Goal: Task Accomplishment & Management: Manage account settings

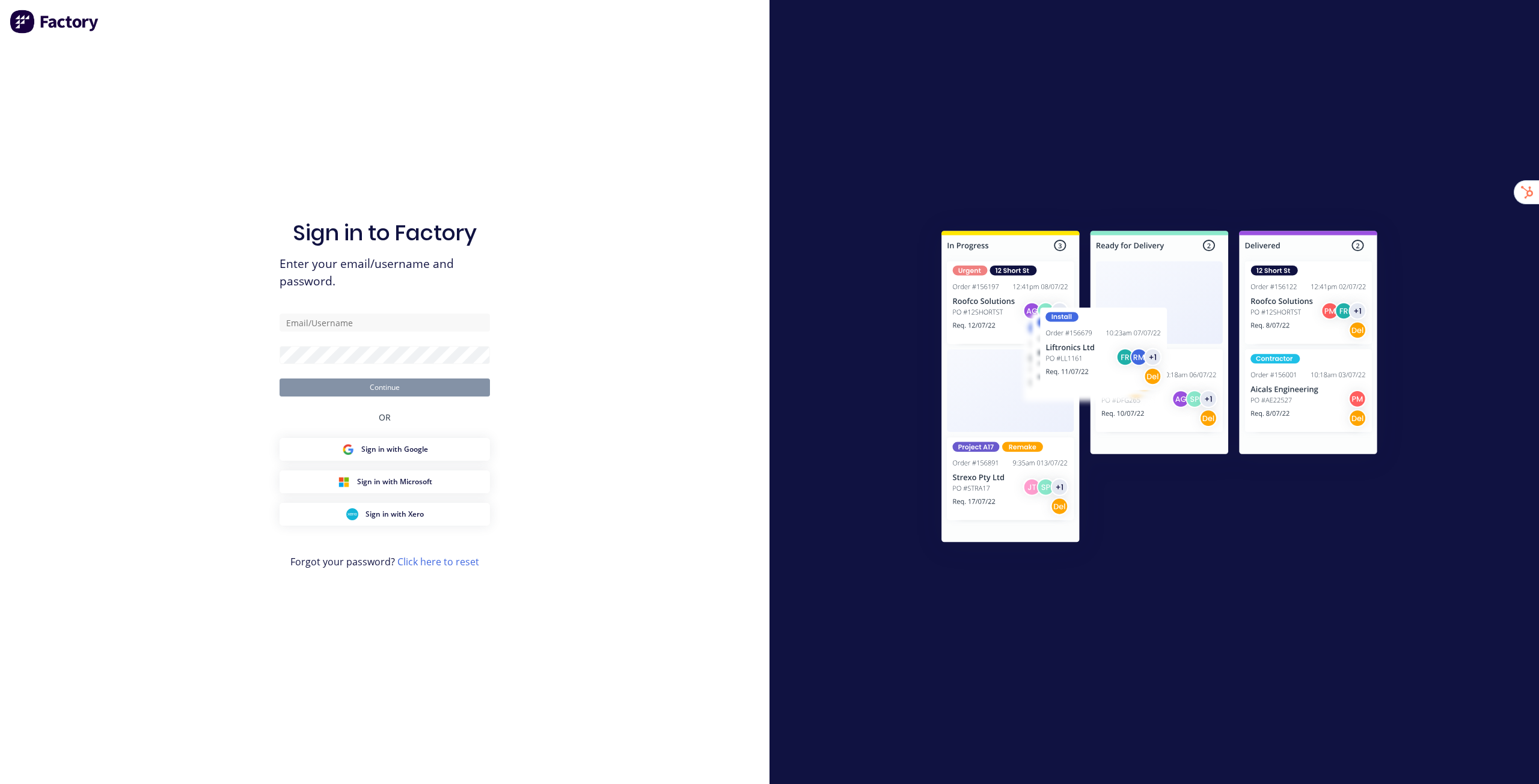
type input "stuart@factory.app"
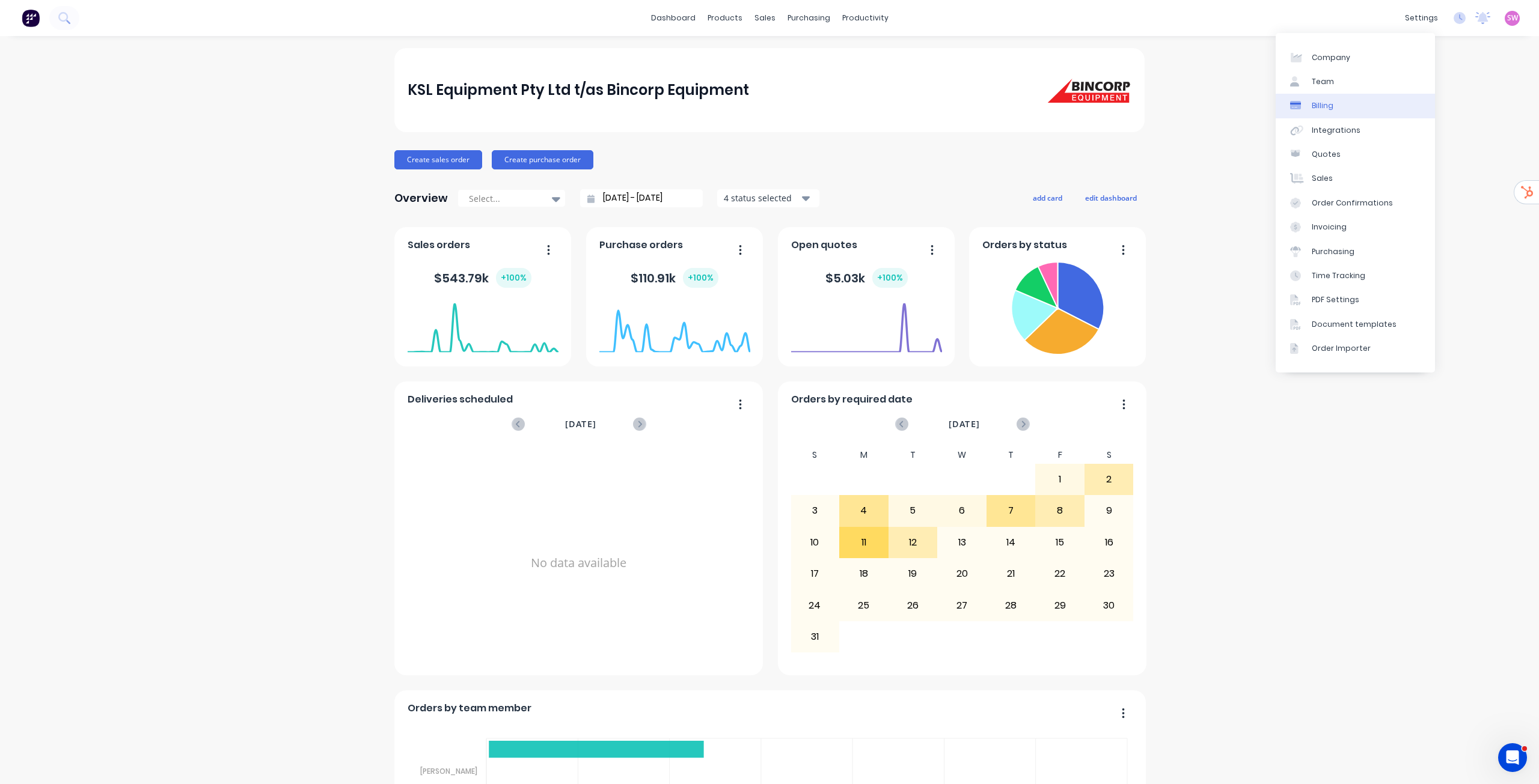
click at [1276, 106] on link "Billing" at bounding box center [1355, 106] width 159 height 24
click at [1506, 23] on div "SW KSL Equipment Pty Ltd t/as Bin... Stuart Wheatley Administrator Profile Sign…" at bounding box center [1512, 18] width 15 height 15
click at [1507, 18] on span "SW" at bounding box center [1512, 18] width 11 height 11
click at [1407, 150] on div "Sign out" at bounding box center [1410, 151] width 32 height 11
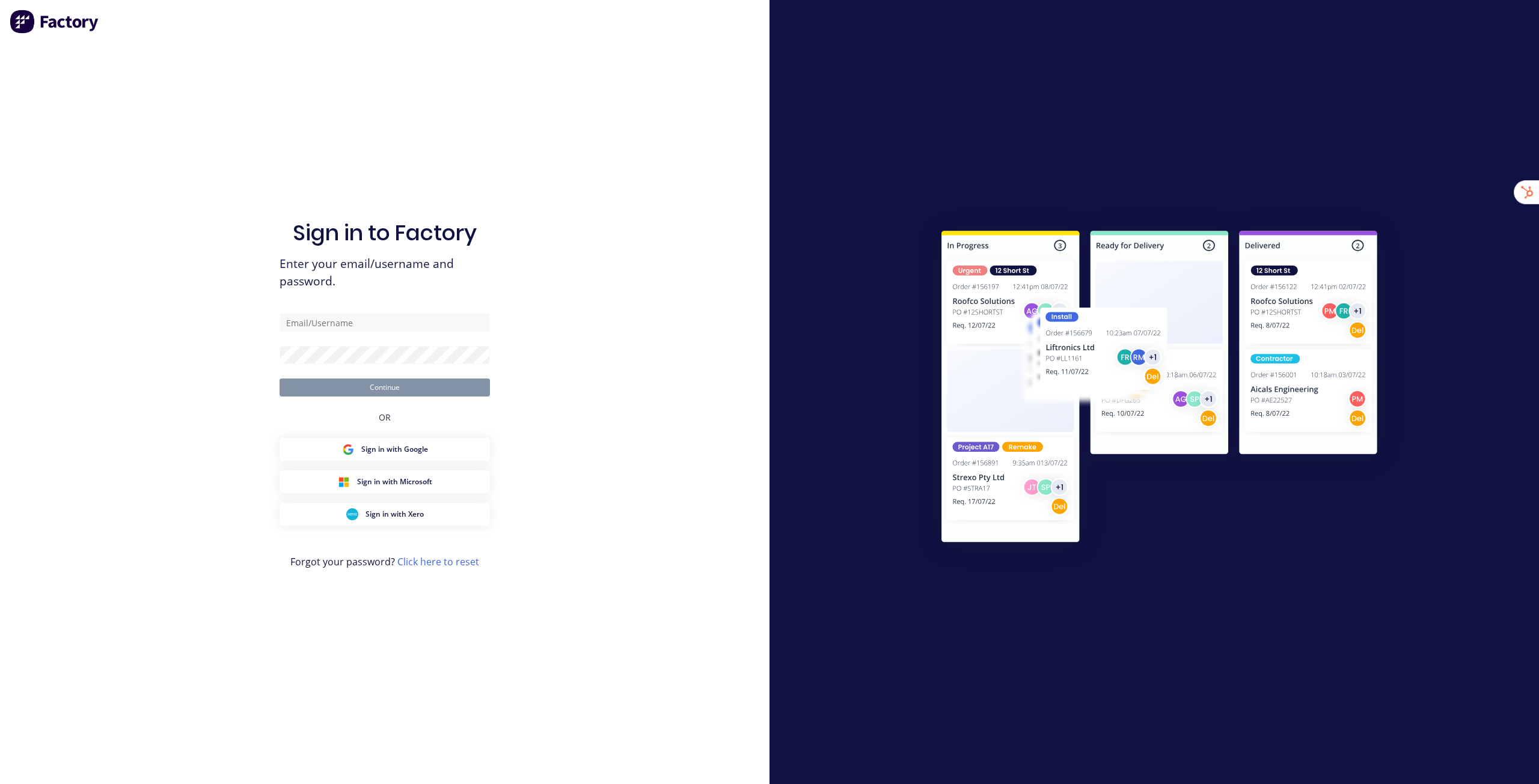
type input "[EMAIL_ADDRESS][DOMAIN_NAME]"
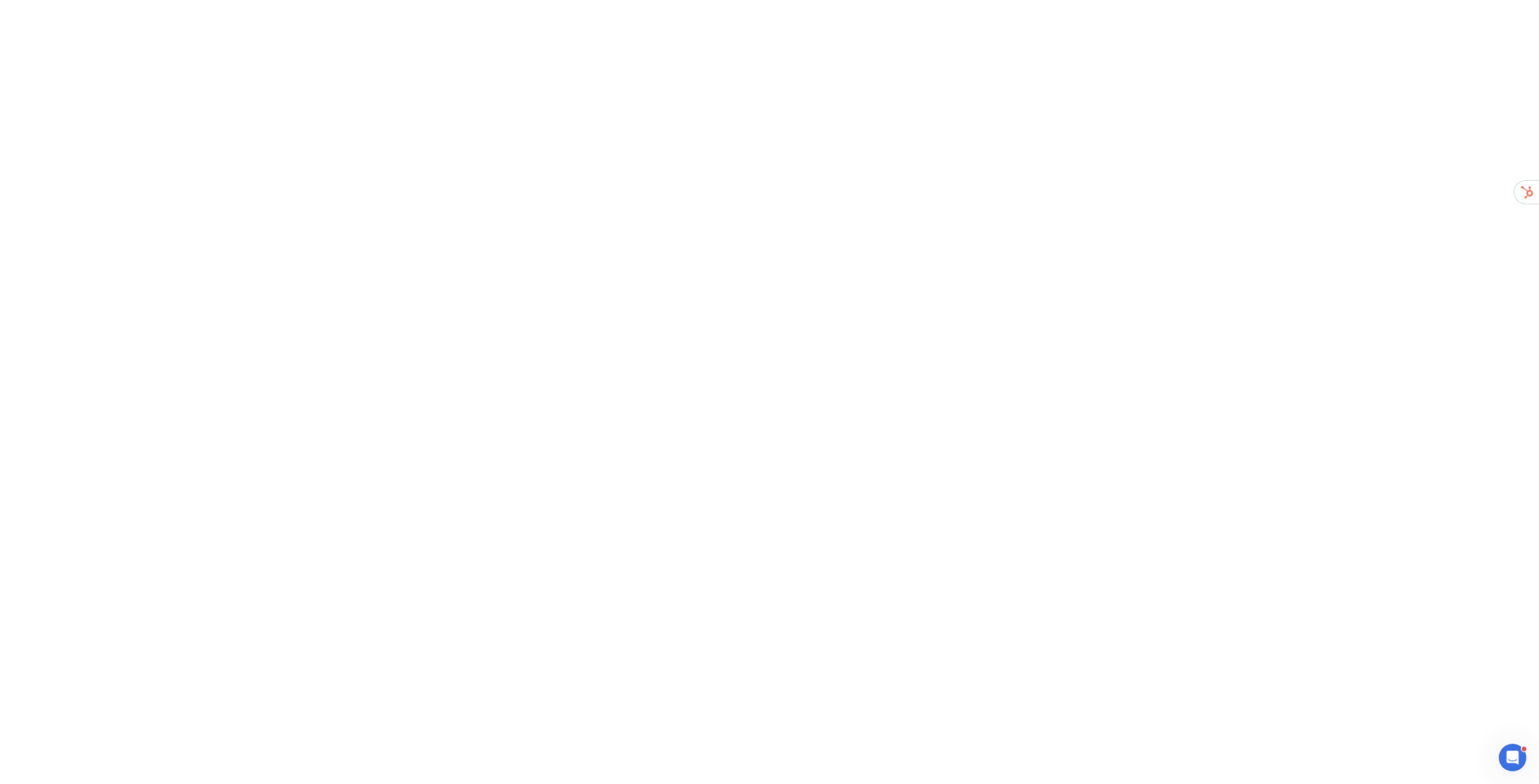
drag, startPoint x: 38, startPoint y: 30, endPoint x: 1165, endPoint y: 832, distance: 1383.2
click at [1165, 0] on html at bounding box center [770, 0] width 1539 height 0
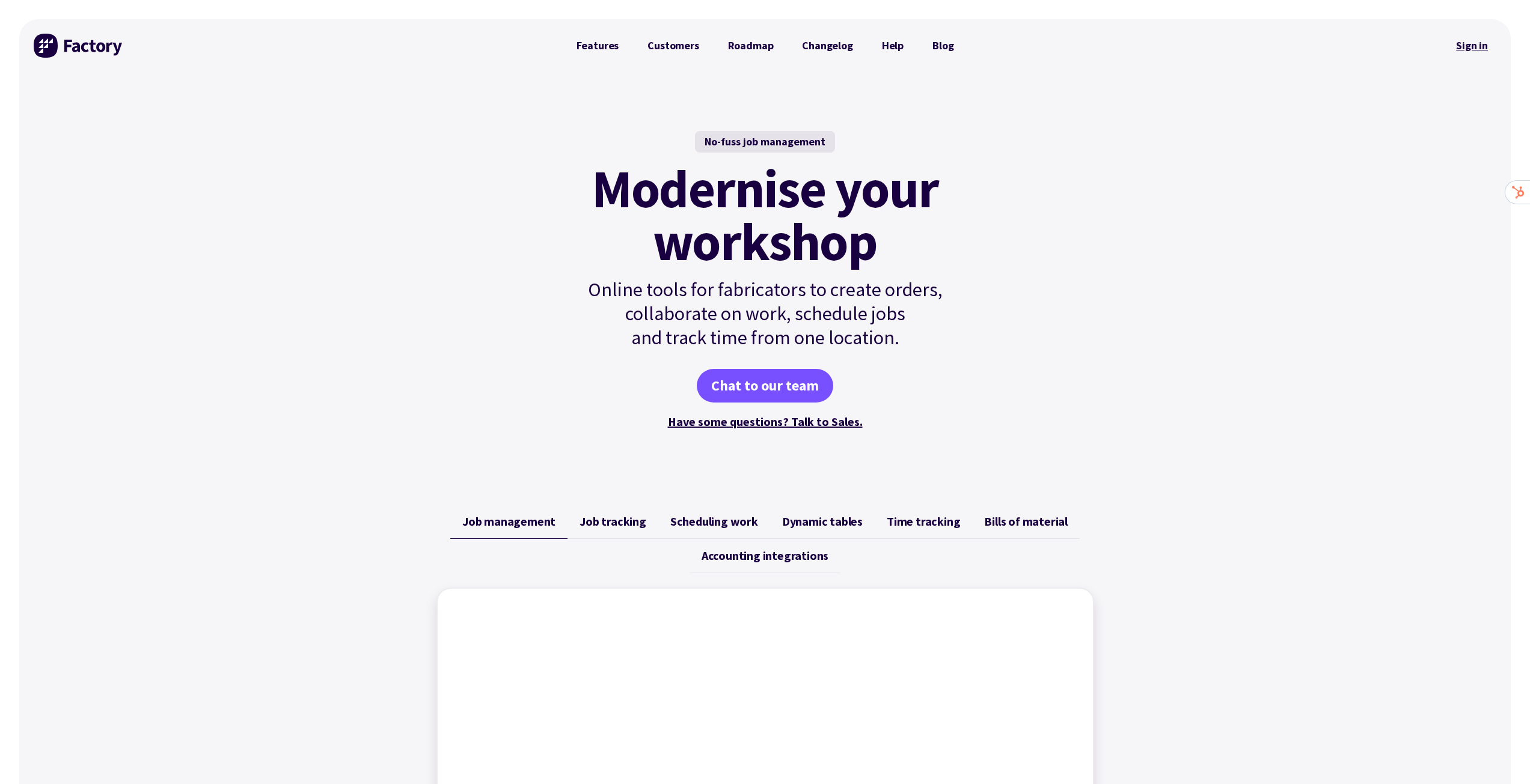
click at [1474, 43] on link "Sign in" at bounding box center [1471, 45] width 48 height 28
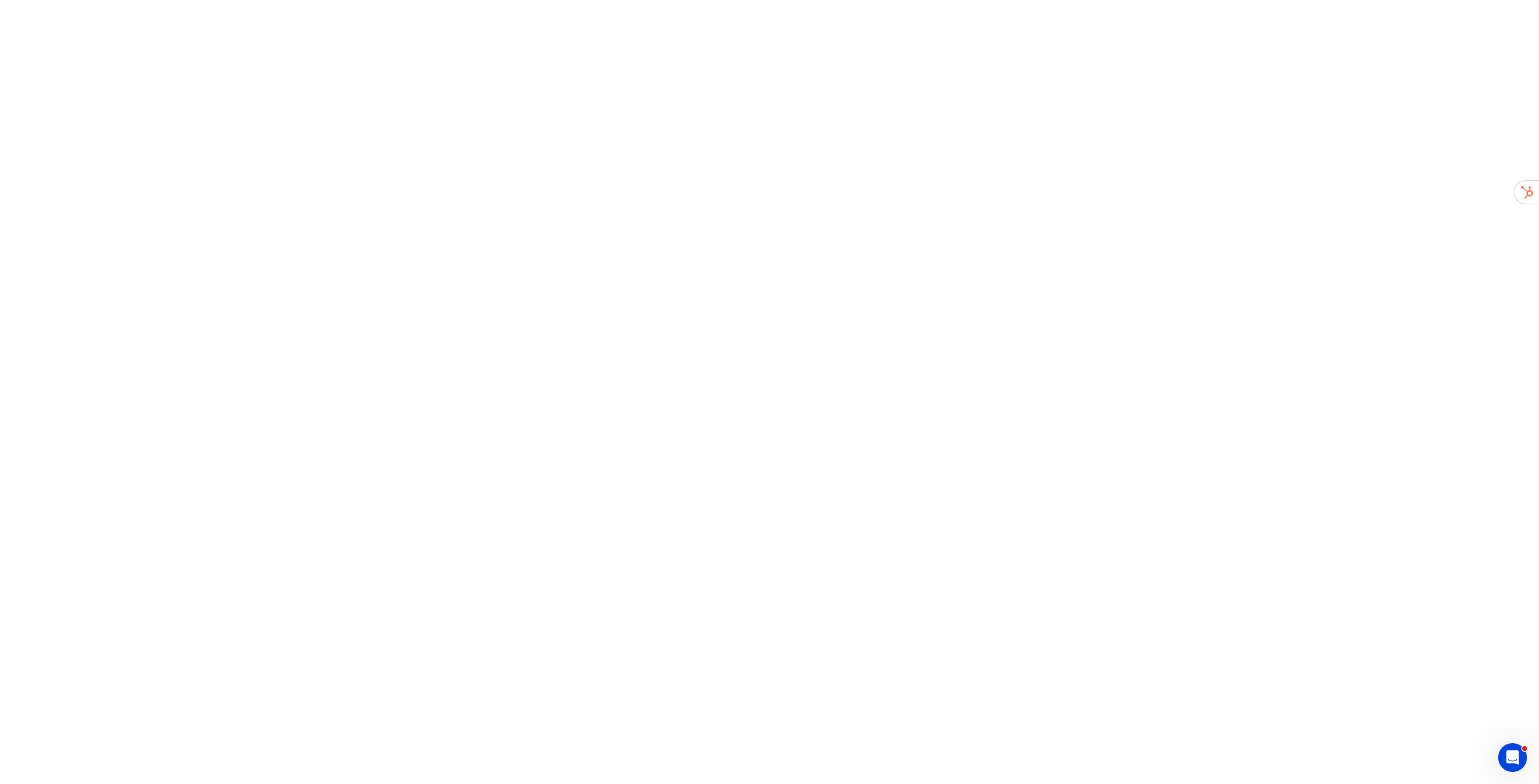
drag, startPoint x: 918, startPoint y: 180, endPoint x: 811, endPoint y: 162, distance: 108.5
click at [918, 0] on html at bounding box center [770, 0] width 1539 height 0
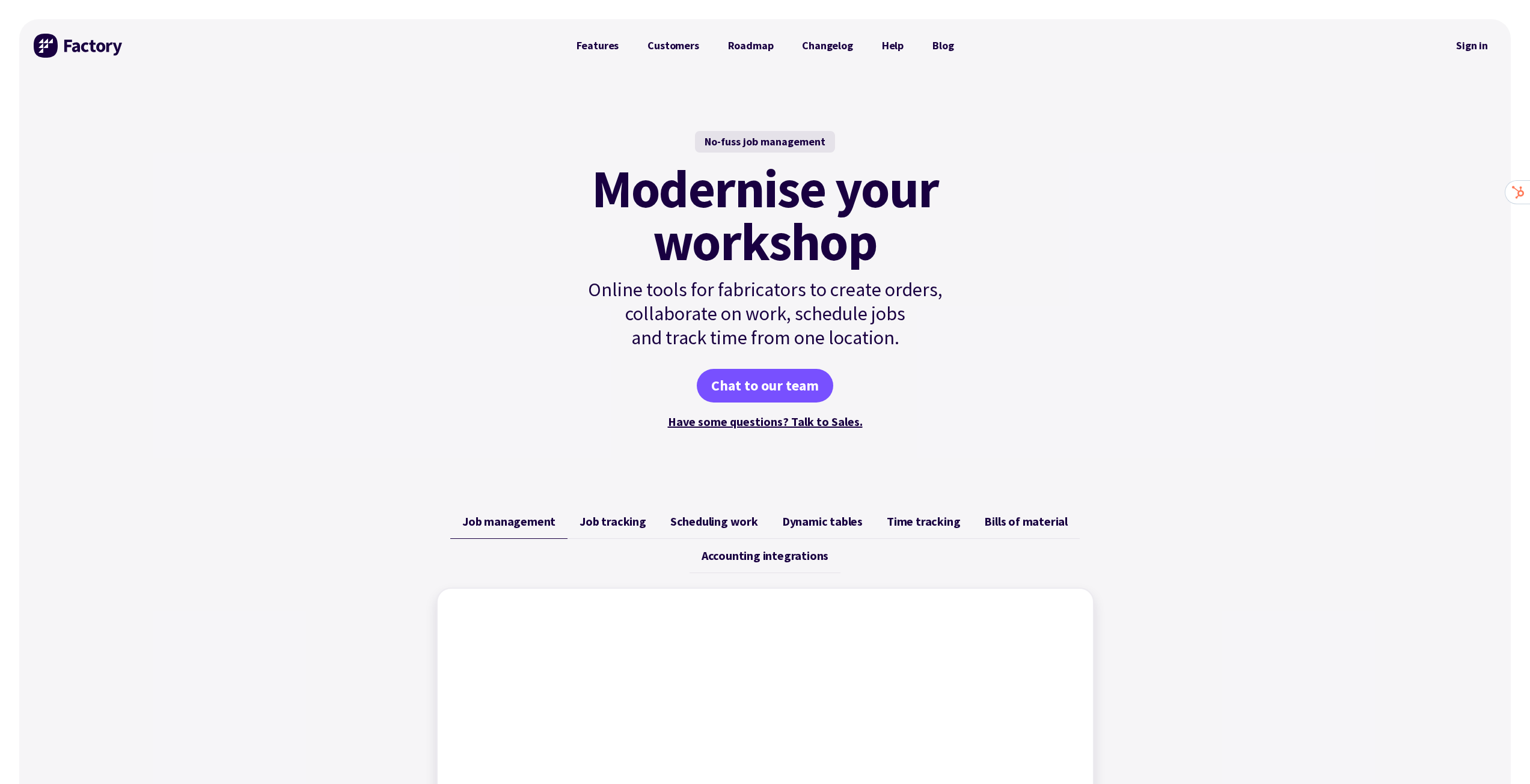
click at [1156, 142] on div "No-fuss job management Modernise your workshop Online tools for fabricators to …" at bounding box center [764, 281] width 1491 height 418
click at [1470, 48] on link "Sign in" at bounding box center [1471, 45] width 48 height 28
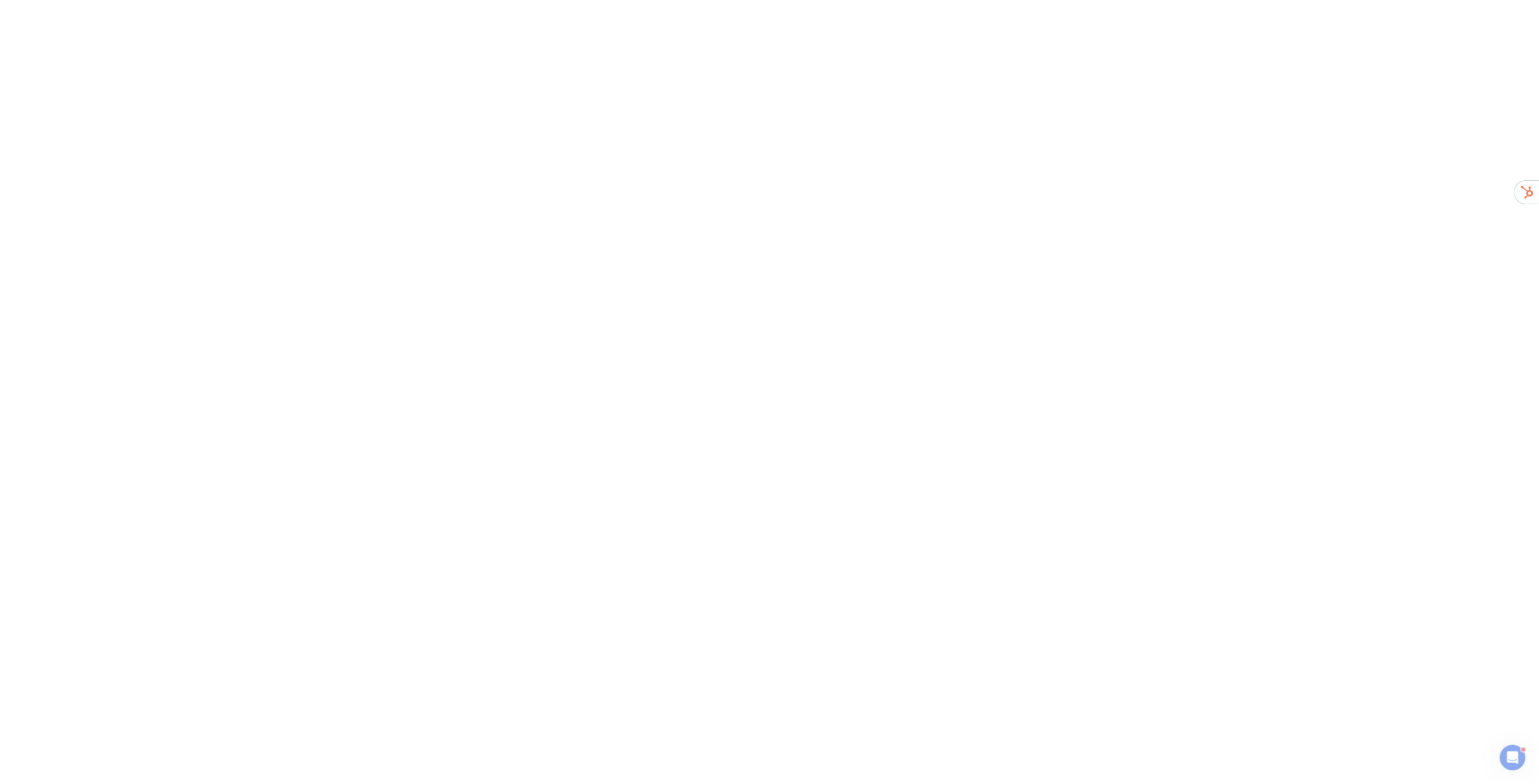
click at [624, 0] on html at bounding box center [770, 0] width 1539 height 0
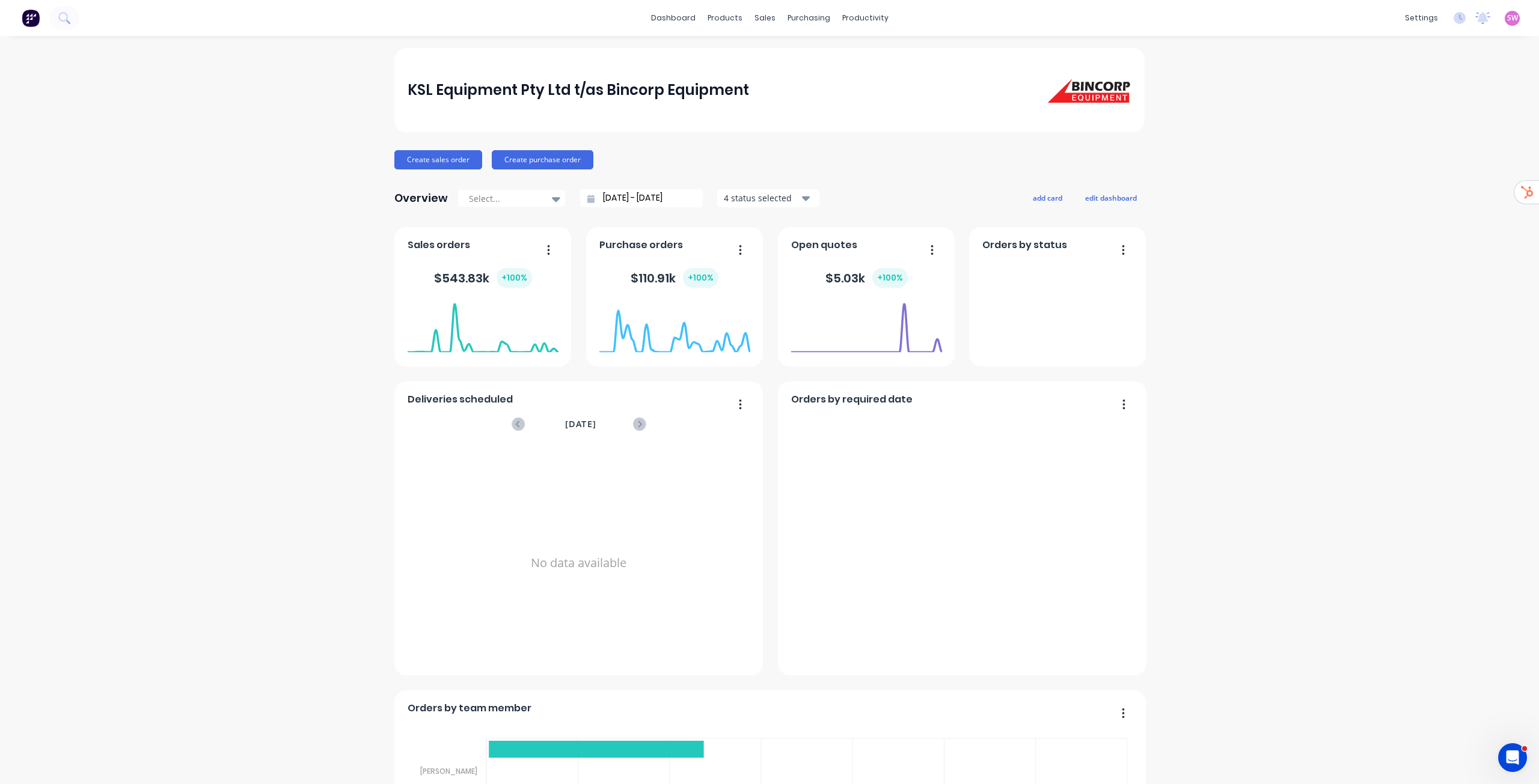
click at [1507, 18] on span "SW" at bounding box center [1512, 18] width 11 height 11
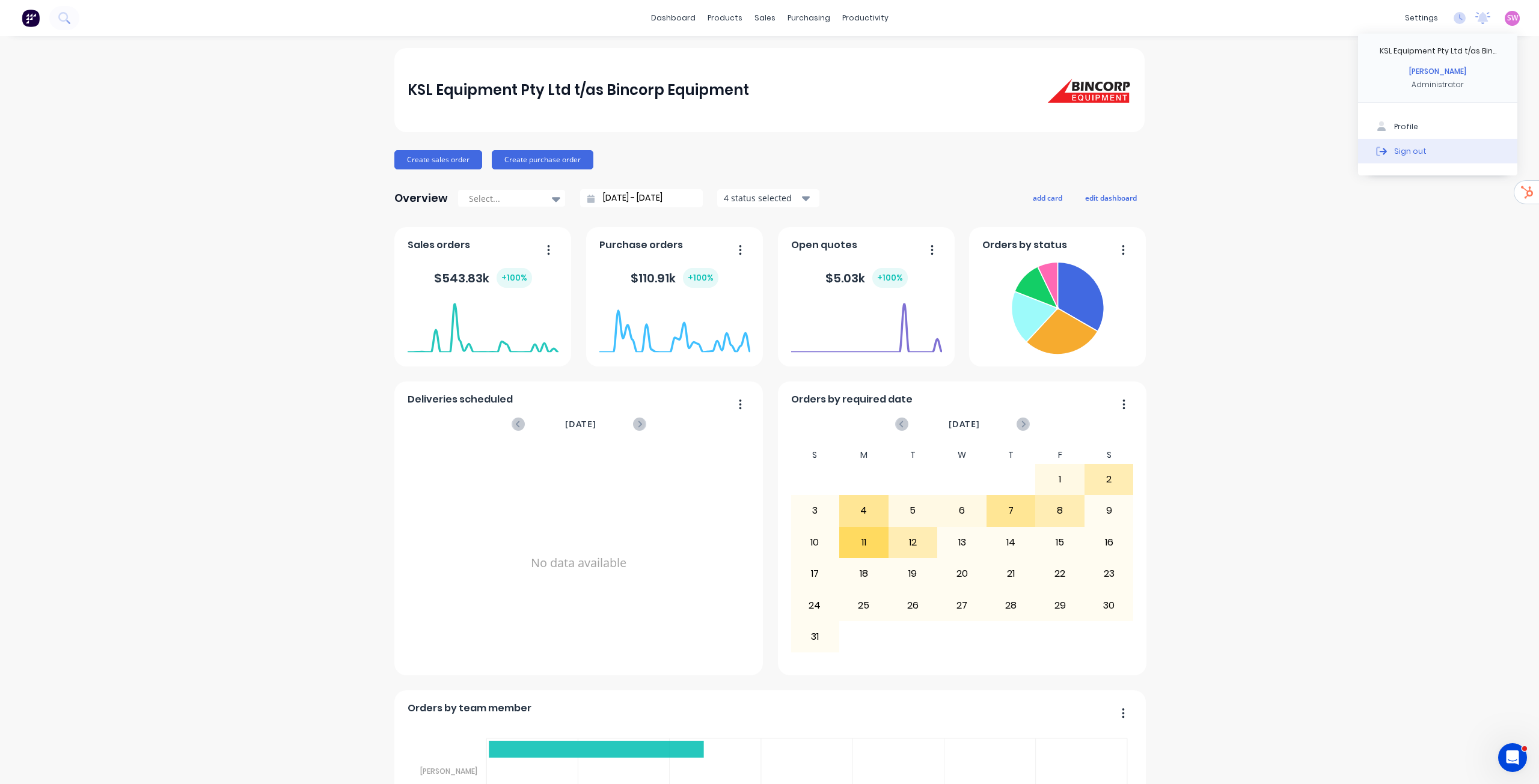
click at [1400, 149] on div "Sign out" at bounding box center [1410, 151] width 32 height 11
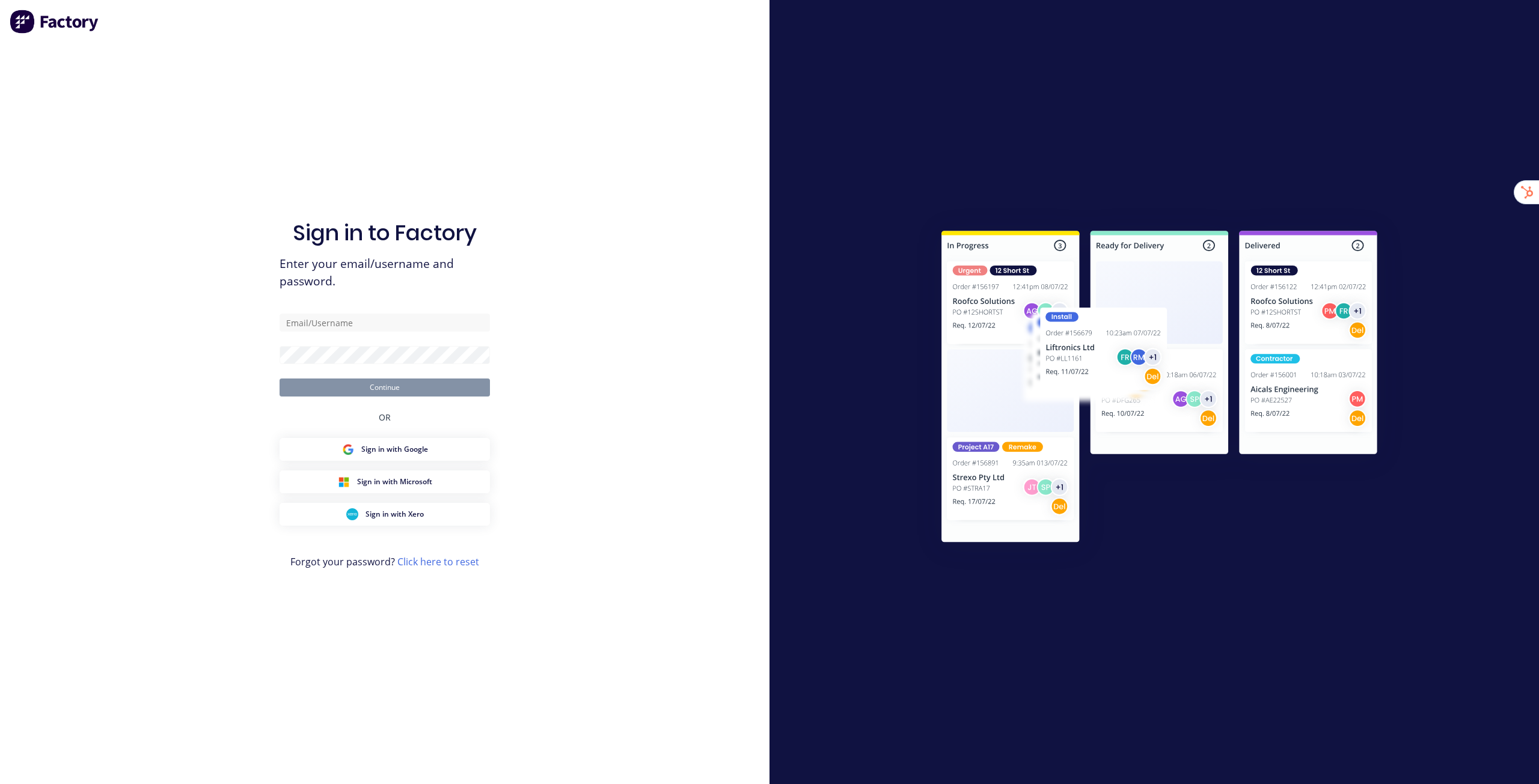
type input "[EMAIL_ADDRESS][DOMAIN_NAME]"
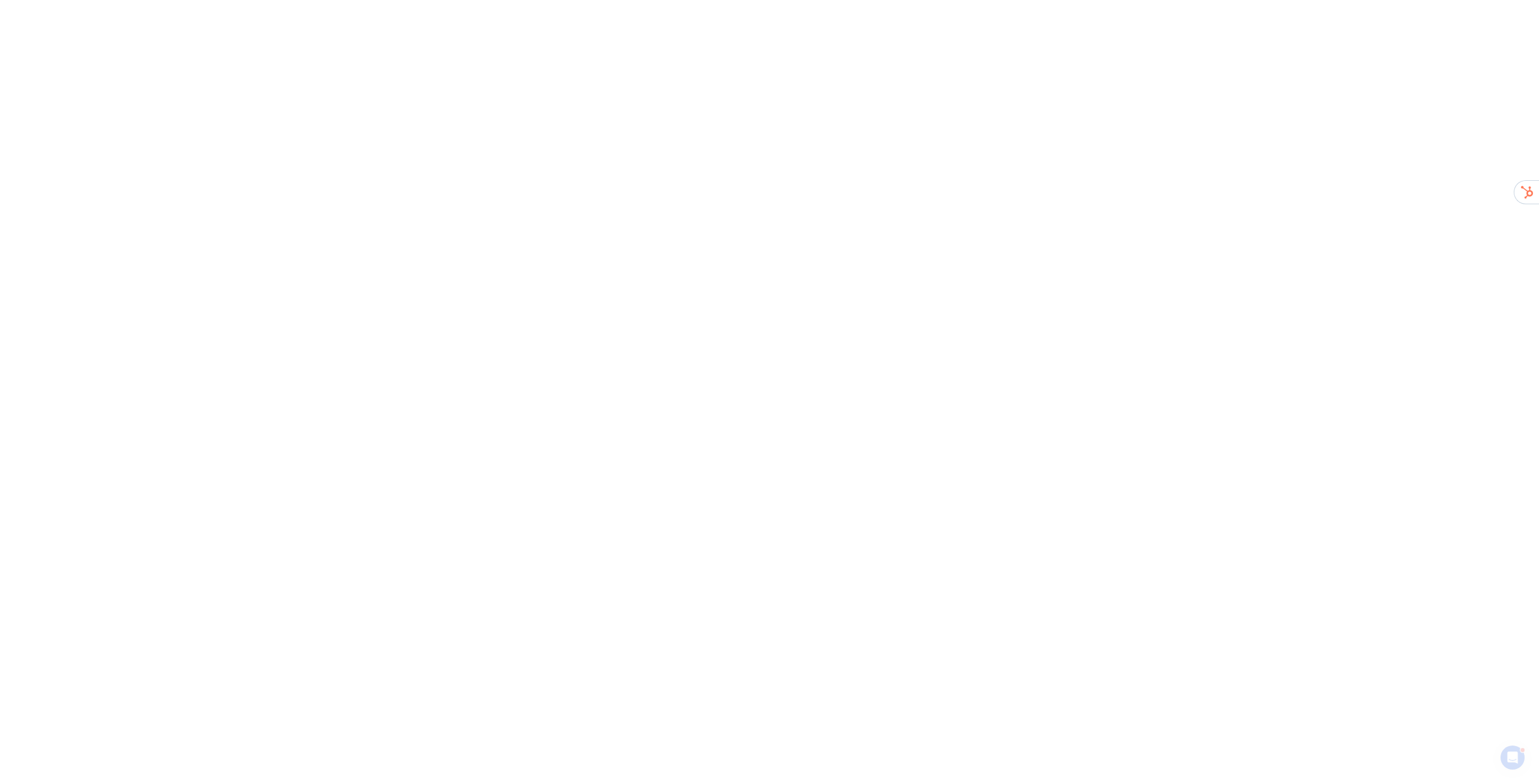
drag, startPoint x: 21, startPoint y: 13, endPoint x: 1355, endPoint y: 593, distance: 1454.6
click at [1340, 0] on html at bounding box center [770, 0] width 1539 height 0
click at [1517, 764] on icon "Open Intercom Messenger" at bounding box center [1513, 758] width 20 height 20
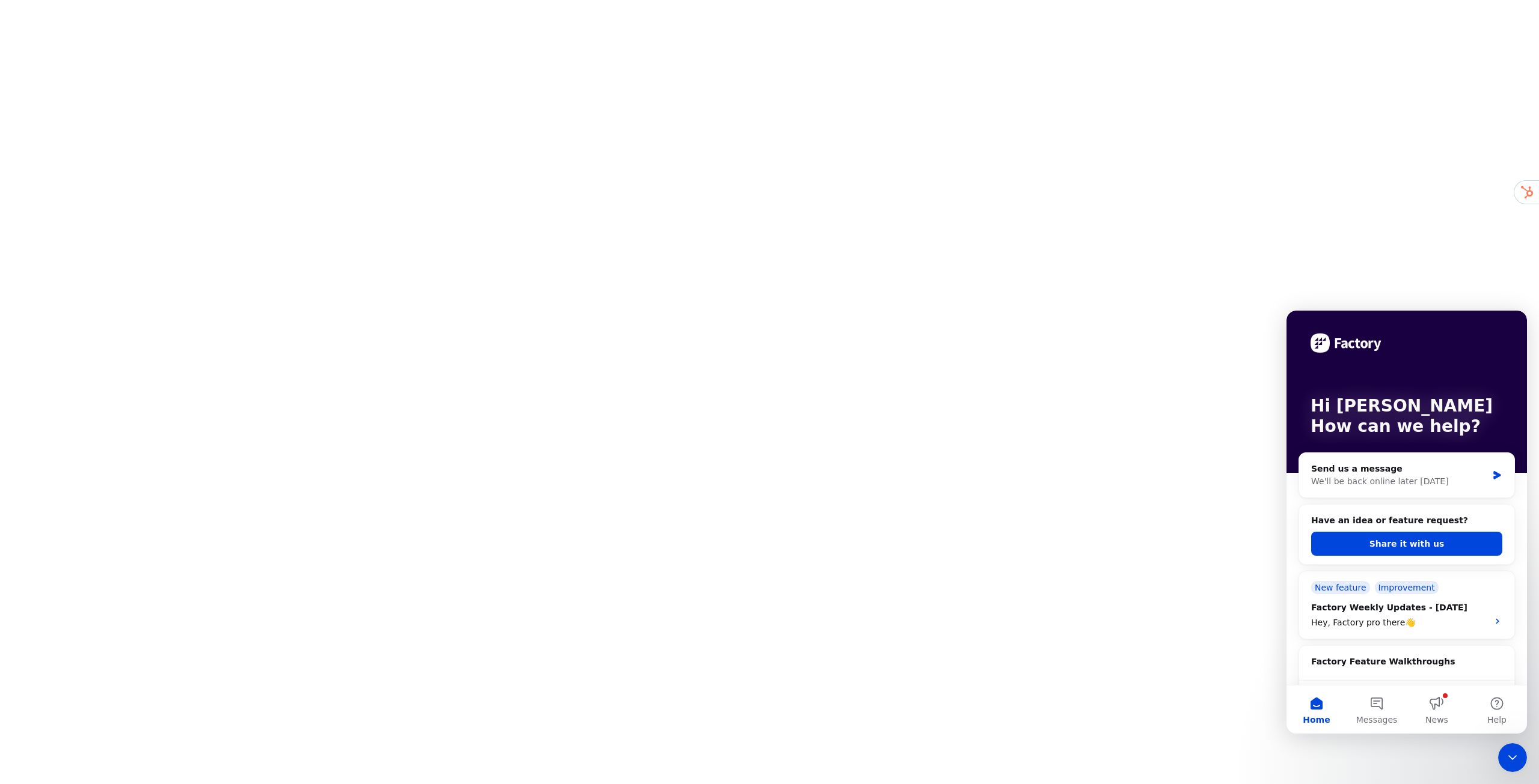
click at [1509, 752] on icon "Close Intercom Messenger" at bounding box center [1513, 758] width 15 height 15
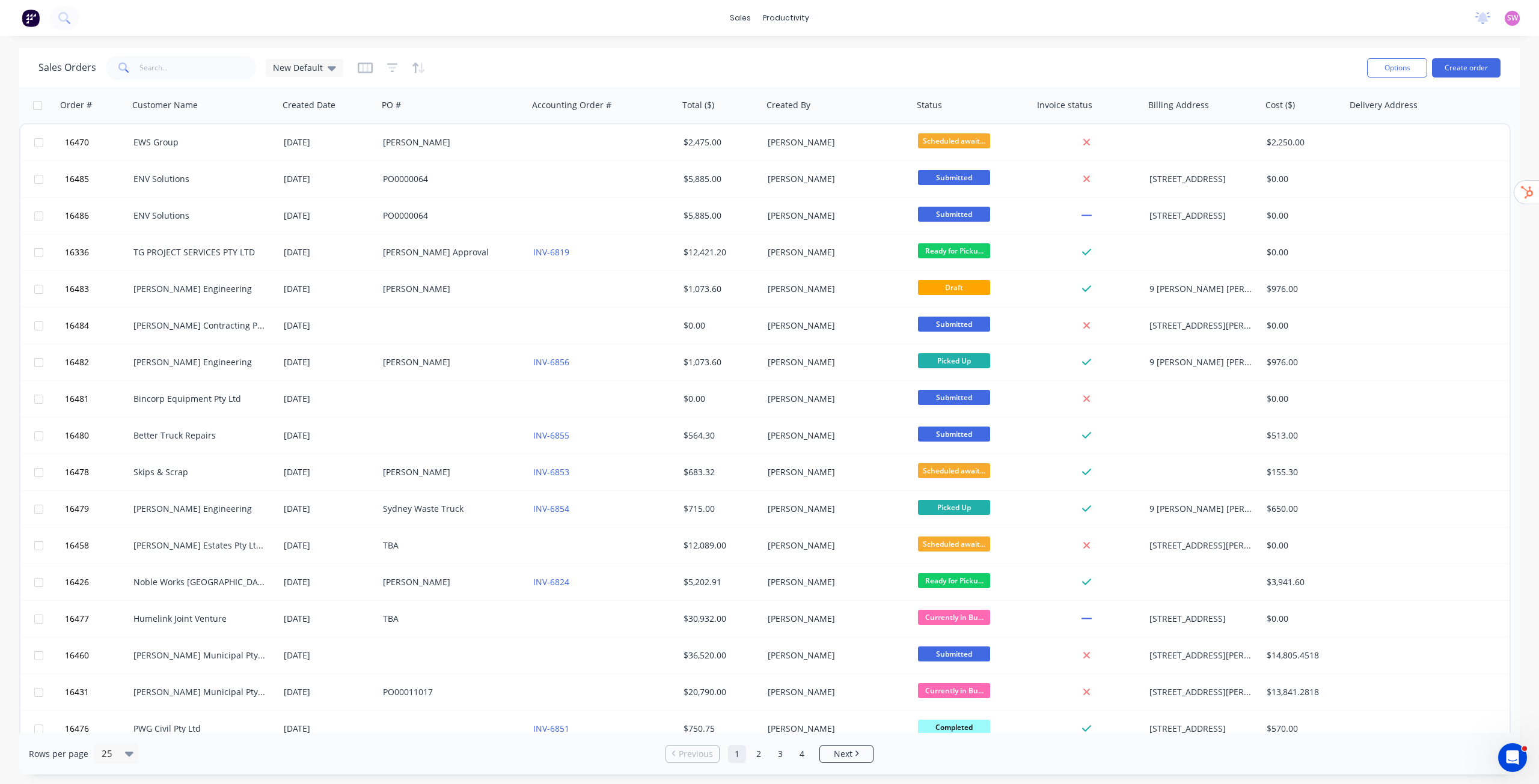
click at [1513, 17] on span "SW" at bounding box center [1512, 18] width 11 height 11
click at [1436, 142] on button "Sign out" at bounding box center [1437, 150] width 159 height 24
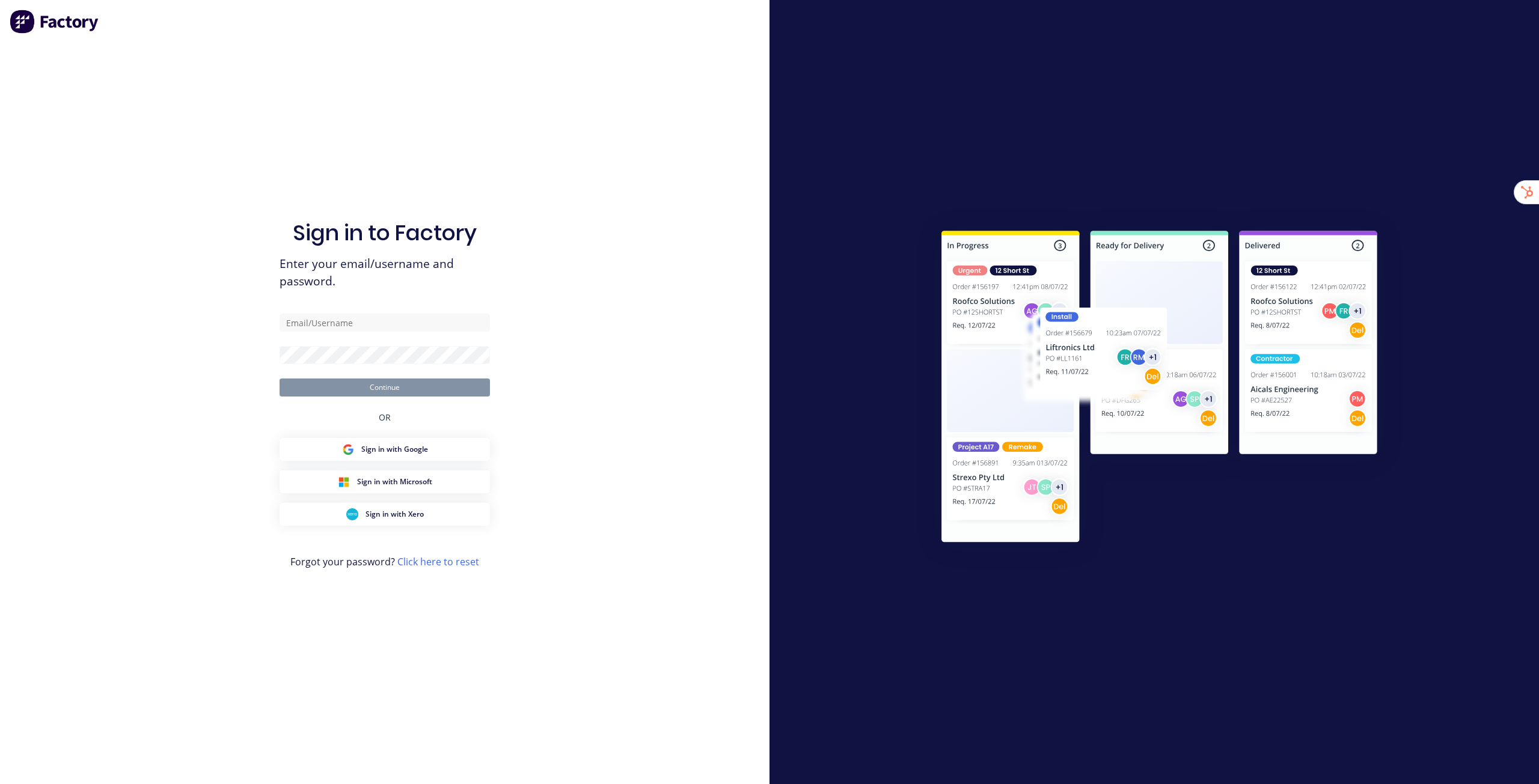
type input "[EMAIL_ADDRESS][DOMAIN_NAME]"
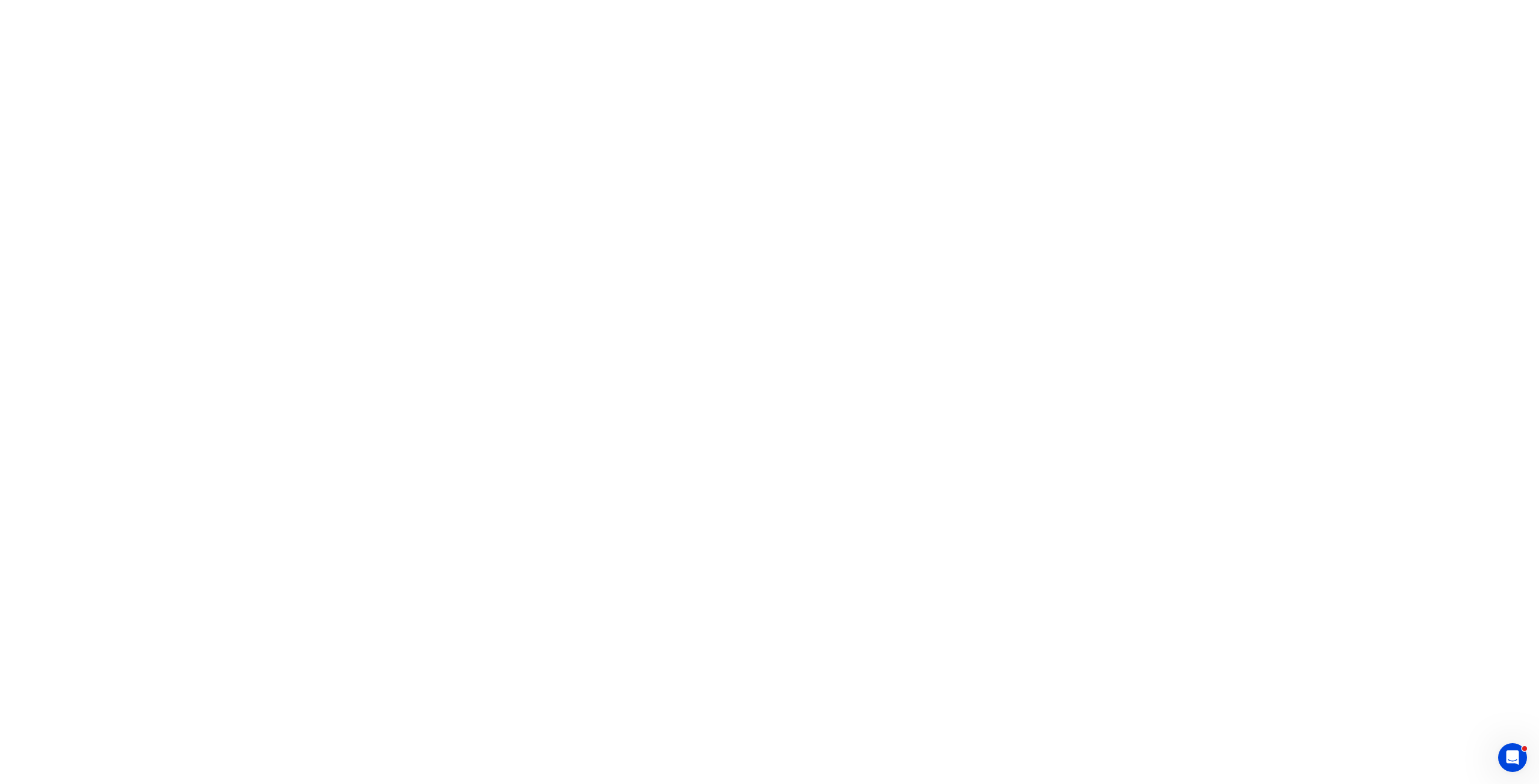
click at [1508, 763] on icon "Open Intercom Messenger" at bounding box center [1513, 758] width 20 height 20
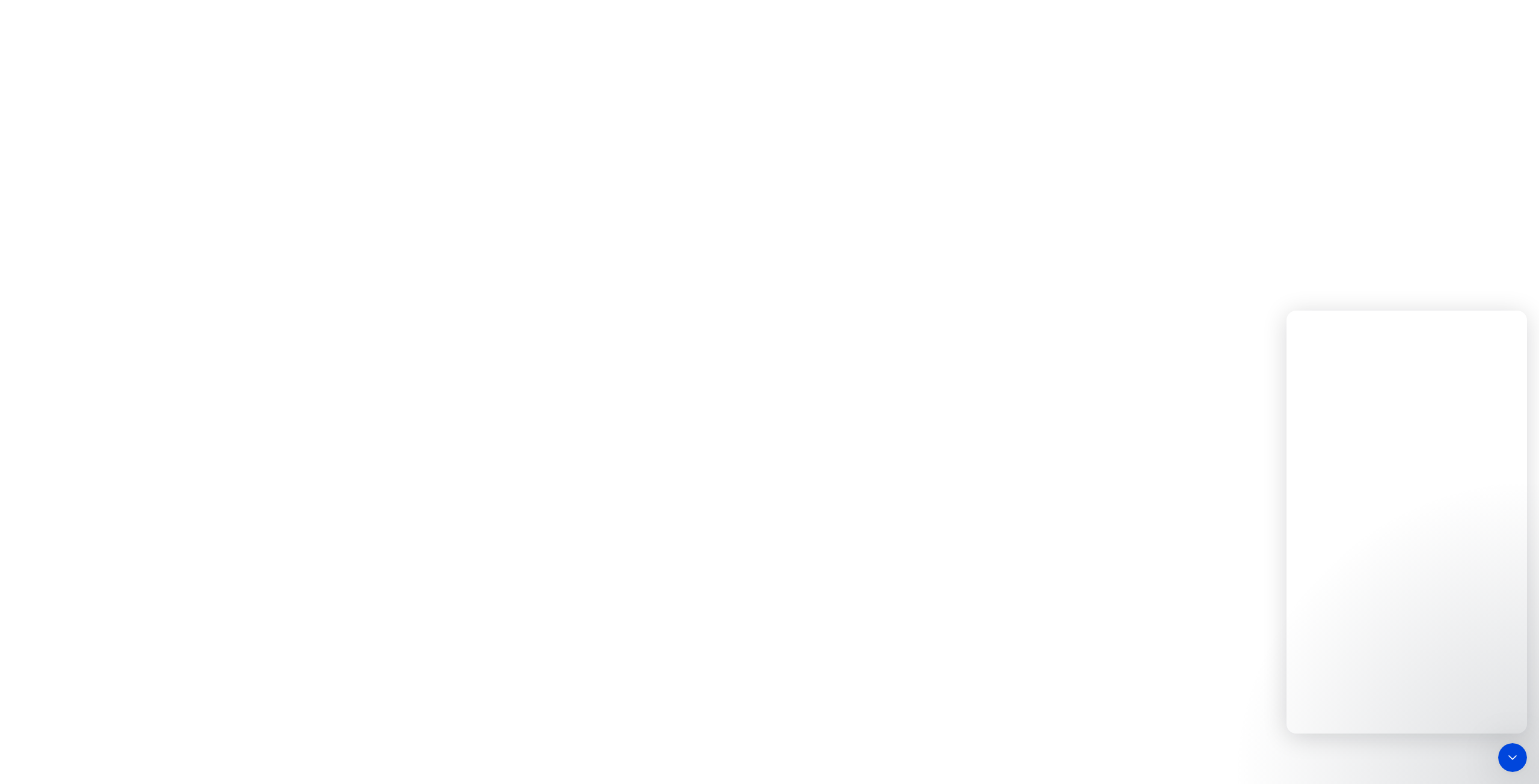
click at [1513, 757] on icon "Close Intercom Messenger" at bounding box center [1513, 758] width 15 height 15
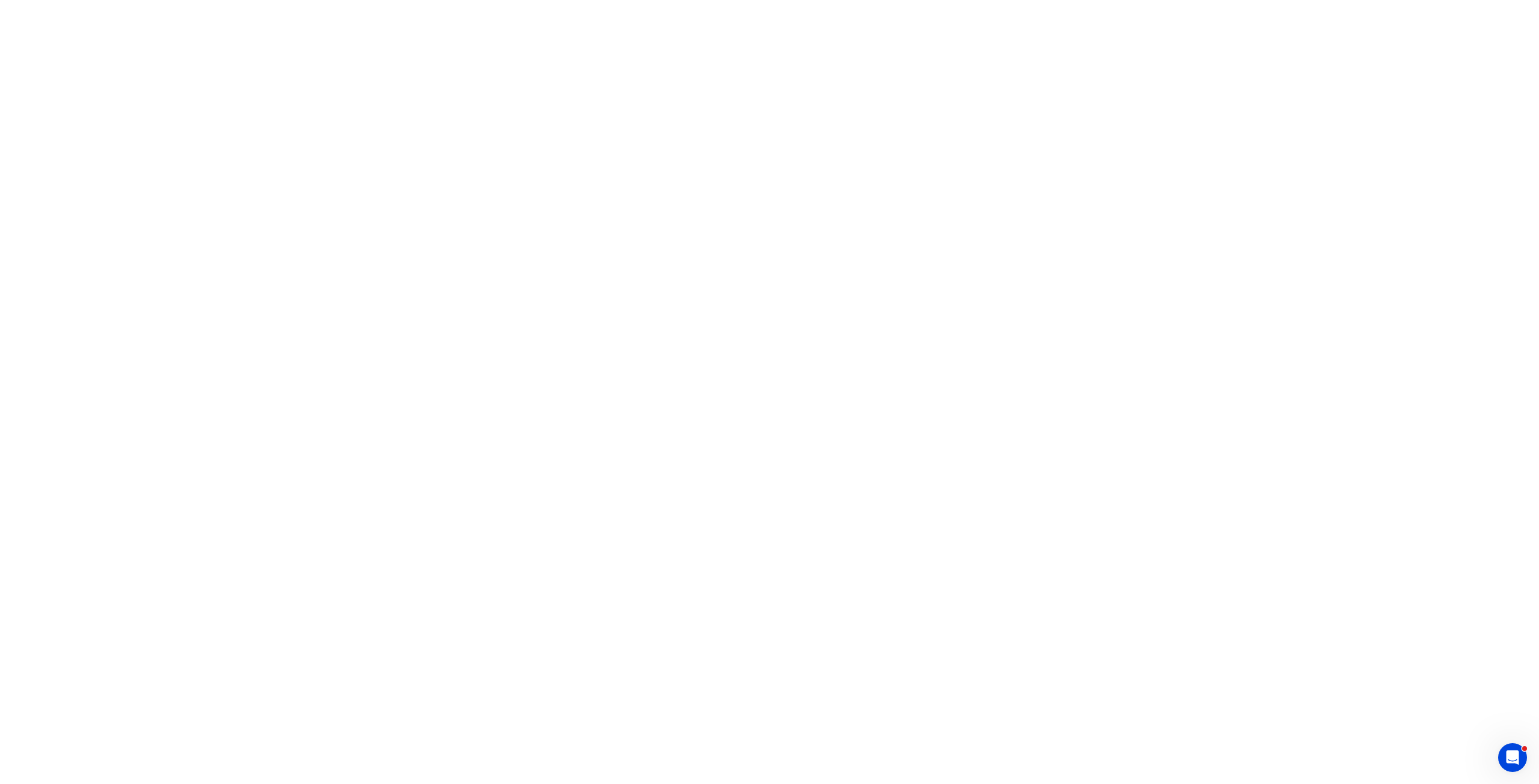
drag, startPoint x: 1333, startPoint y: 773, endPoint x: 1332, endPoint y: 784, distance: 11.0
click at [1332, 0] on html at bounding box center [770, 0] width 1539 height 0
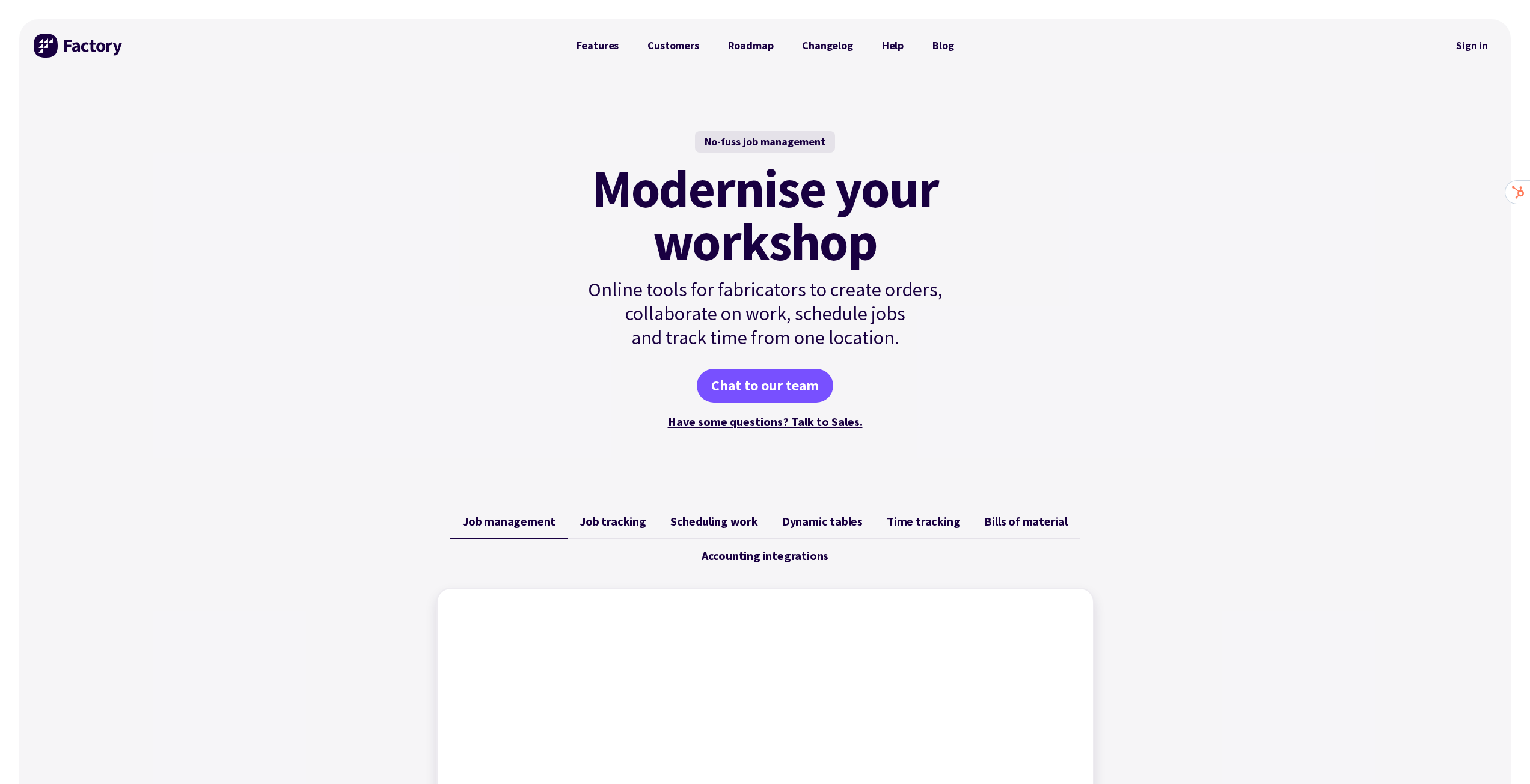
click at [1468, 36] on link "Sign in" at bounding box center [1471, 45] width 48 height 28
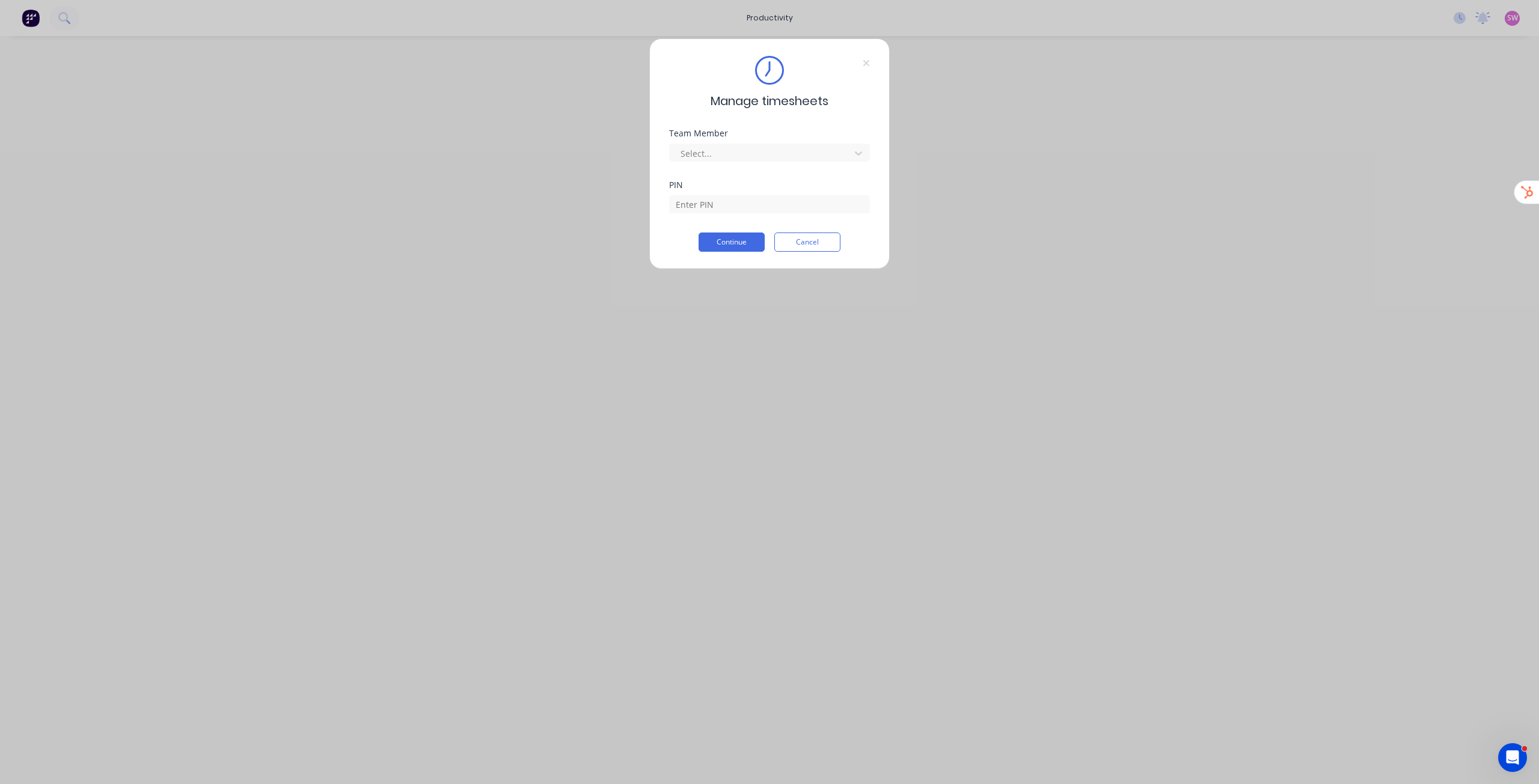
click at [817, 162] on div "Team Member Select..." at bounding box center [770, 155] width 201 height 52
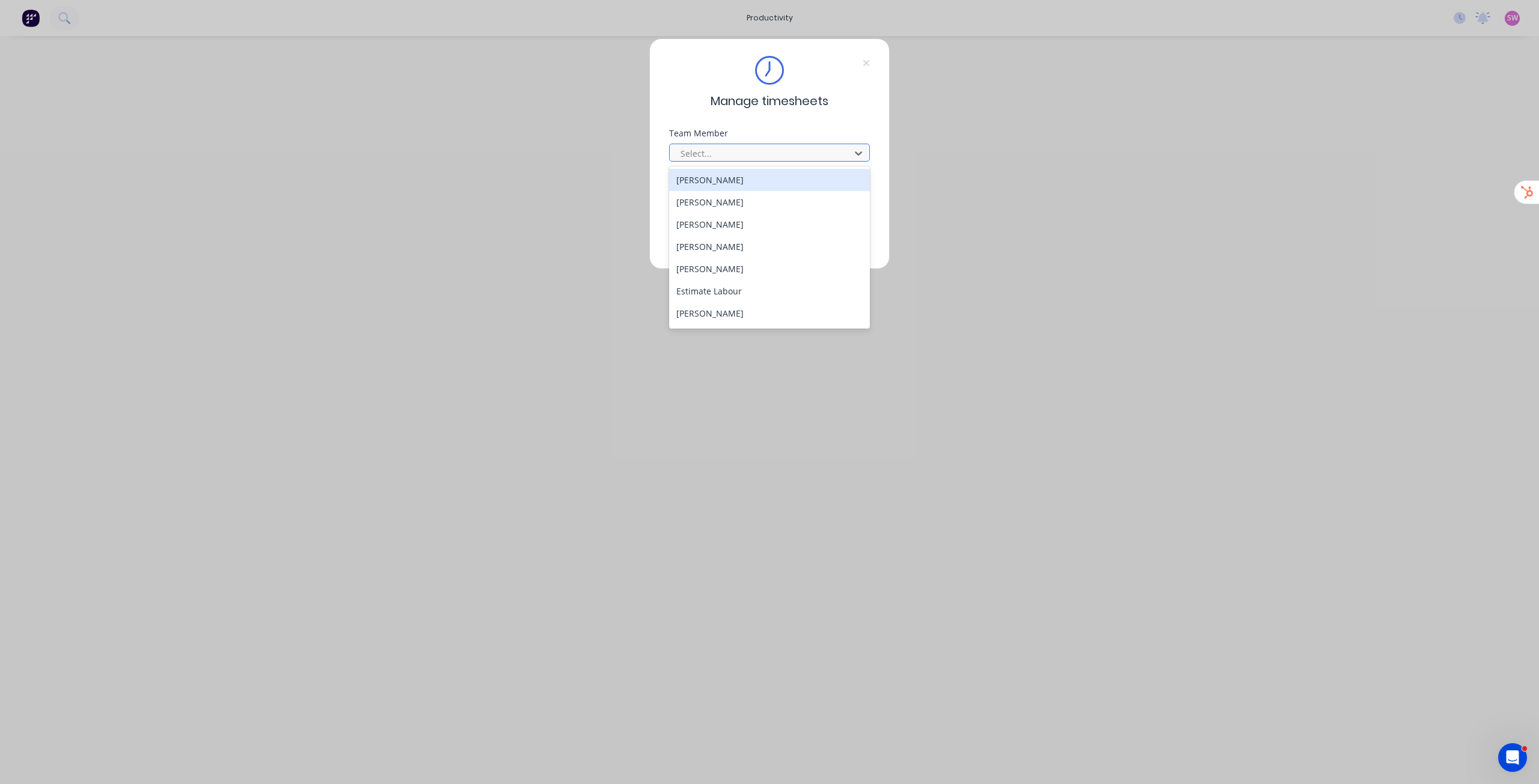
click at [820, 149] on div at bounding box center [761, 153] width 165 height 15
click at [737, 203] on div "[PERSON_NAME]" at bounding box center [770, 202] width 201 height 22
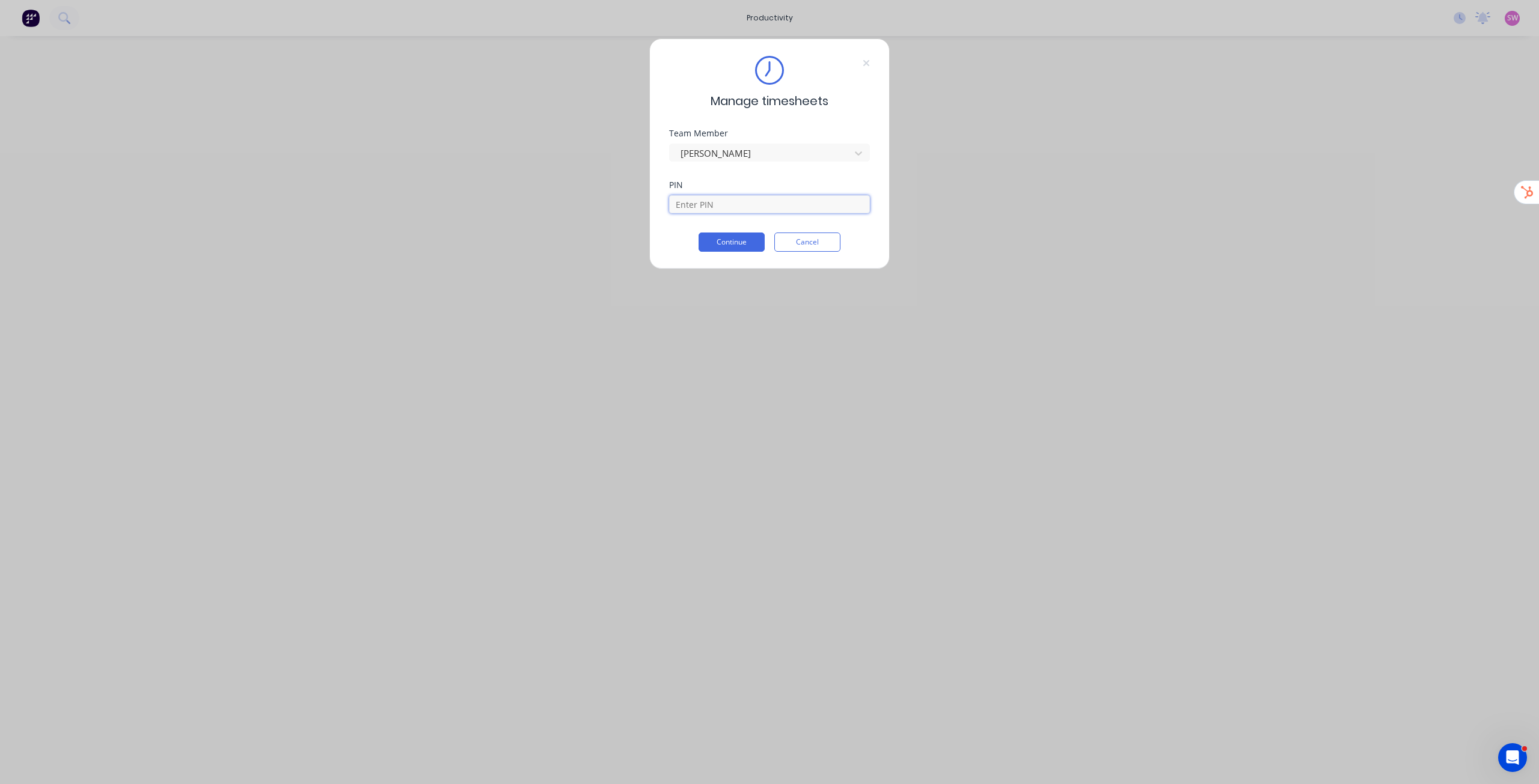
click at [717, 206] on input at bounding box center [770, 204] width 201 height 18
click at [797, 180] on div "Team Member Arvin Alvarez" at bounding box center [770, 155] width 201 height 52
click at [769, 206] on input at bounding box center [770, 204] width 201 height 18
type input "1234"
click at [733, 243] on button "Continue" at bounding box center [731, 251] width 66 height 19
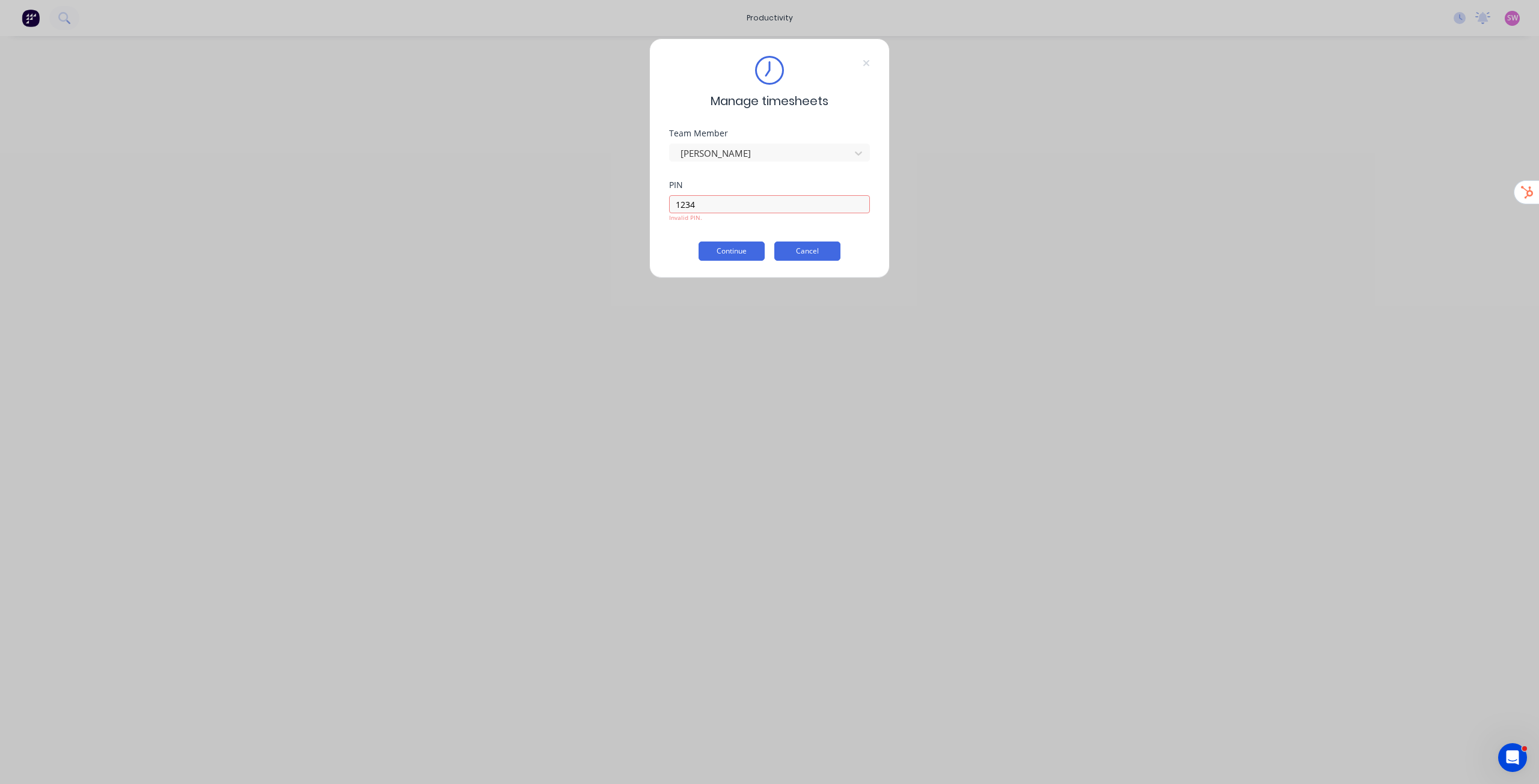
click at [819, 255] on button "Cancel" at bounding box center [808, 251] width 66 height 19
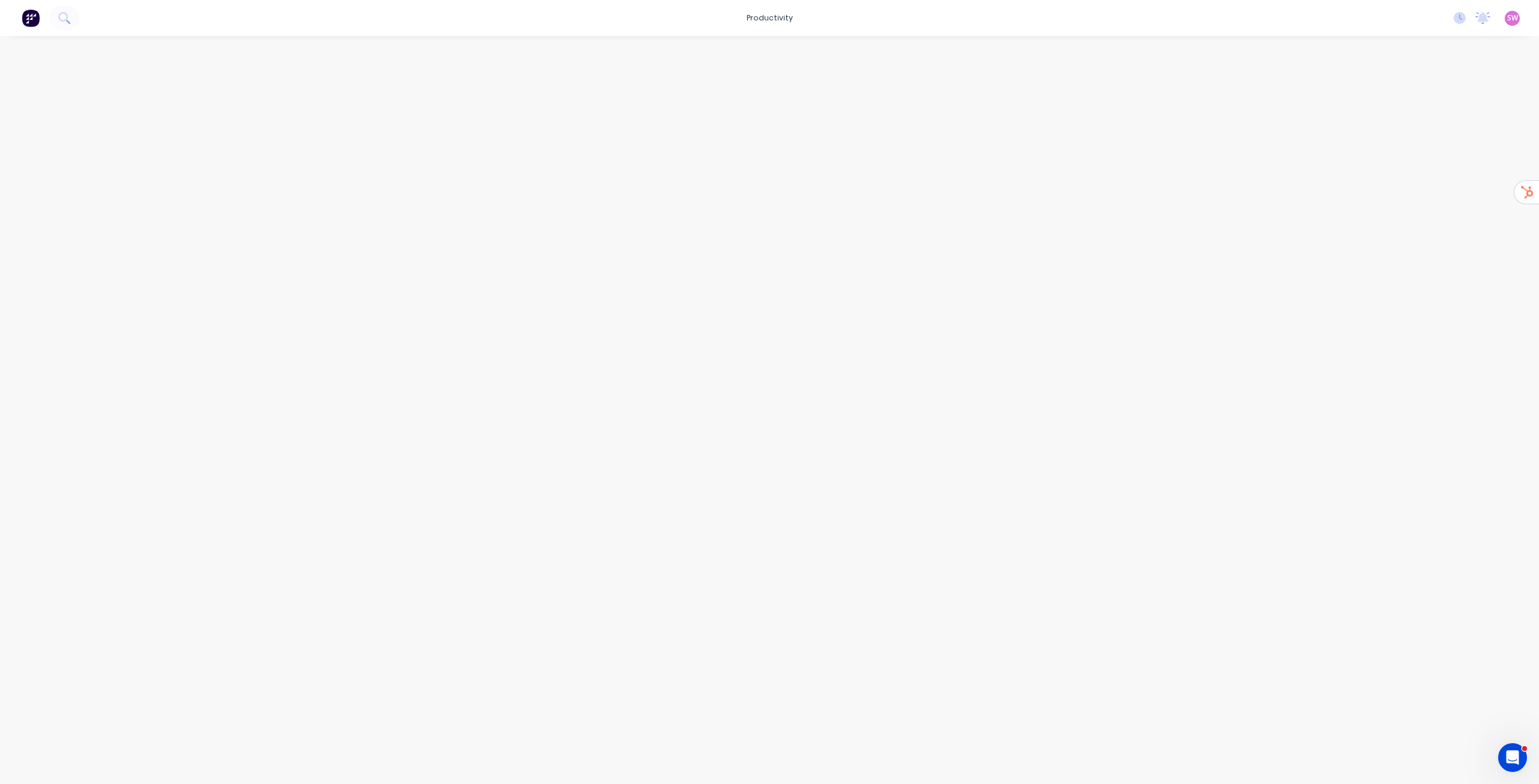
click at [1514, 24] on div "SW KSL Equipment Pty Ltd t/as Bin... Stuart Wheatley Time Tracking Only Profile…" at bounding box center [1512, 18] width 15 height 15
click at [1508, 18] on span "SW" at bounding box center [1512, 18] width 11 height 11
click at [1411, 150] on div "Sign out" at bounding box center [1410, 151] width 32 height 11
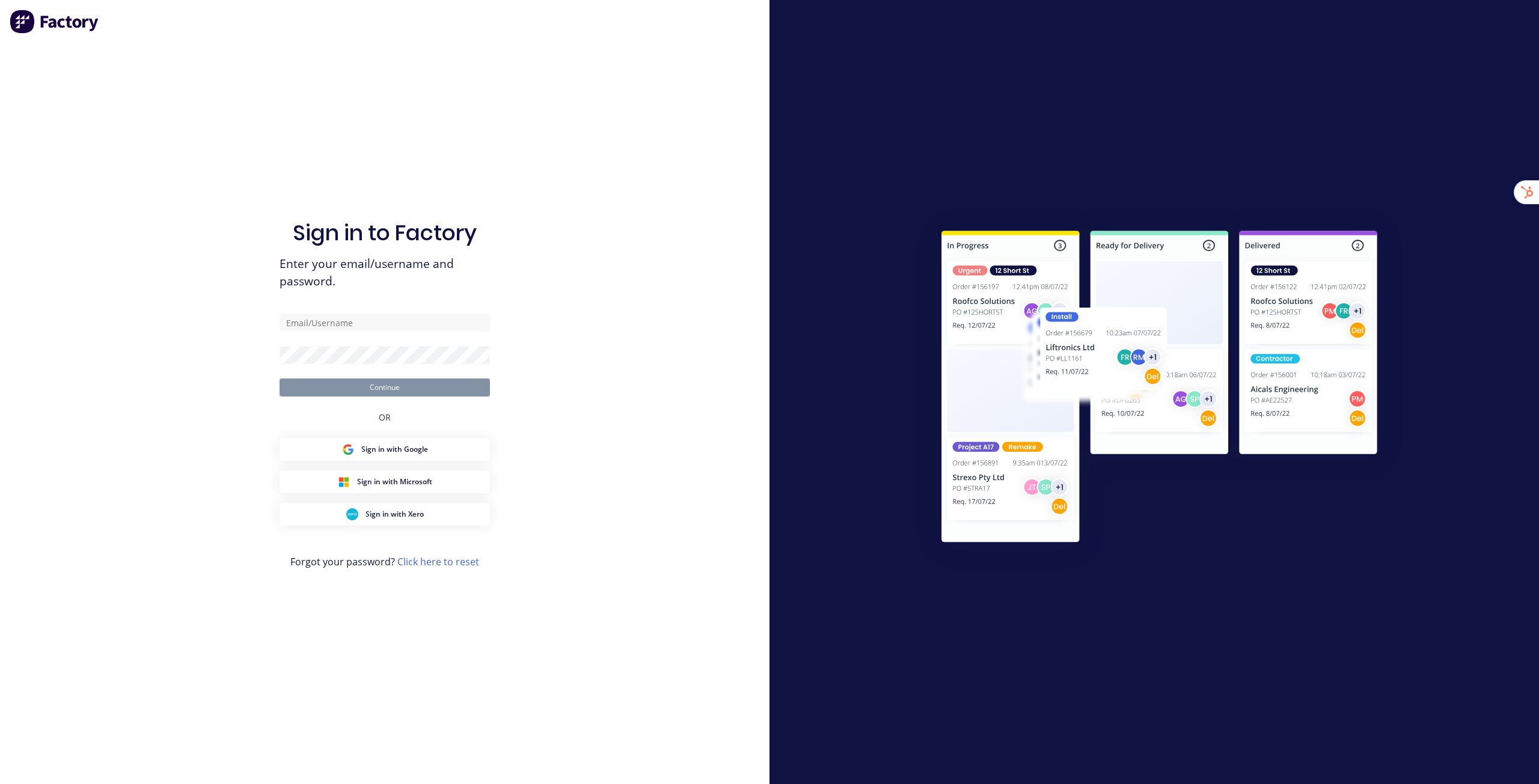
type input "stuart@factory.app"
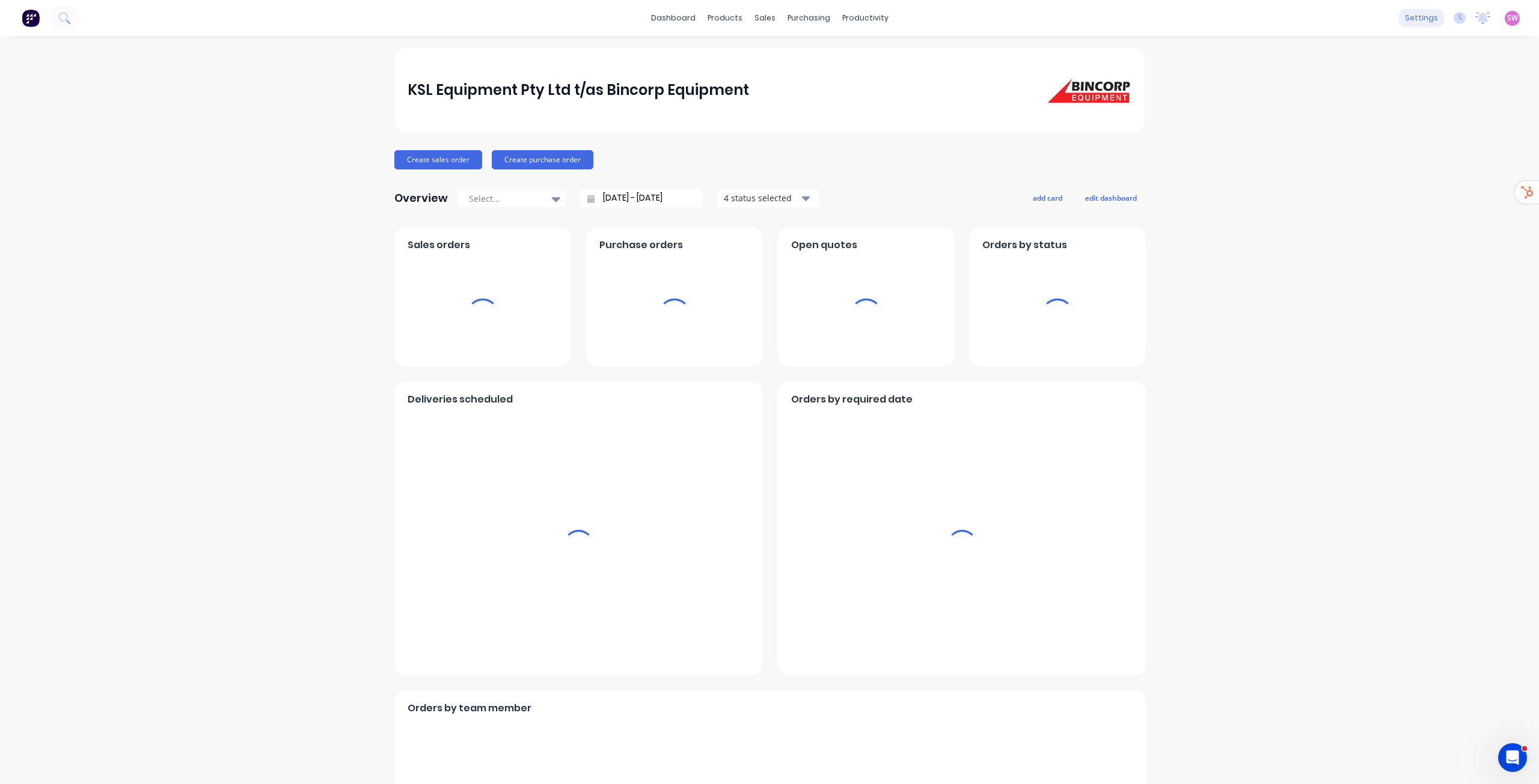
click at [1417, 18] on div "settings" at bounding box center [1422, 18] width 45 height 18
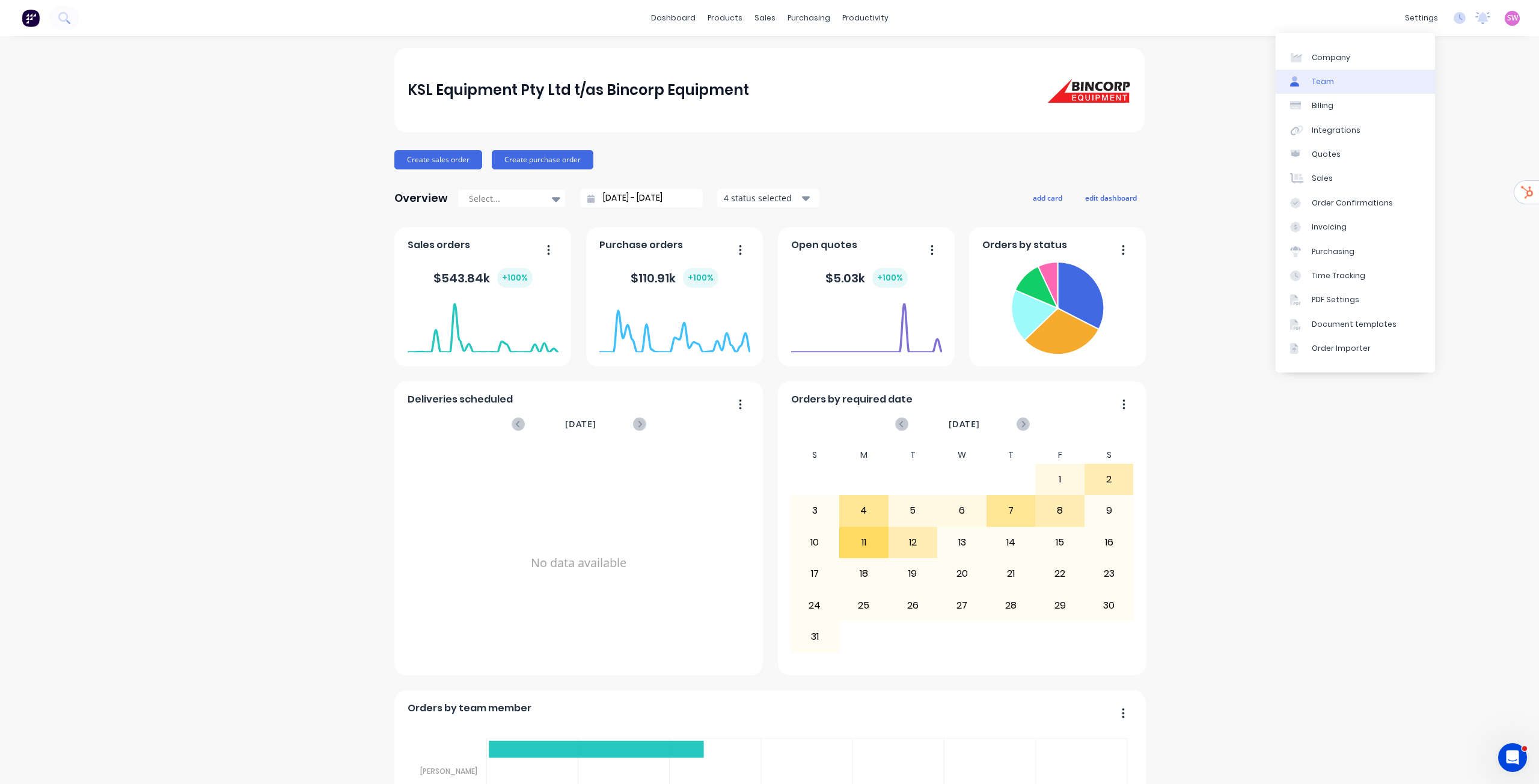
click at [1342, 79] on link "Team" at bounding box center [1355, 81] width 159 height 24
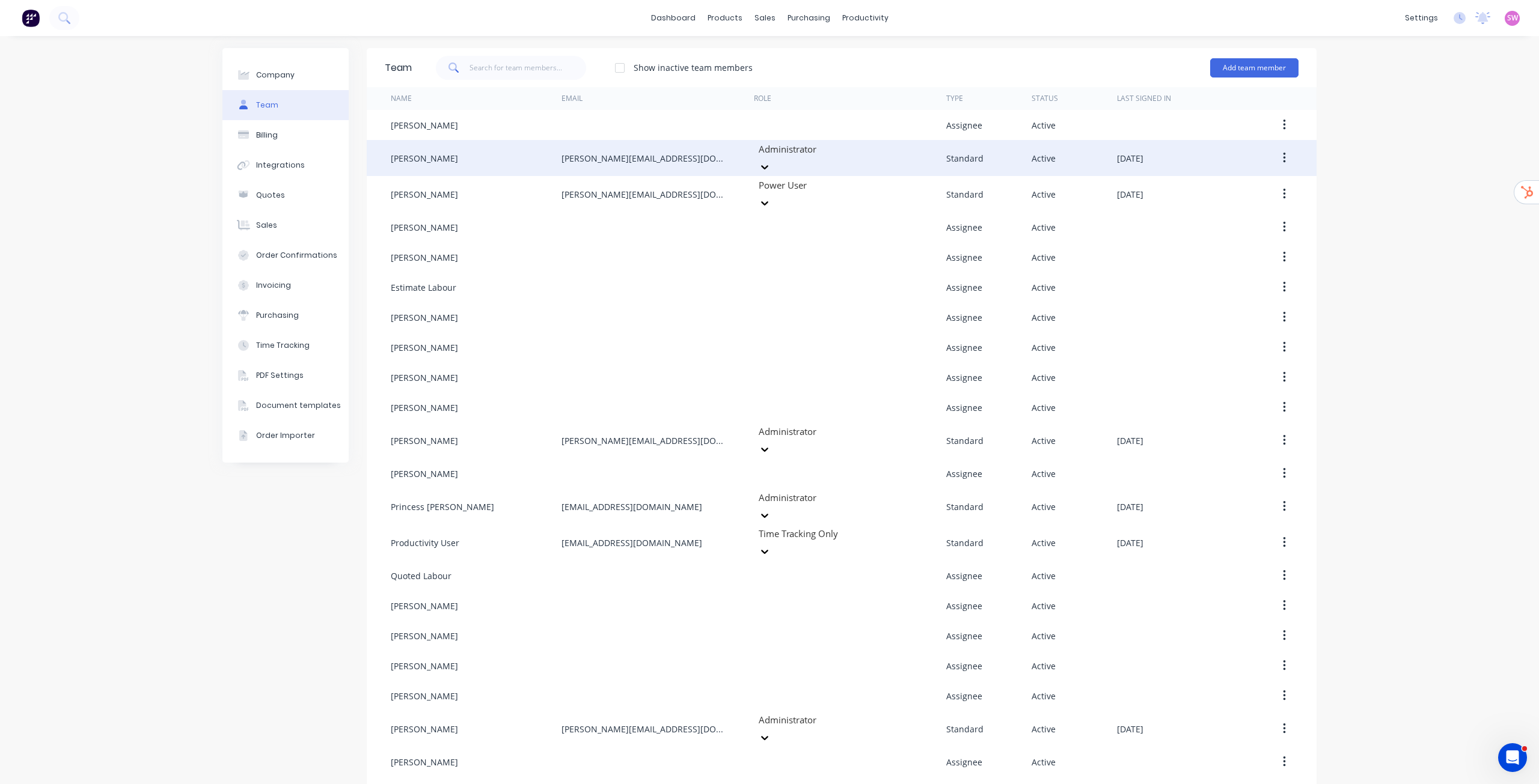
click at [1282, 156] on icon "button" at bounding box center [1284, 158] width 3 height 13
click at [1242, 182] on div "Edit" at bounding box center [1241, 190] width 92 height 18
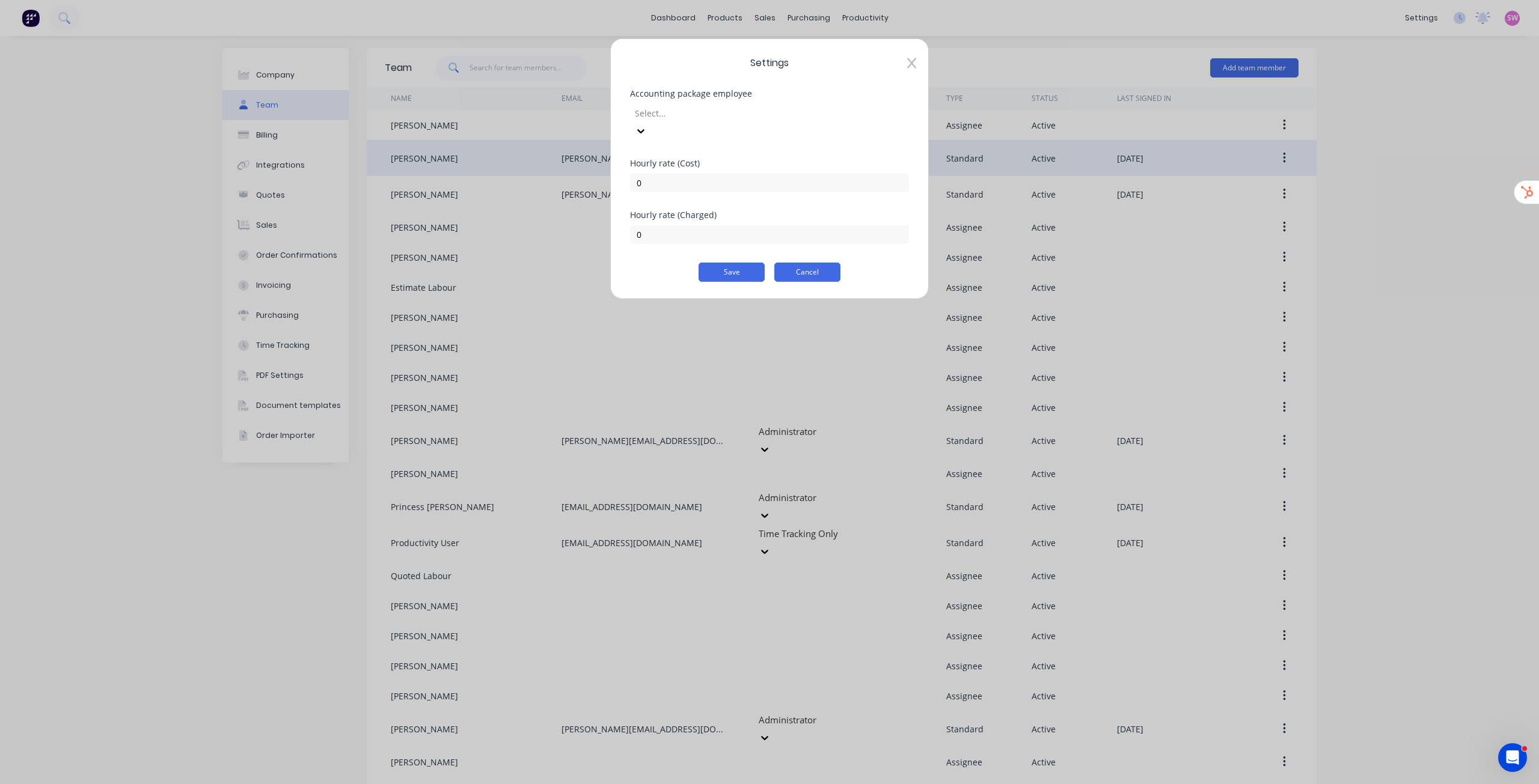
click at [811, 262] on button "Cancel" at bounding box center [808, 272] width 66 height 19
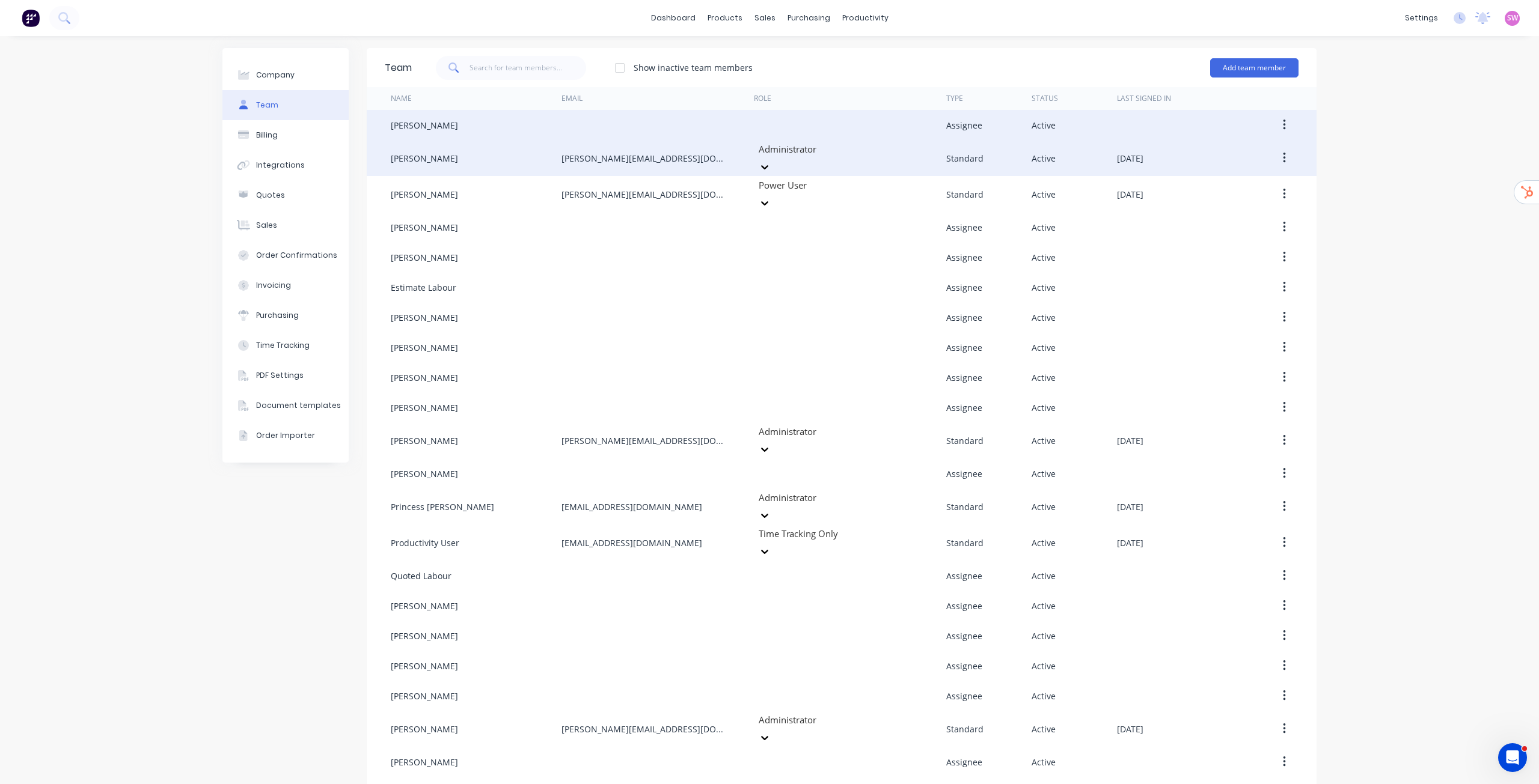
click at [1282, 125] on icon "button" at bounding box center [1283, 125] width 2 height 11
click at [1233, 152] on div "Edit" at bounding box center [1241, 157] width 92 height 18
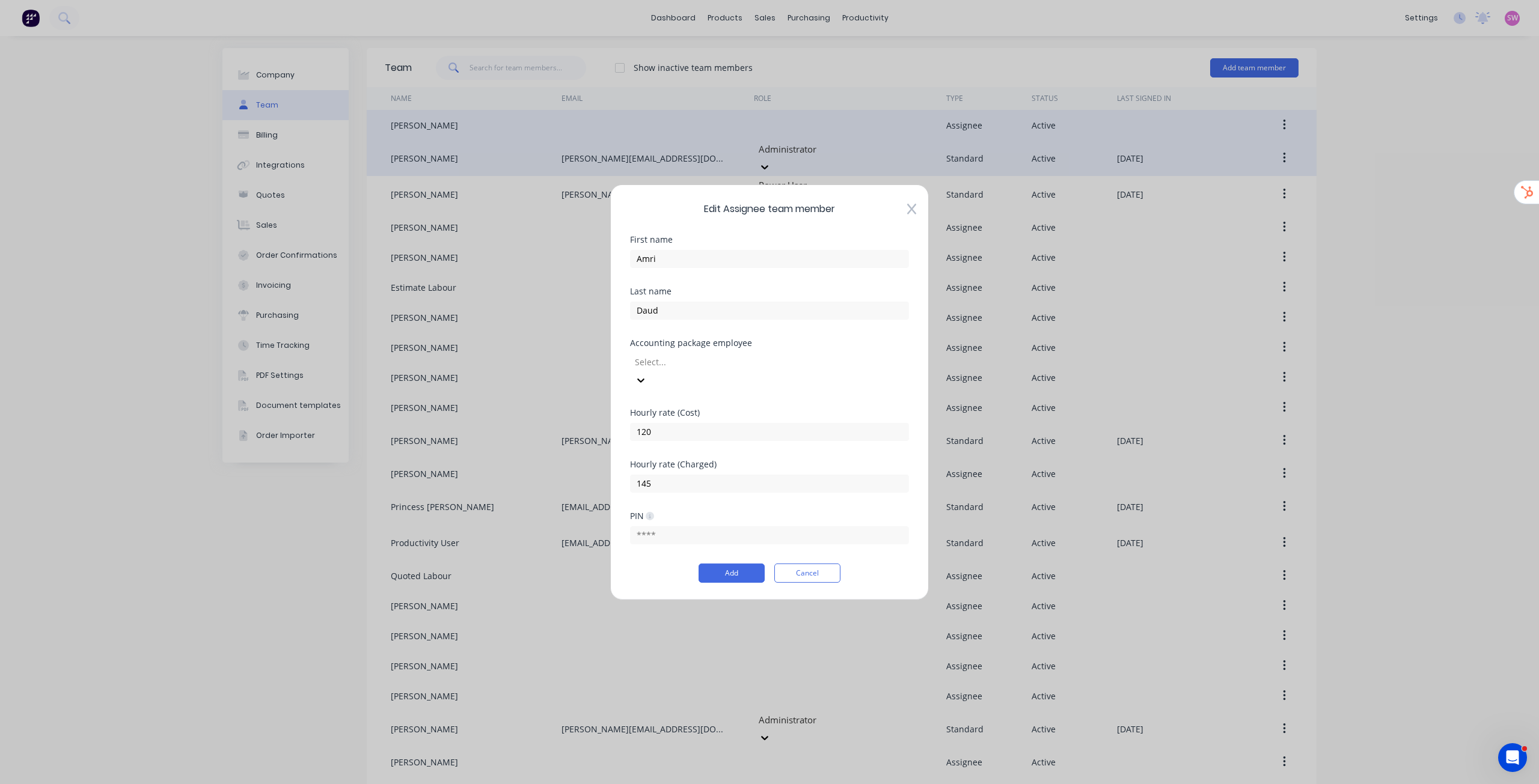
click at [1369, 191] on div "Edit Assignee team member First name Amri Last name Daud Accounting package emp…" at bounding box center [770, 392] width 1539 height 784
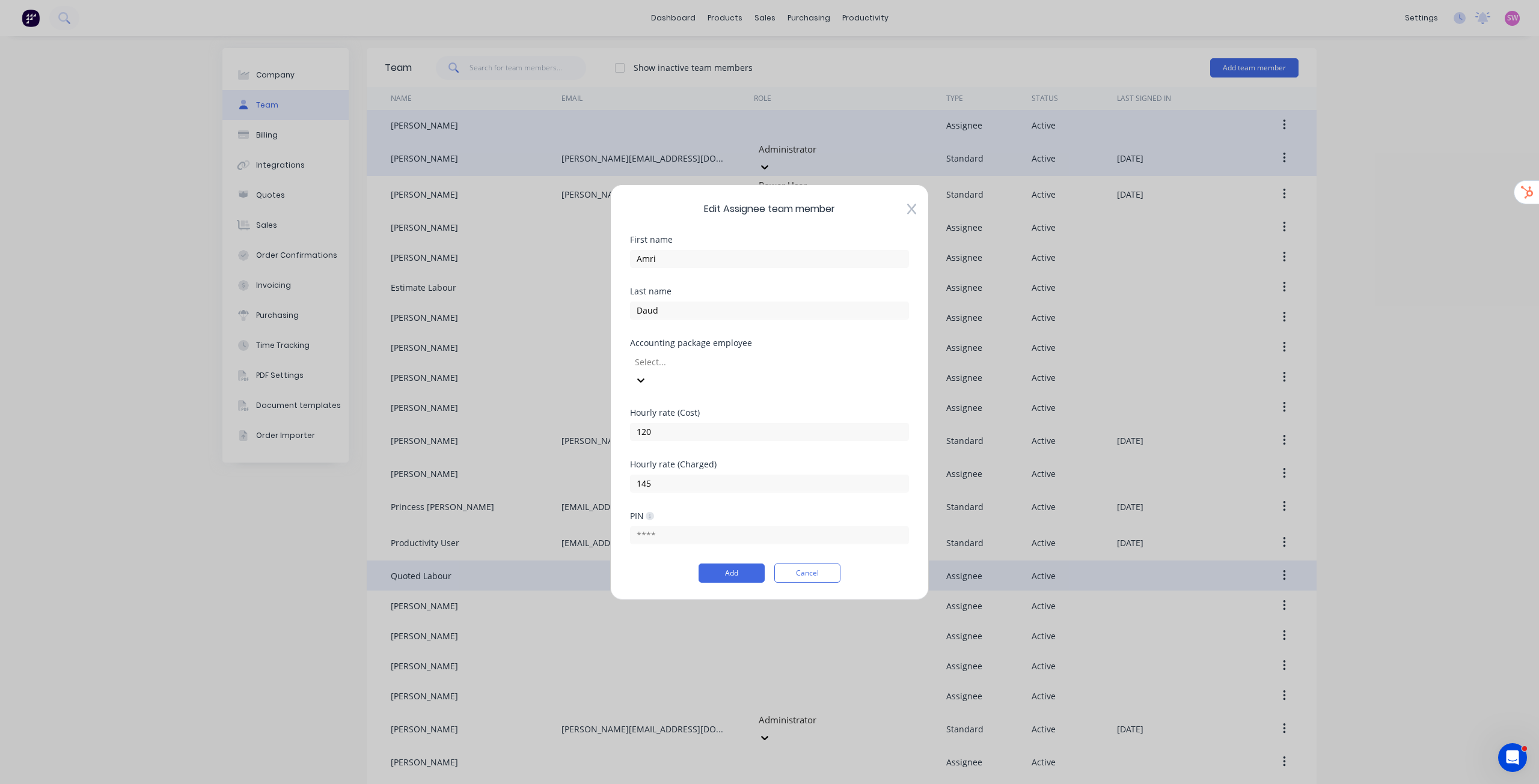
click at [795, 563] on button "Cancel" at bounding box center [808, 573] width 66 height 19
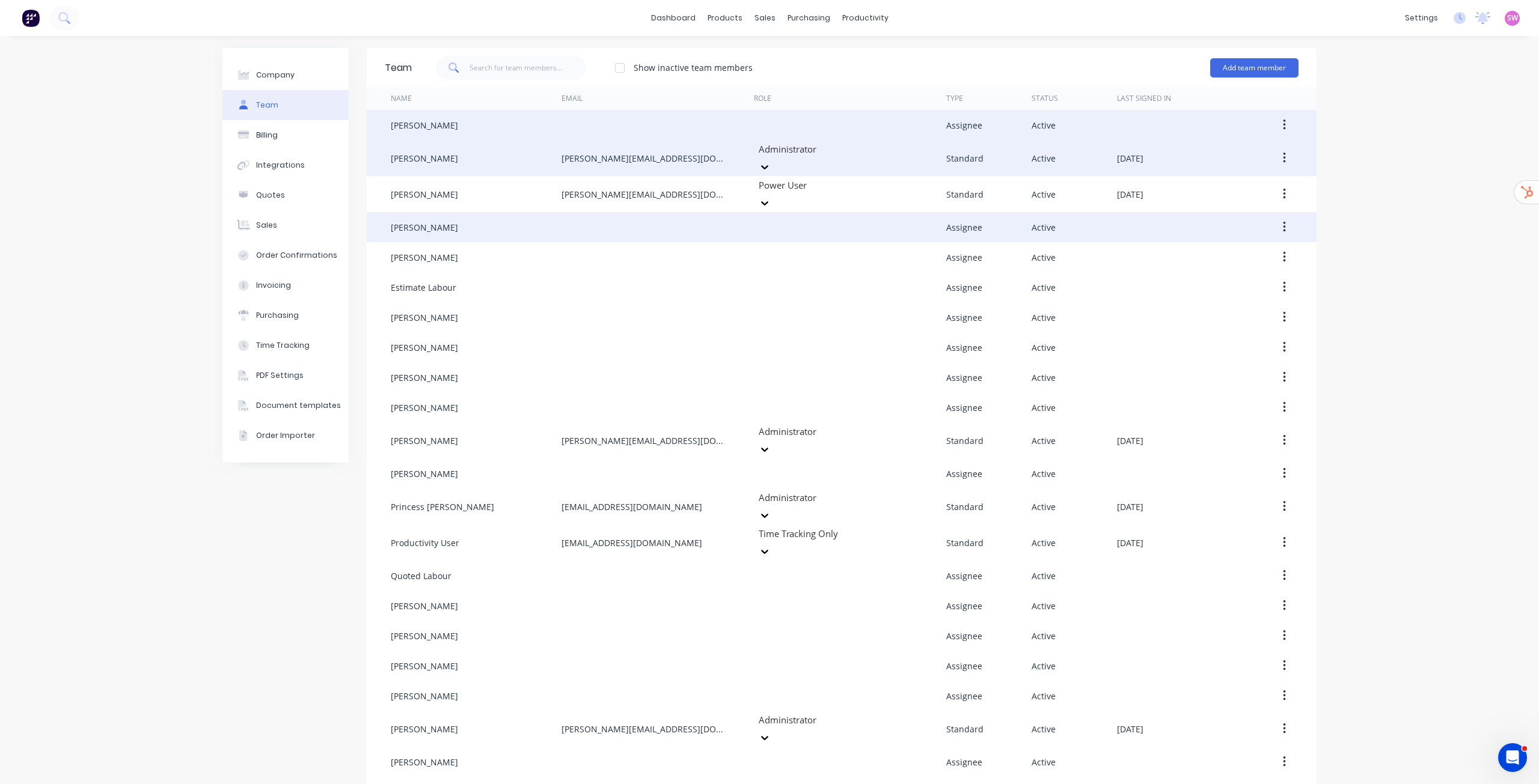
click at [1282, 216] on button "button" at bounding box center [1284, 227] width 29 height 22
click at [1228, 251] on div "Edit" at bounding box center [1241, 259] width 92 height 18
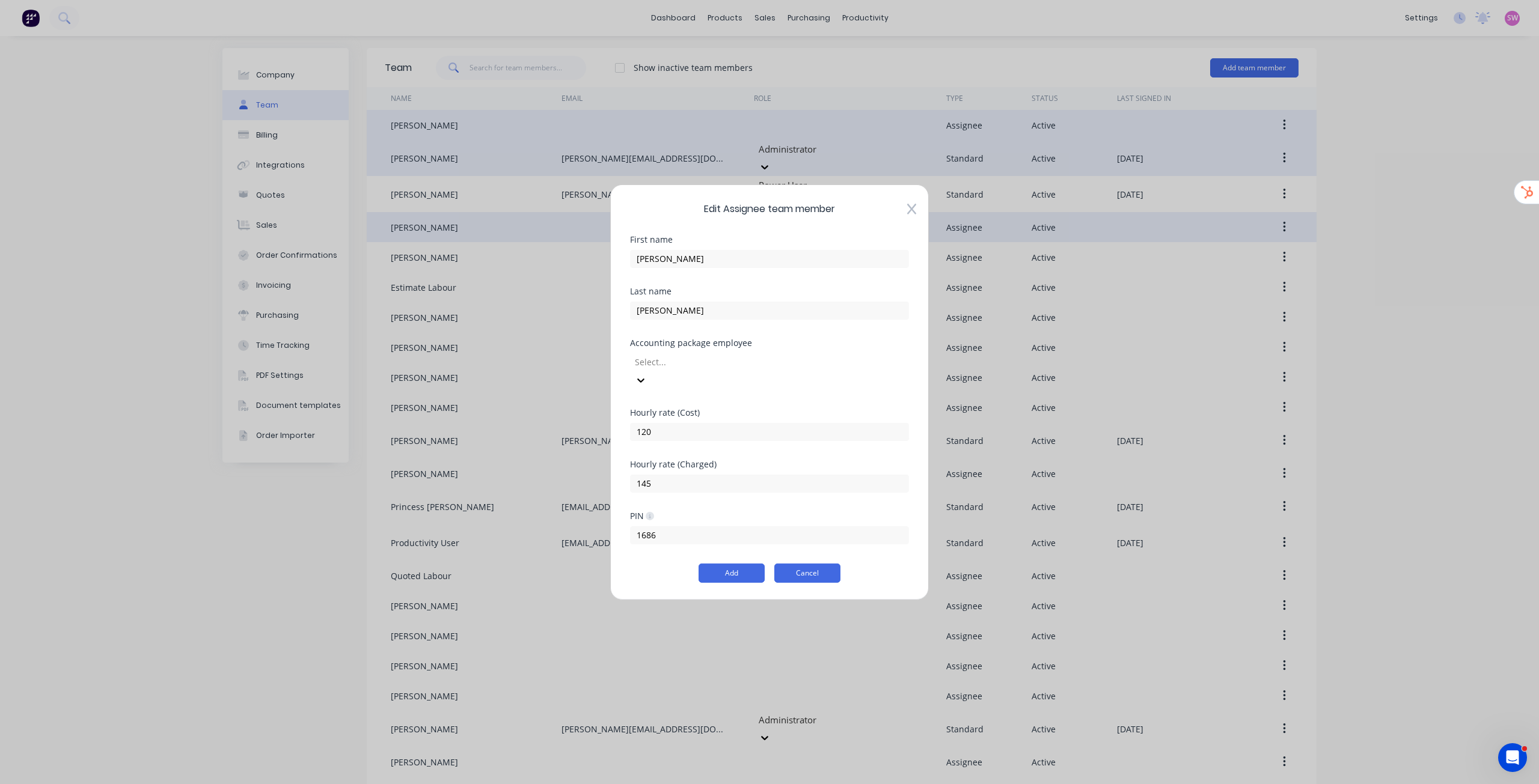
click at [804, 563] on button "Cancel" at bounding box center [808, 573] width 66 height 19
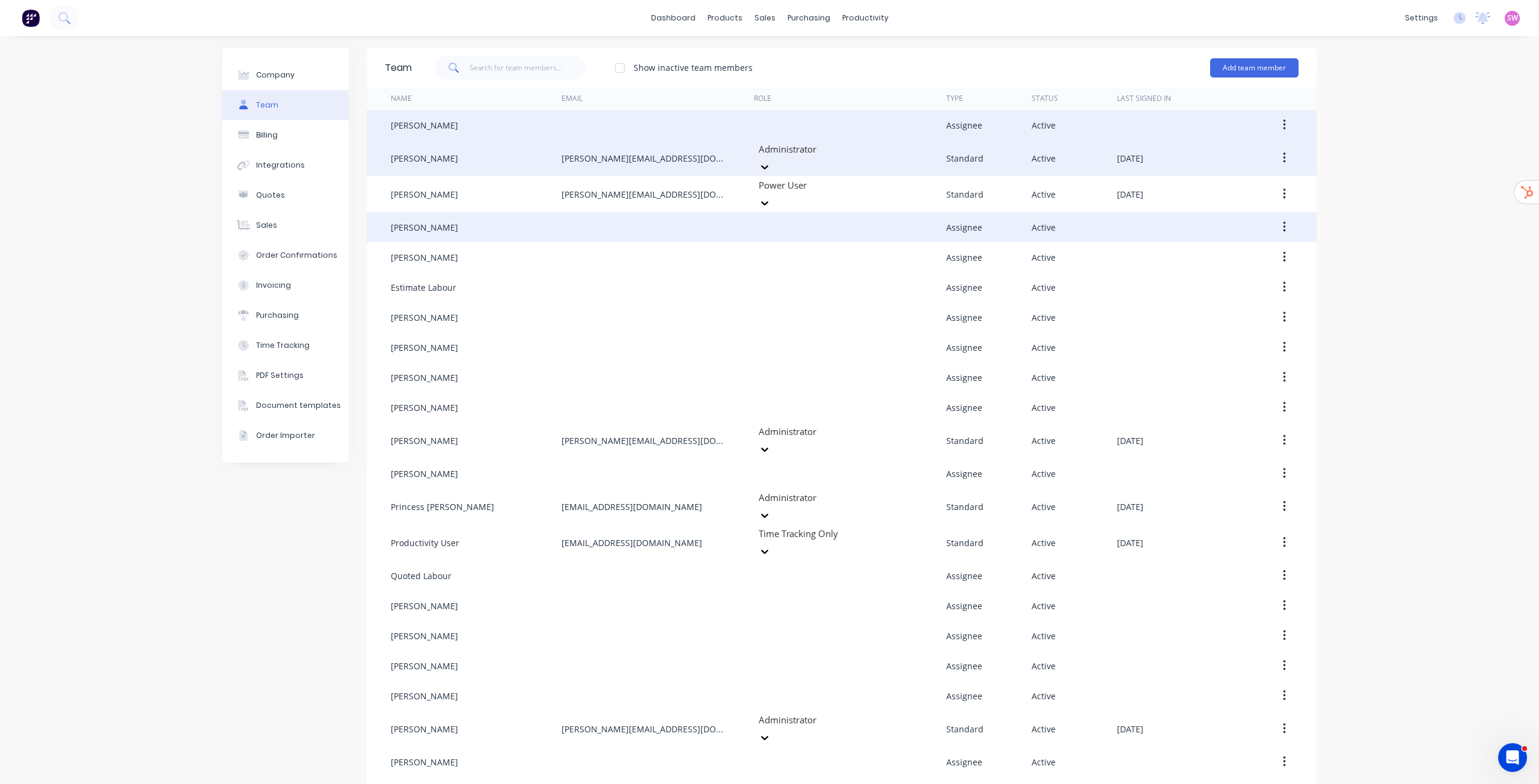
click at [1384, 103] on div "Company Team Billing Integrations Quotes Sales Order Confirmations Invoicing Pu…" at bounding box center [770, 445] width 1539 height 819
click at [1510, 20] on div "SW KSL Equipment Pty Ltd t/as Bin... Stuart Wheatley Administrator Profile Sign…" at bounding box center [1512, 18] width 15 height 15
click at [1507, 20] on span "SW" at bounding box center [1512, 18] width 11 height 11
click at [1409, 159] on button "Sign out" at bounding box center [1437, 150] width 159 height 24
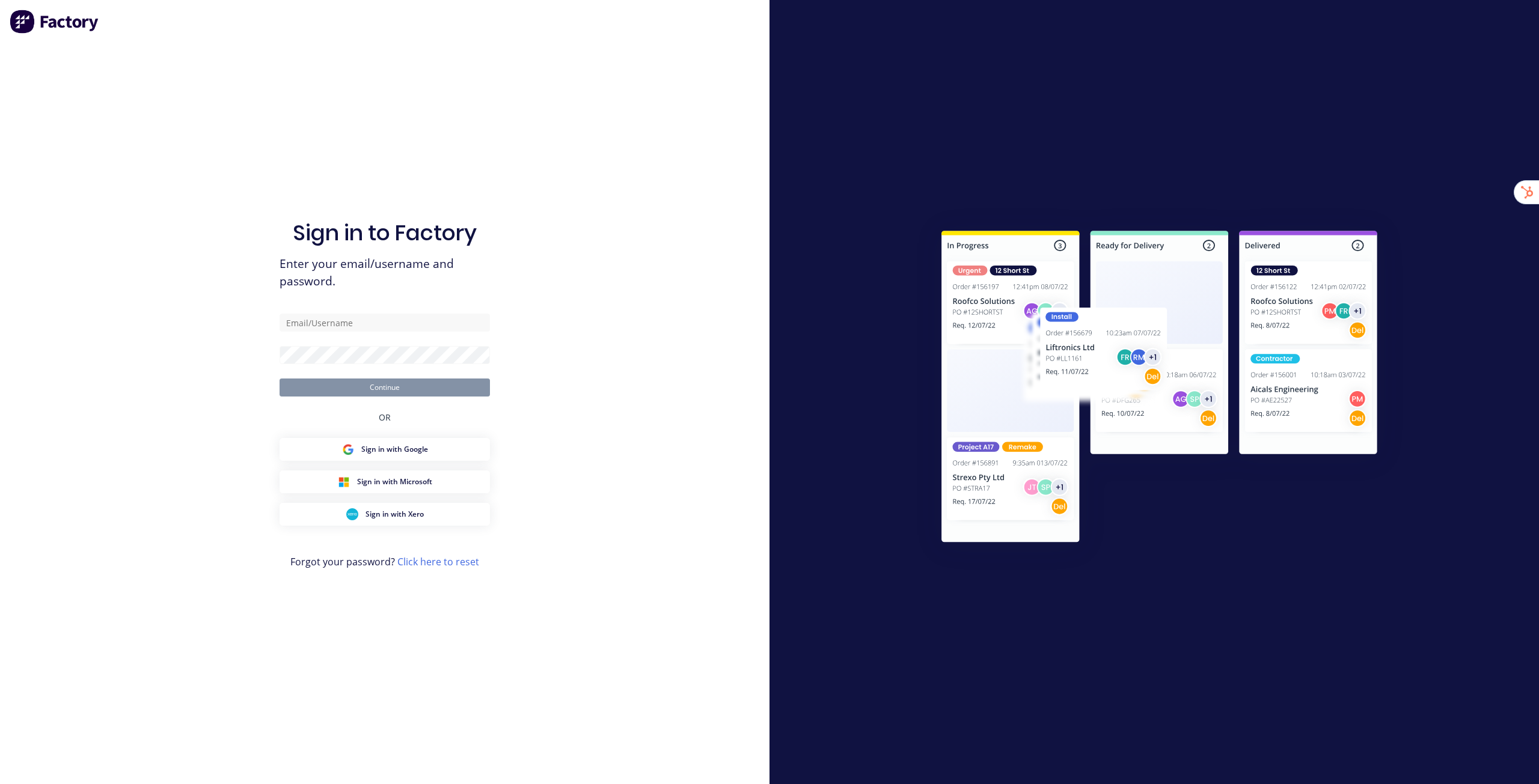
type input "[EMAIL_ADDRESS][DOMAIN_NAME]"
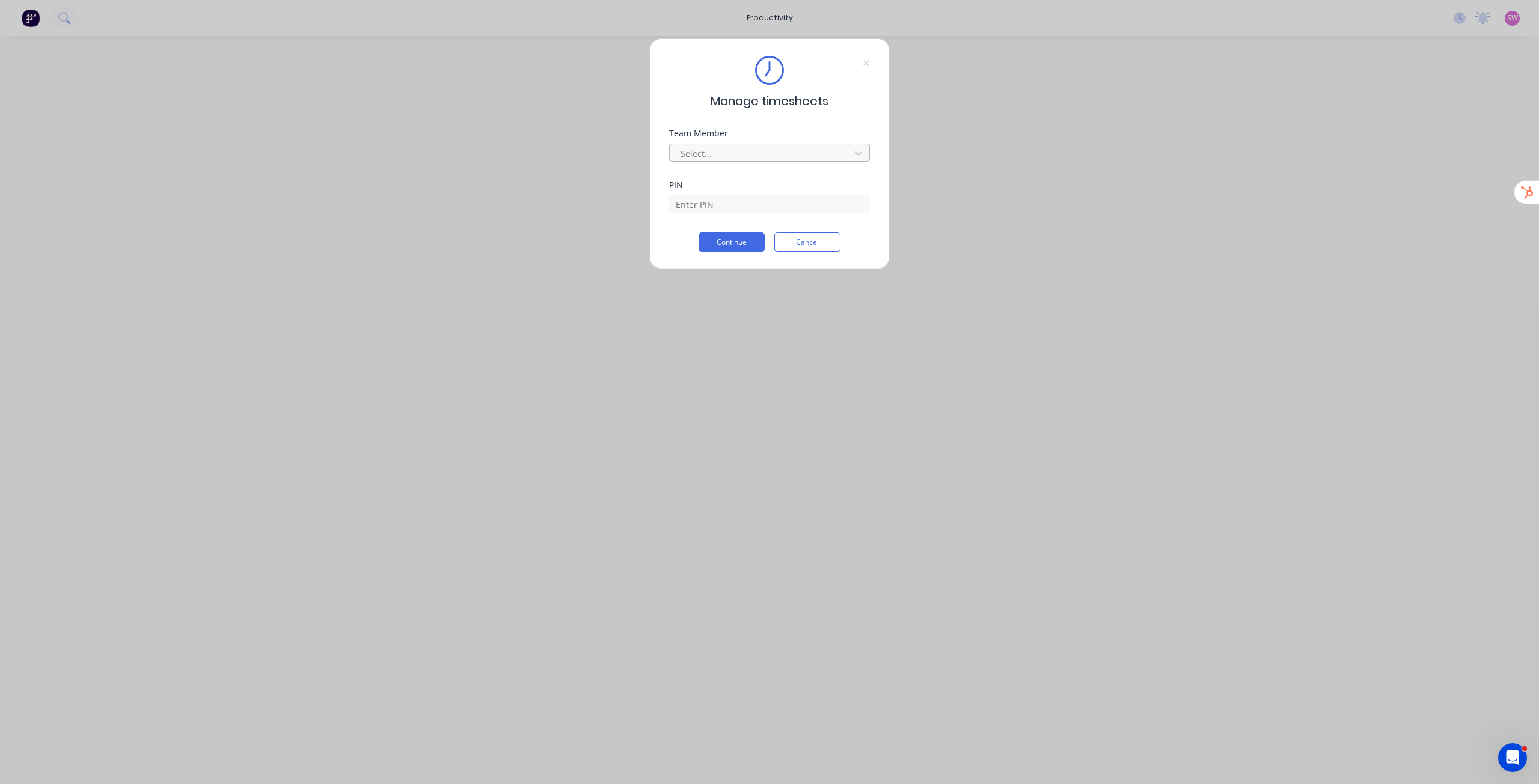
click at [800, 155] on div at bounding box center [761, 153] width 165 height 15
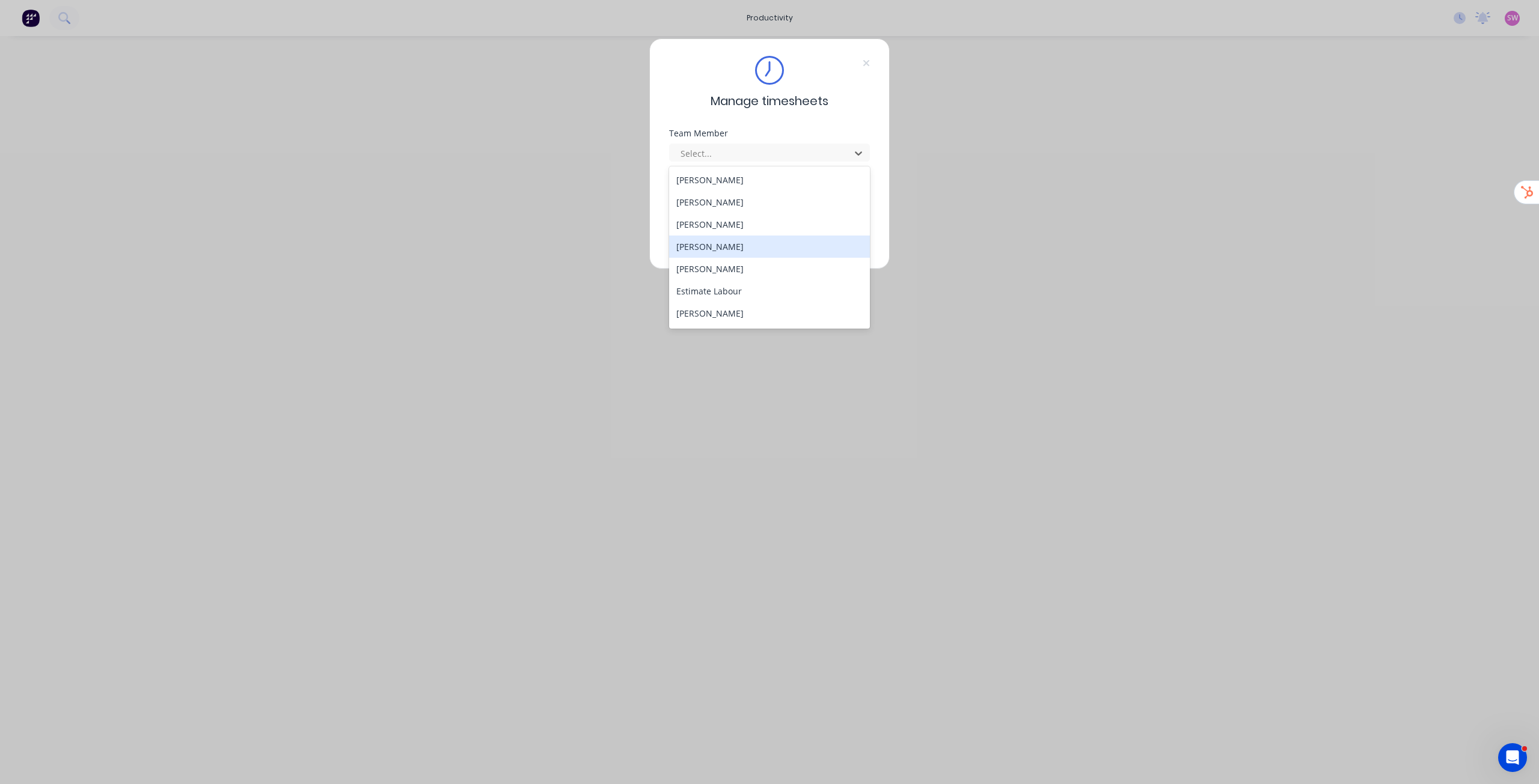
click at [724, 245] on div "[PERSON_NAME]" at bounding box center [770, 247] width 201 height 22
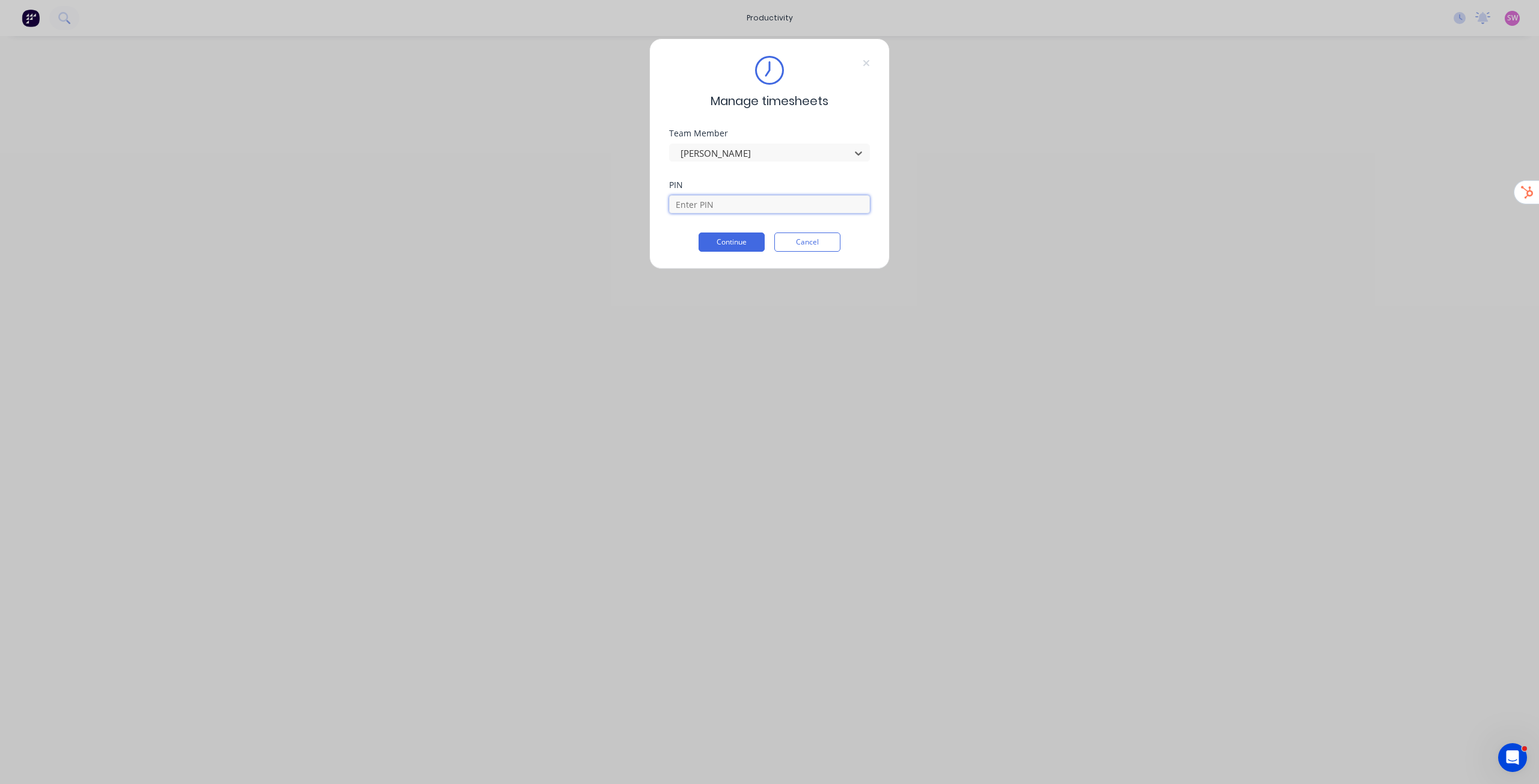
click at [737, 209] on input at bounding box center [770, 204] width 201 height 18
type input "1686"
click at [732, 244] on button "Continue" at bounding box center [731, 242] width 66 height 19
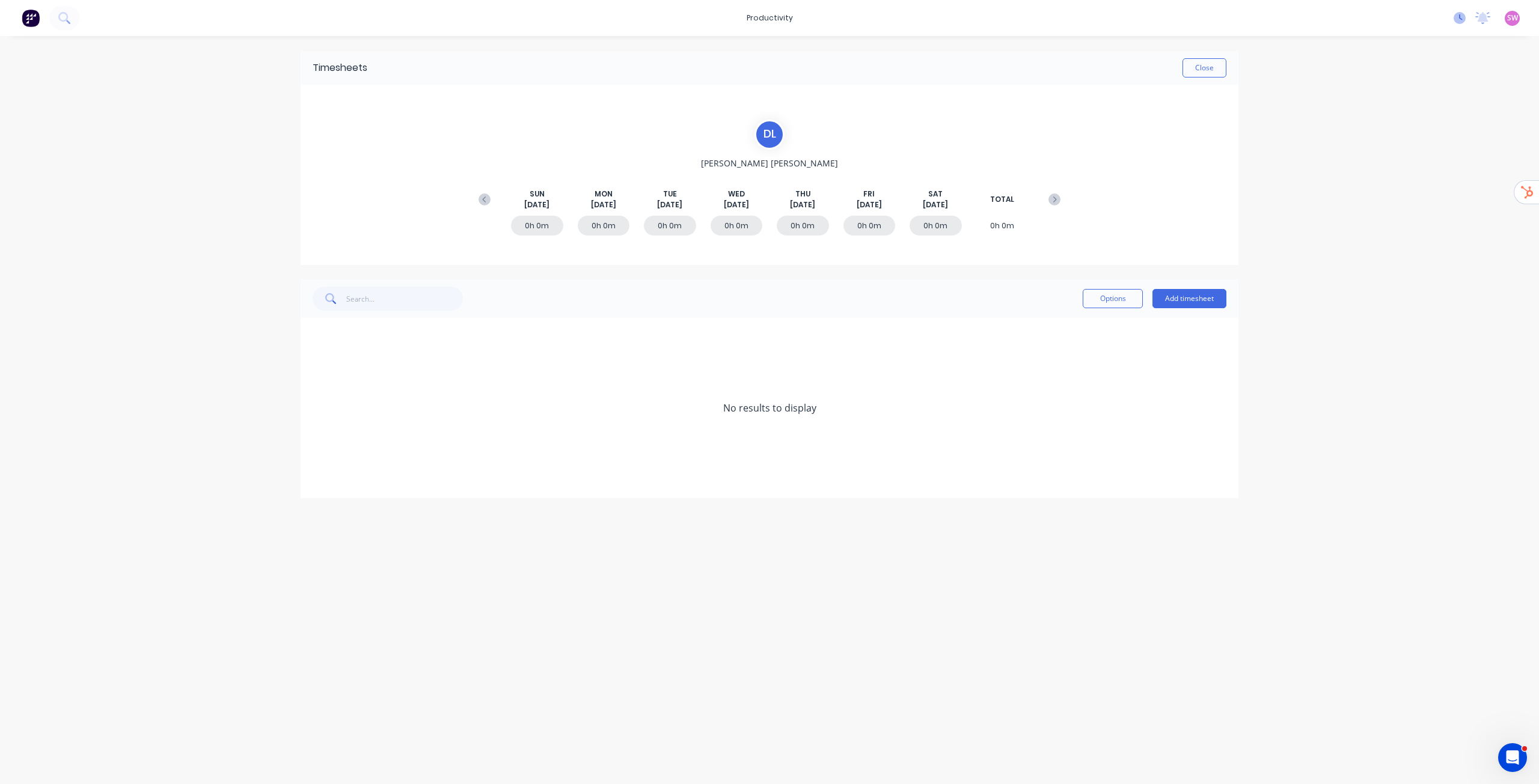
click at [1458, 16] on icon at bounding box center [1459, 18] width 12 height 12
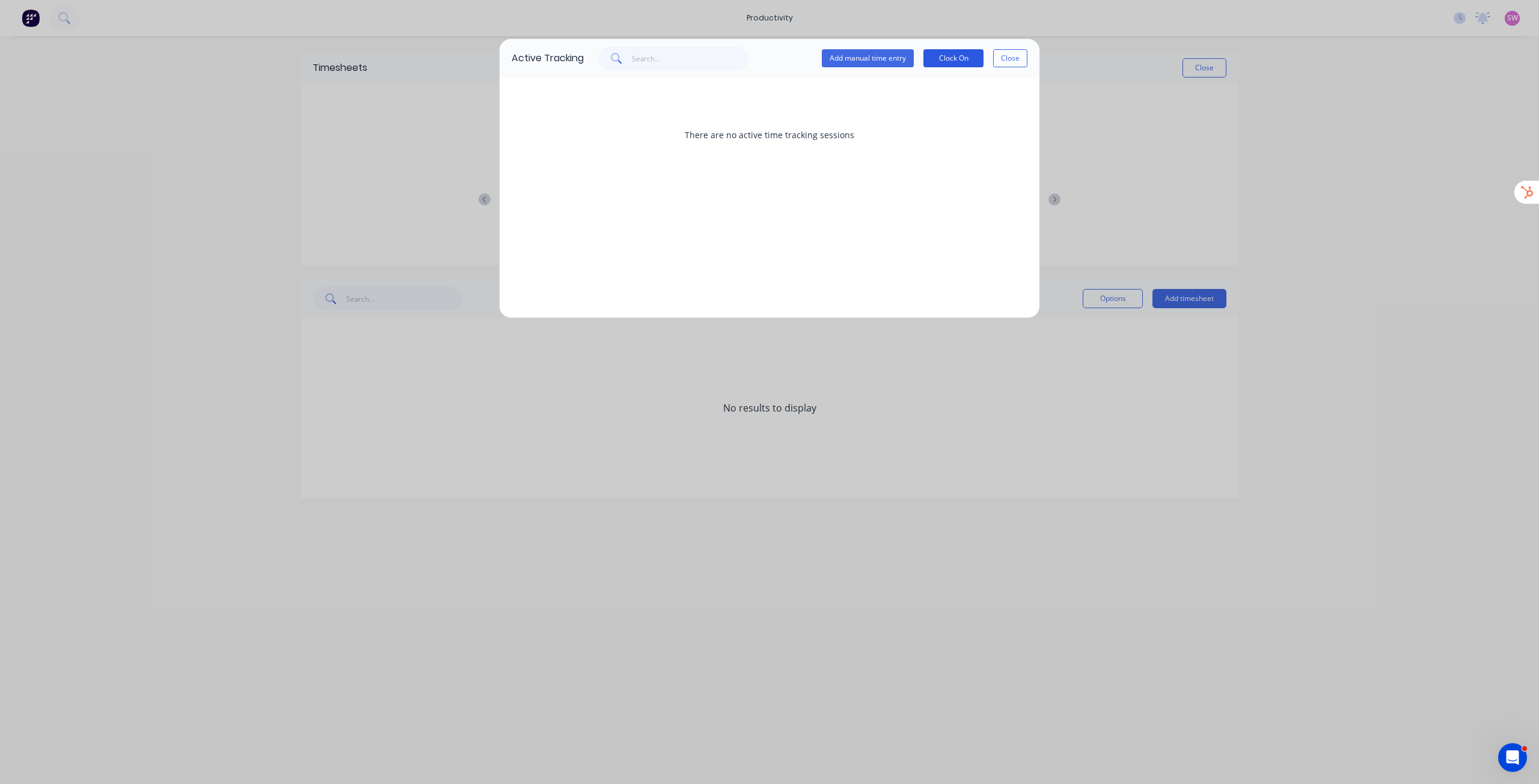
click at [942, 54] on button "Clock On" at bounding box center [953, 58] width 60 height 18
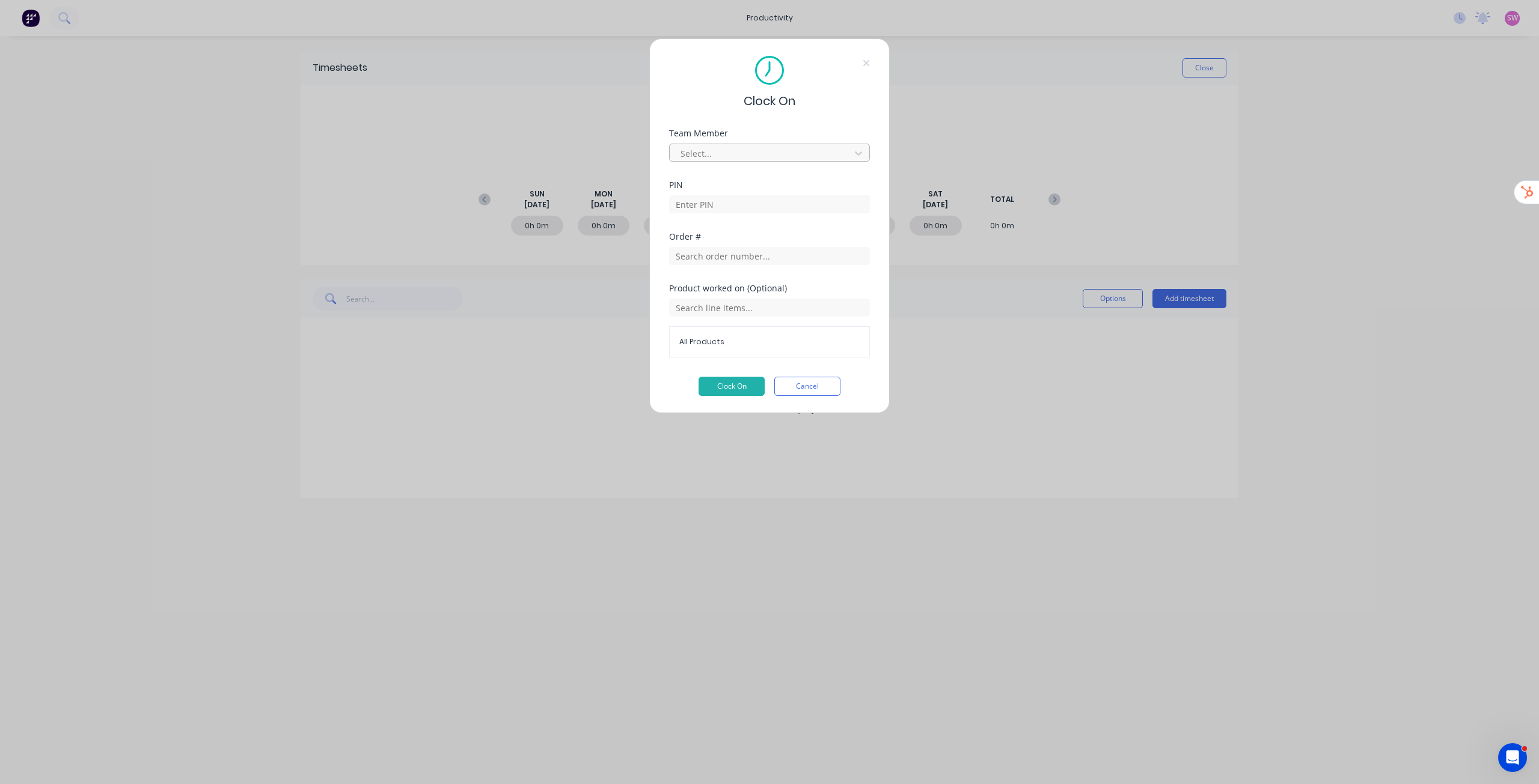
click at [748, 154] on div at bounding box center [761, 153] width 165 height 15
click at [737, 245] on div "[PERSON_NAME]" at bounding box center [770, 247] width 201 height 22
click at [742, 209] on input at bounding box center [770, 204] width 201 height 18
type input "1686"
click at [732, 246] on div at bounding box center [770, 254] width 201 height 21
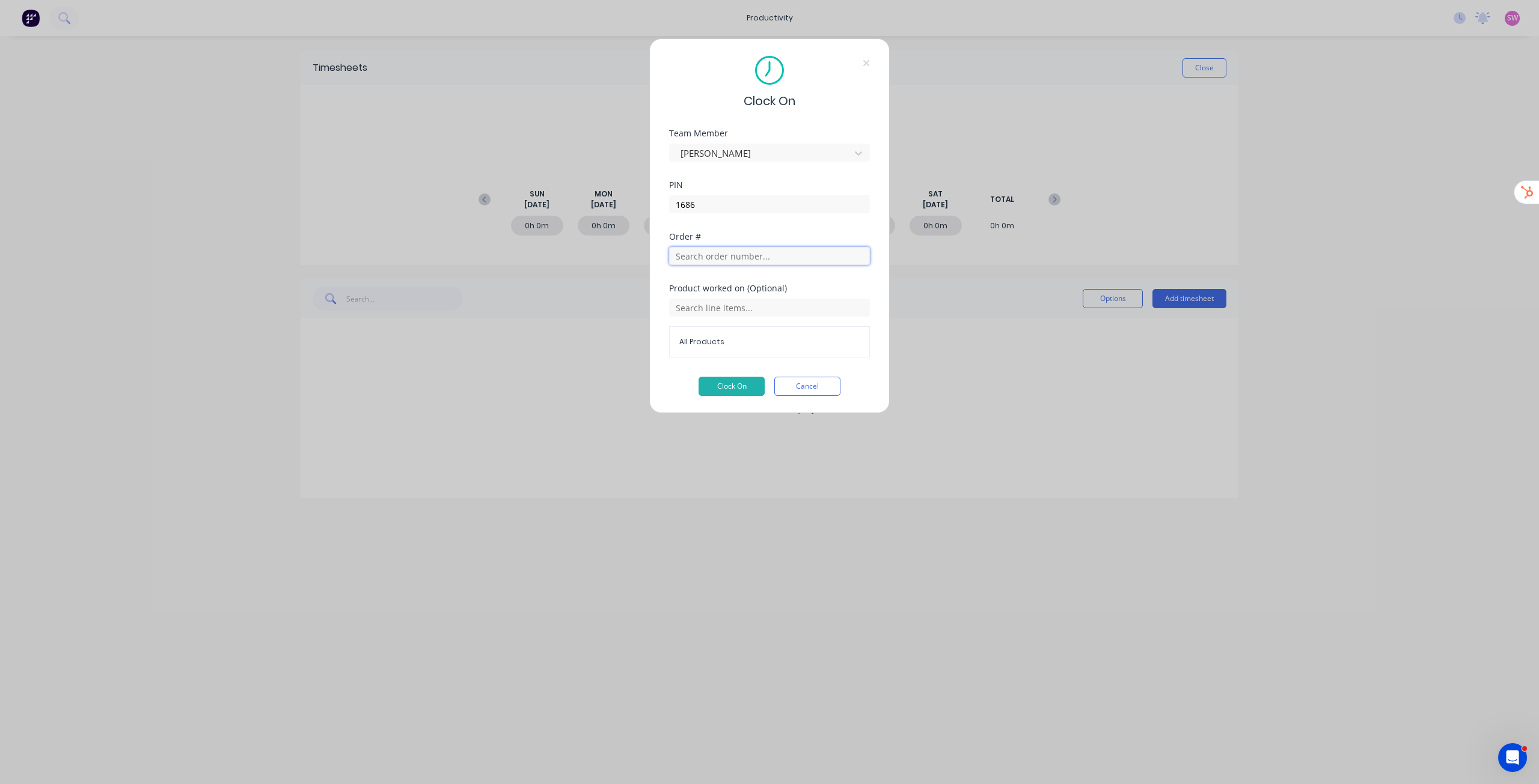
click at [730, 260] on input "text" at bounding box center [770, 256] width 201 height 18
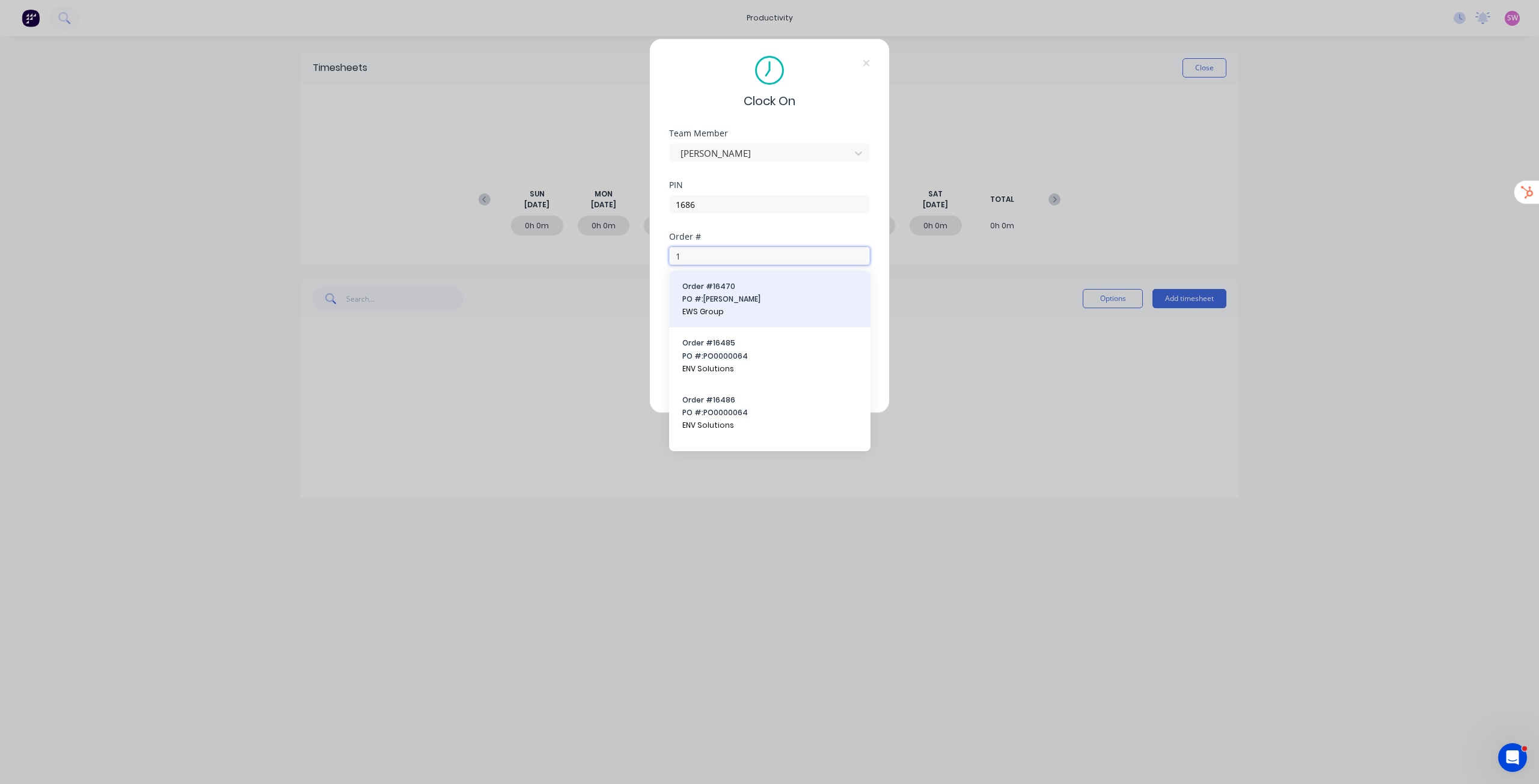
type input "1"
click at [761, 303] on span "PO #: Peter Kalajiovski" at bounding box center [770, 299] width 175 height 11
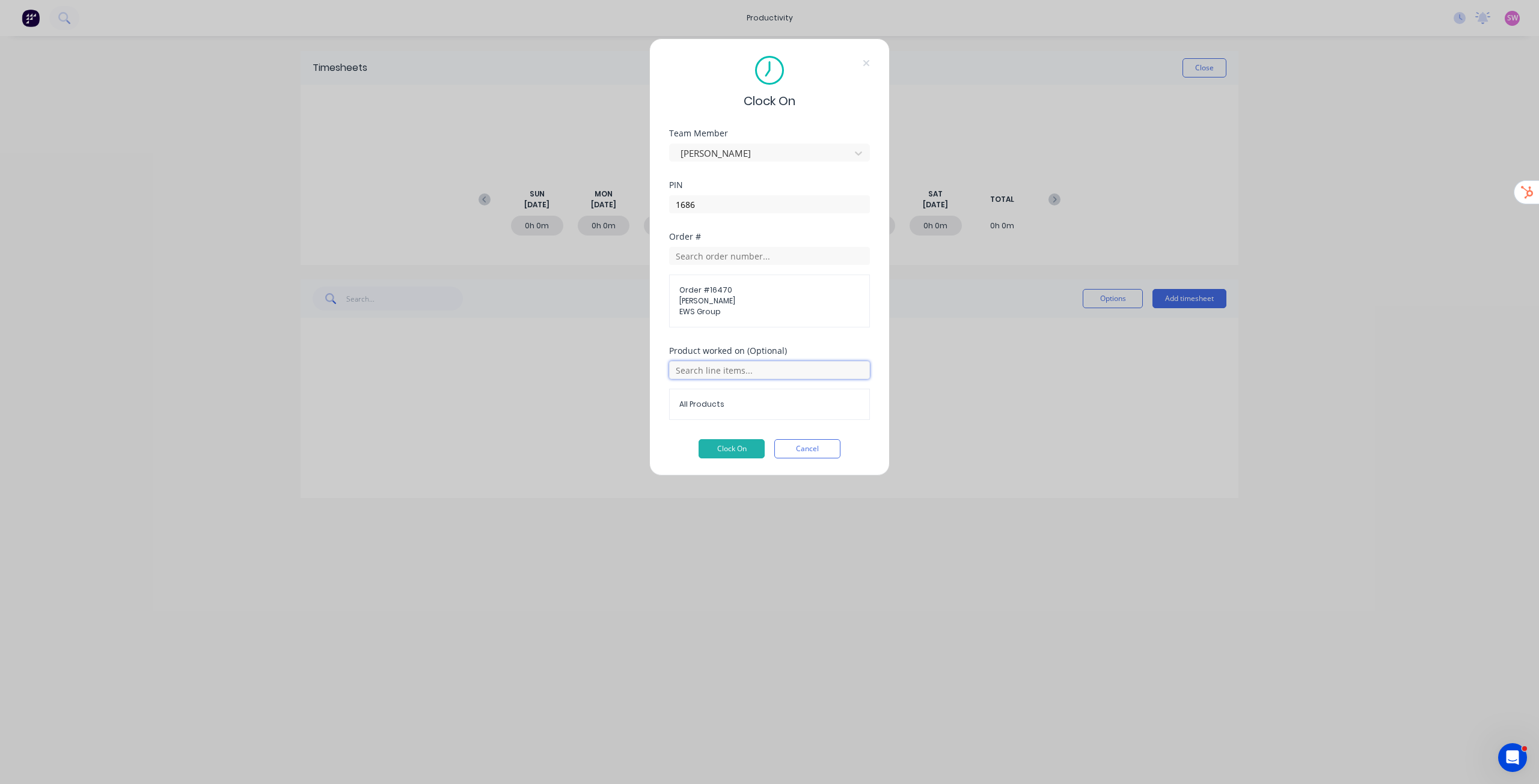
click at [739, 369] on input "text" at bounding box center [770, 370] width 201 height 18
click at [855, 341] on div "Order # Order # 16470 Peter Kalajiovski EWS Group" at bounding box center [770, 289] width 201 height 114
click at [827, 439] on div "Product worked on (Optional) All Products" at bounding box center [770, 393] width 201 height 92
click at [822, 450] on button "Cancel" at bounding box center [808, 449] width 66 height 19
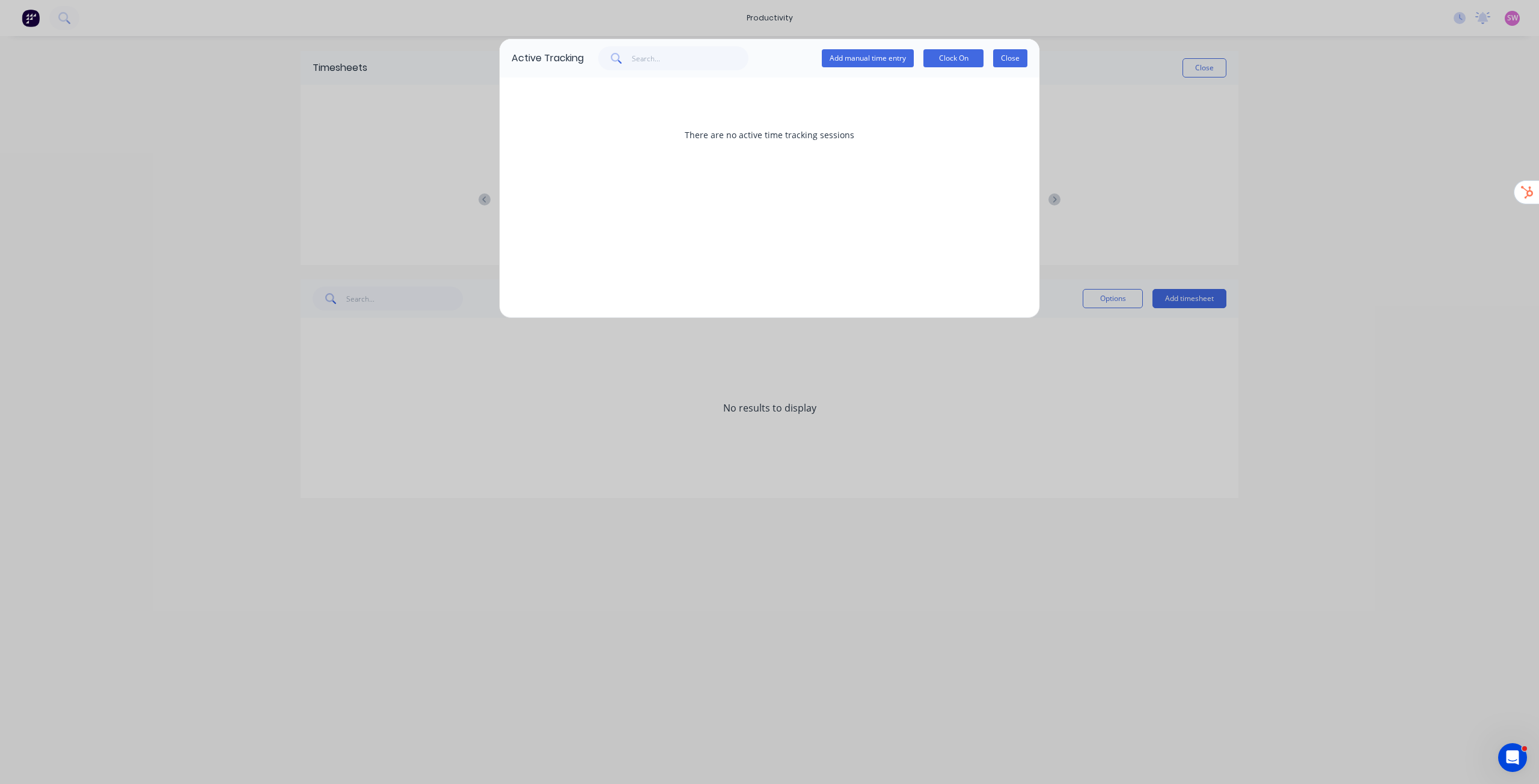
click at [1019, 59] on button "Close" at bounding box center [1010, 58] width 34 height 18
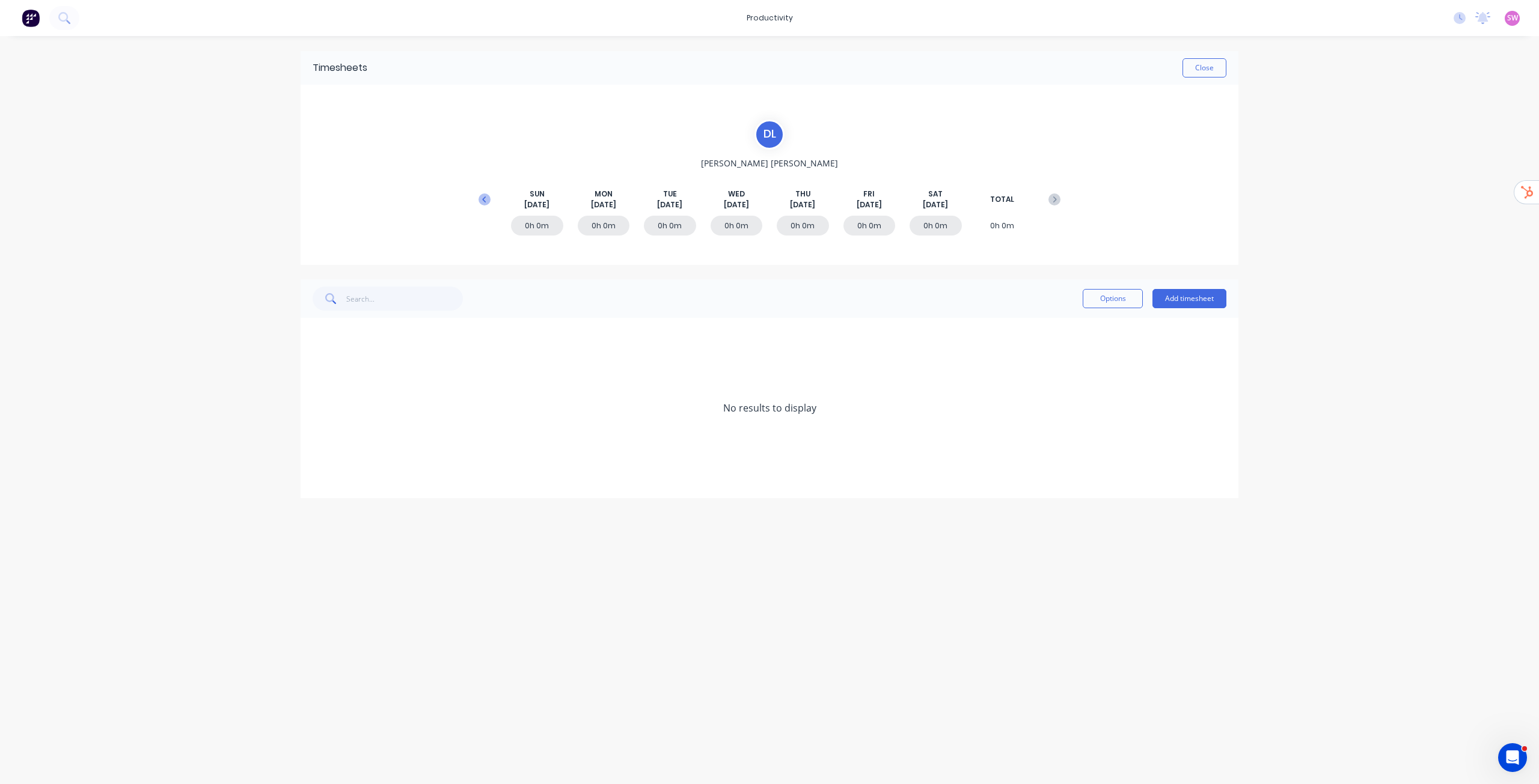
click at [486, 198] on icon at bounding box center [484, 199] width 12 height 12
click at [486, 199] on icon at bounding box center [484, 199] width 12 height 12
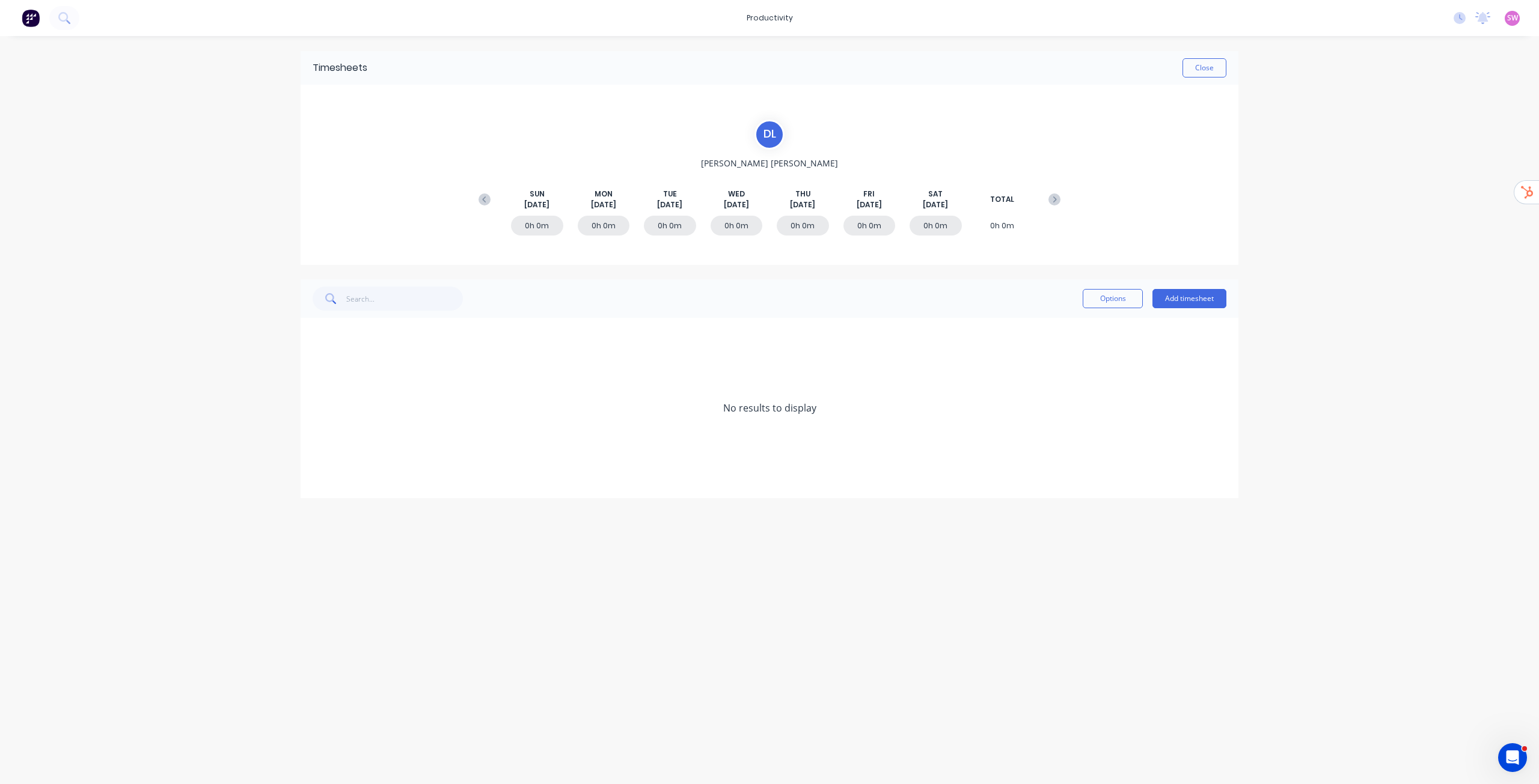
click at [486, 199] on icon at bounding box center [484, 199] width 12 height 12
click at [485, 199] on icon at bounding box center [484, 199] width 12 height 12
click at [484, 199] on icon at bounding box center [484, 199] width 12 height 12
click at [484, 199] on icon at bounding box center [484, 199] width 4 height 6
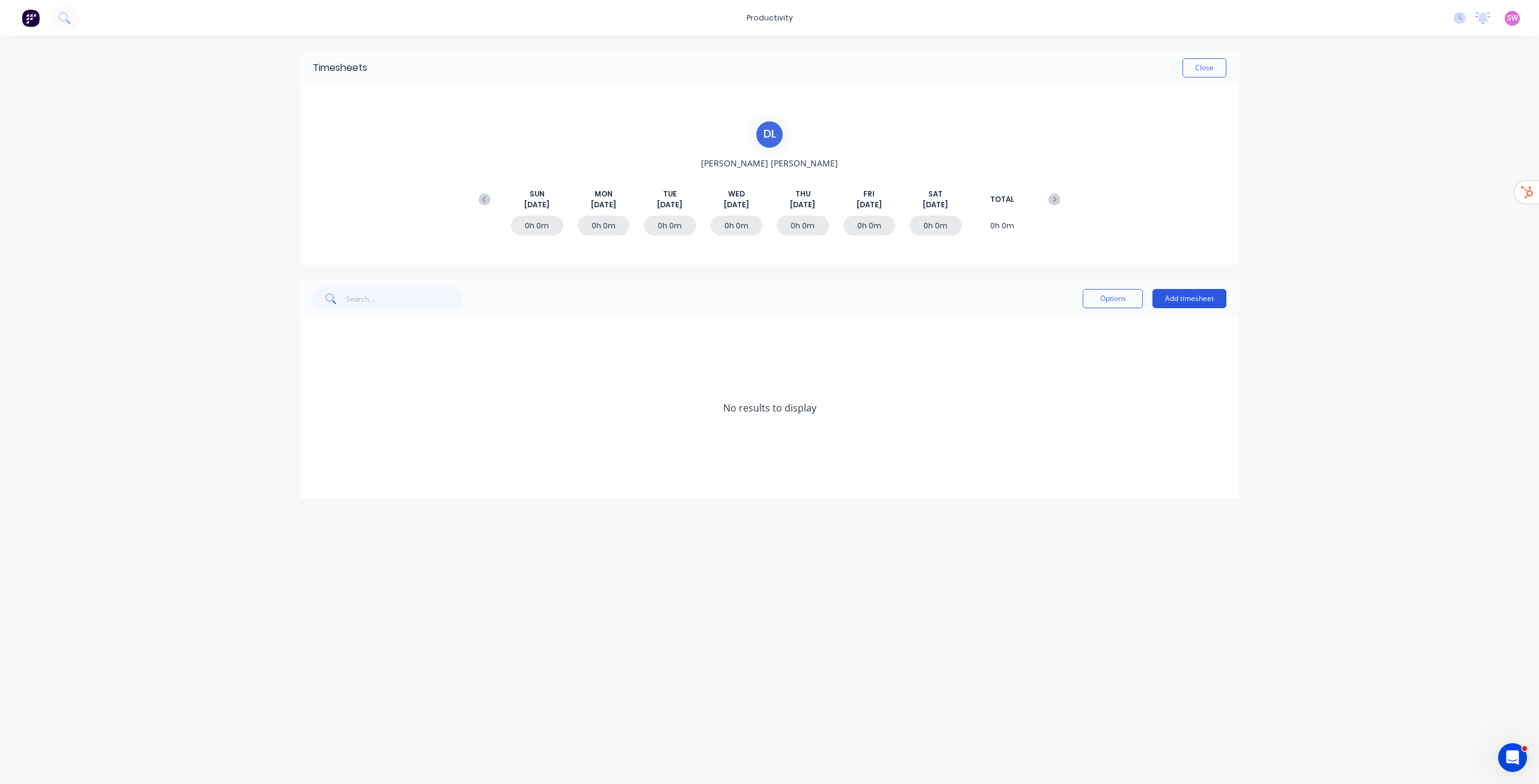
click at [1202, 297] on button "Add timesheet" at bounding box center [1189, 299] width 74 height 19
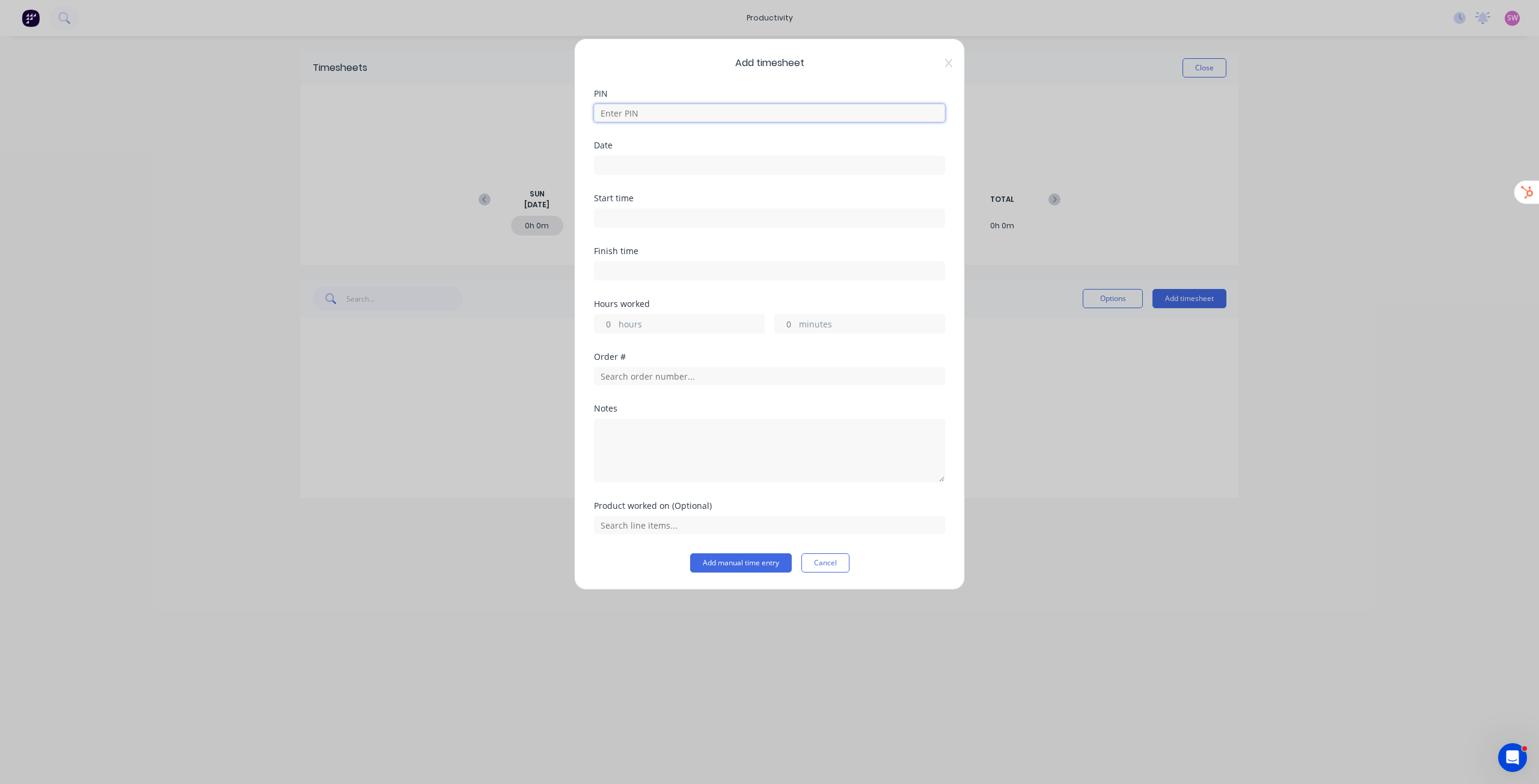
click at [679, 113] on input at bounding box center [769, 113] width 351 height 18
type input "1686"
click at [683, 169] on input at bounding box center [769, 165] width 350 height 18
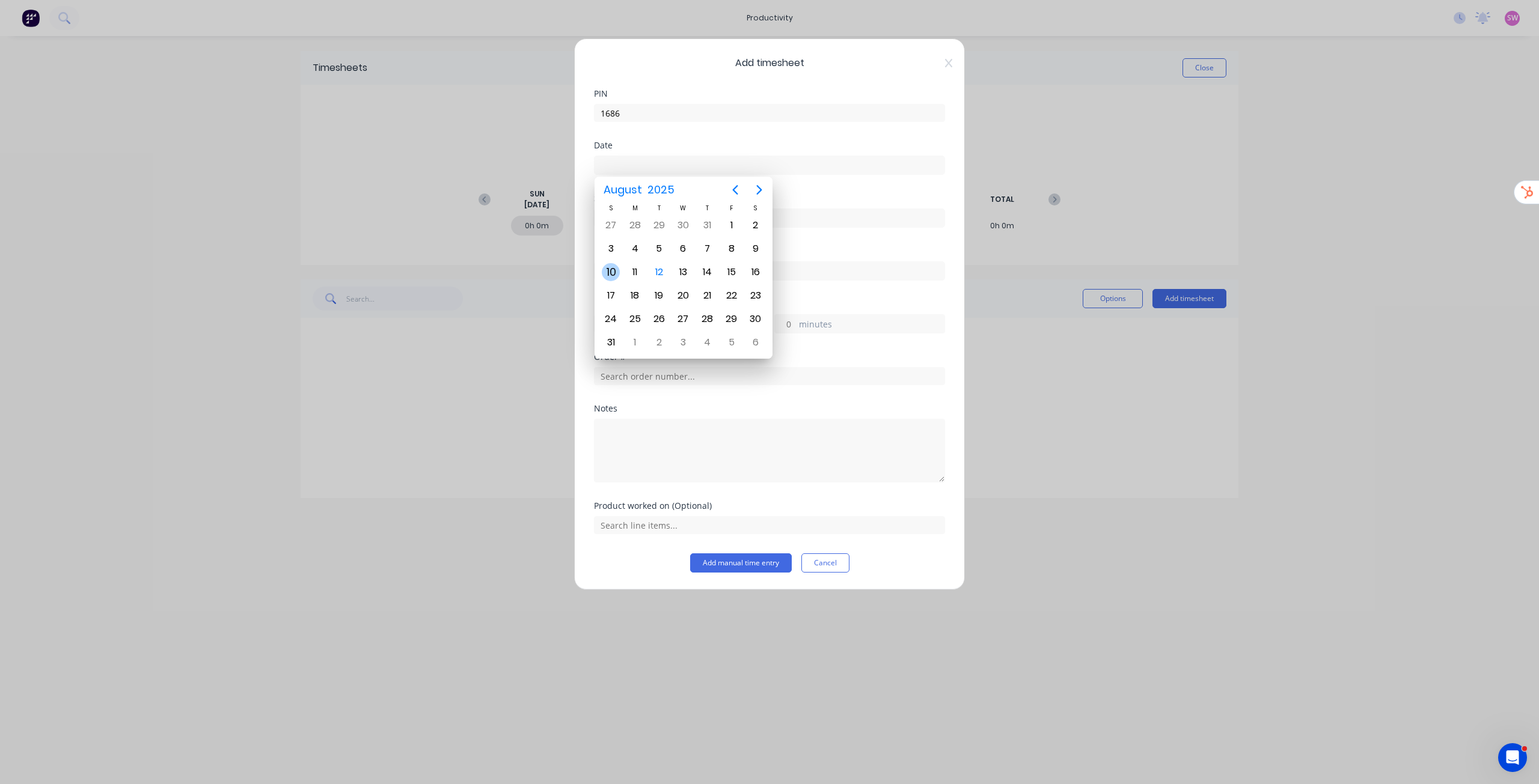
click at [608, 272] on div "10" at bounding box center [610, 272] width 18 height 18
type input "10/08/2025"
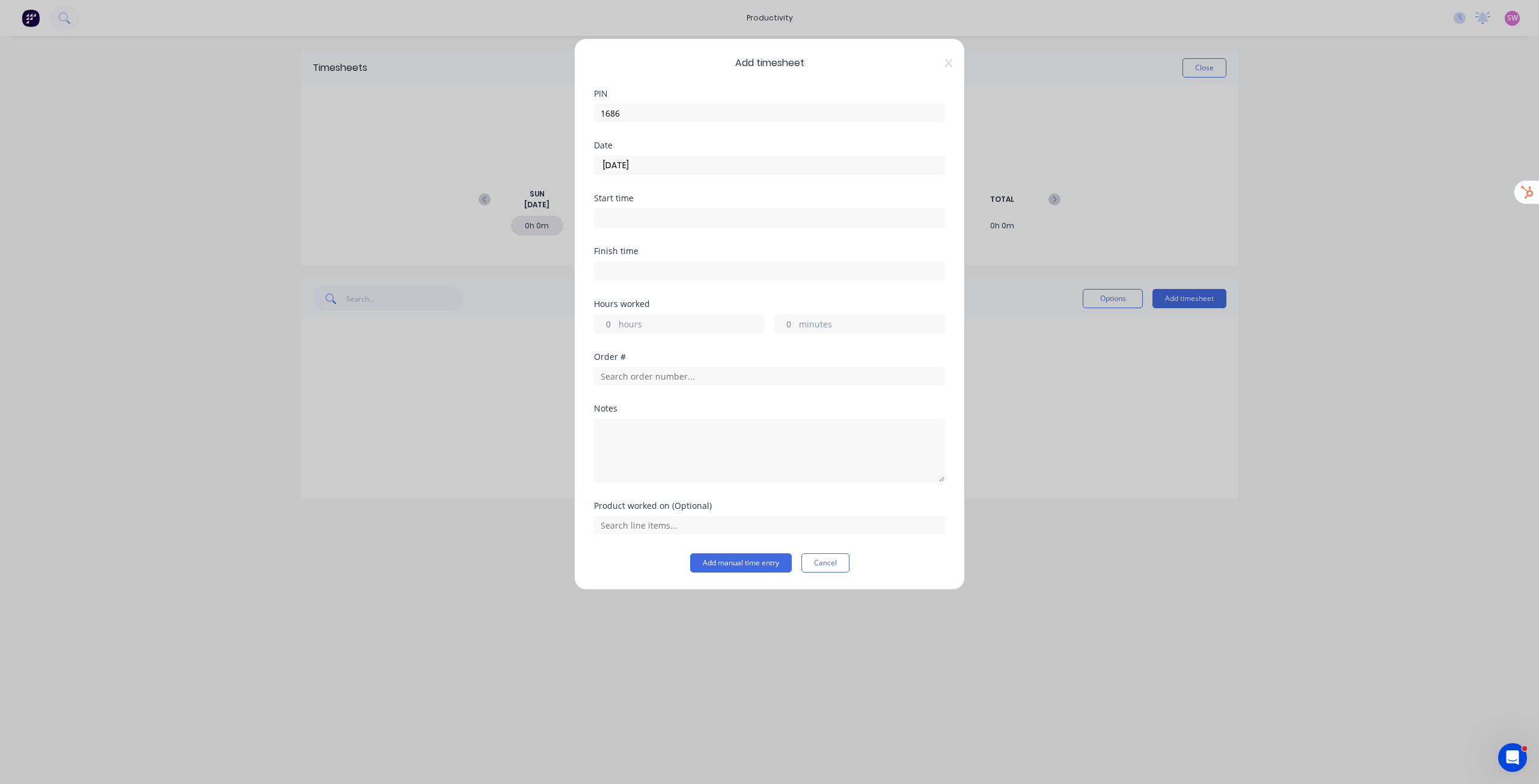
click at [615, 319] on input "hours" at bounding box center [605, 324] width 21 height 18
type input "1"
click at [861, 289] on div "Finish time" at bounding box center [769, 273] width 351 height 53
click at [680, 376] on input "text" at bounding box center [769, 376] width 351 height 18
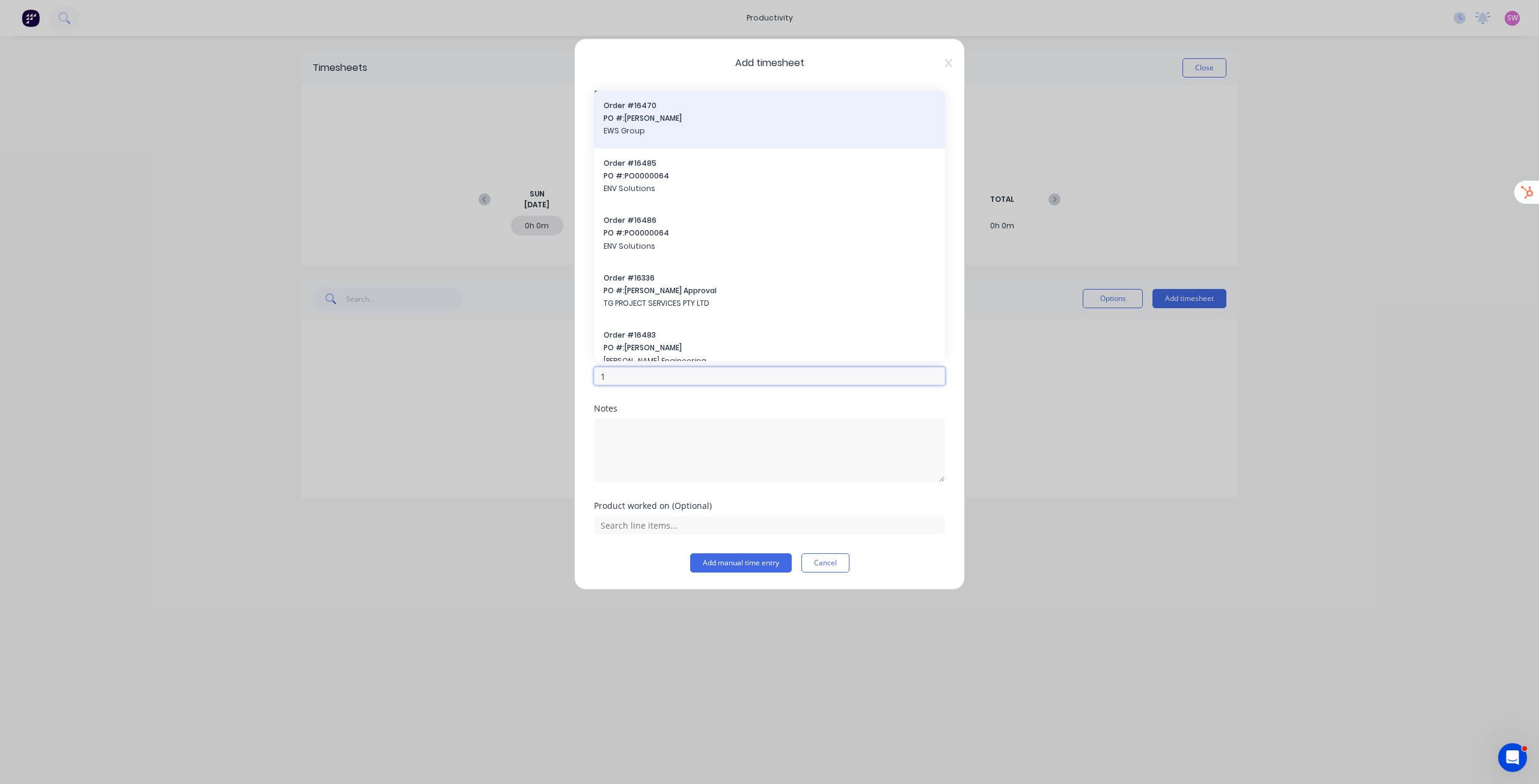
type input "1"
click at [681, 133] on span "EWS Group" at bounding box center [770, 130] width 332 height 11
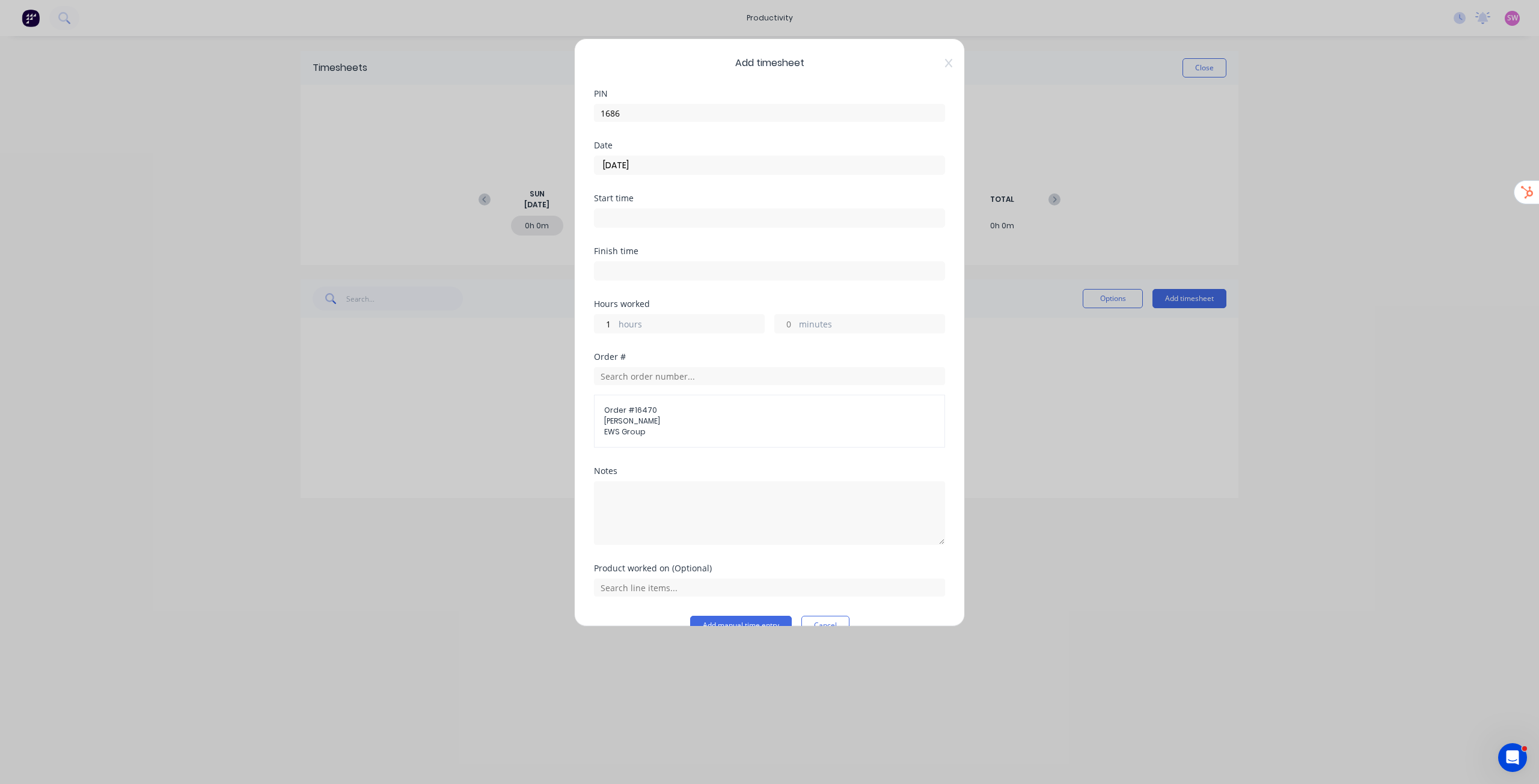
scroll to position [26, 0]
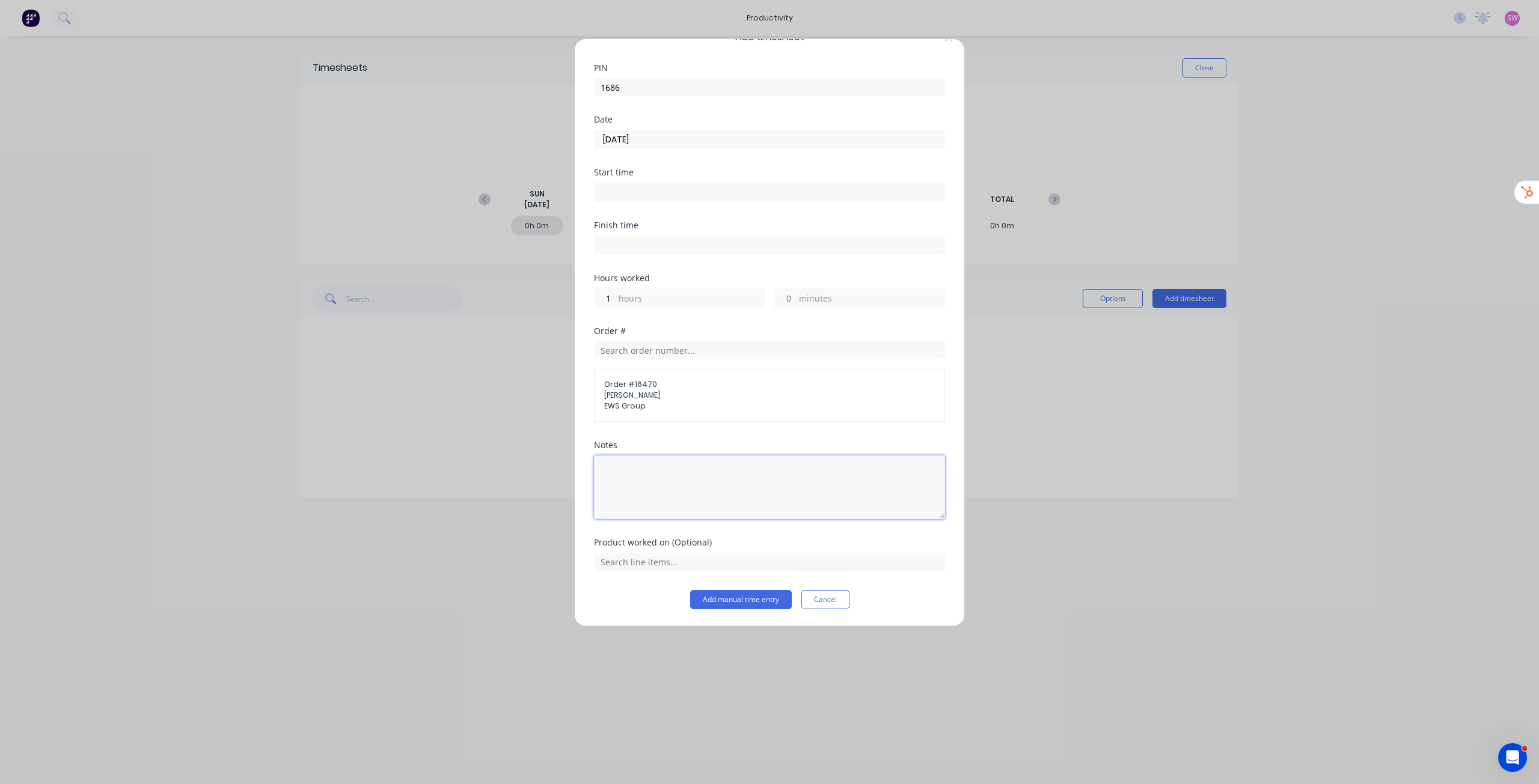
click at [744, 473] on textarea at bounding box center [769, 487] width 351 height 64
click at [748, 597] on button "Add manual time entry" at bounding box center [741, 600] width 102 height 19
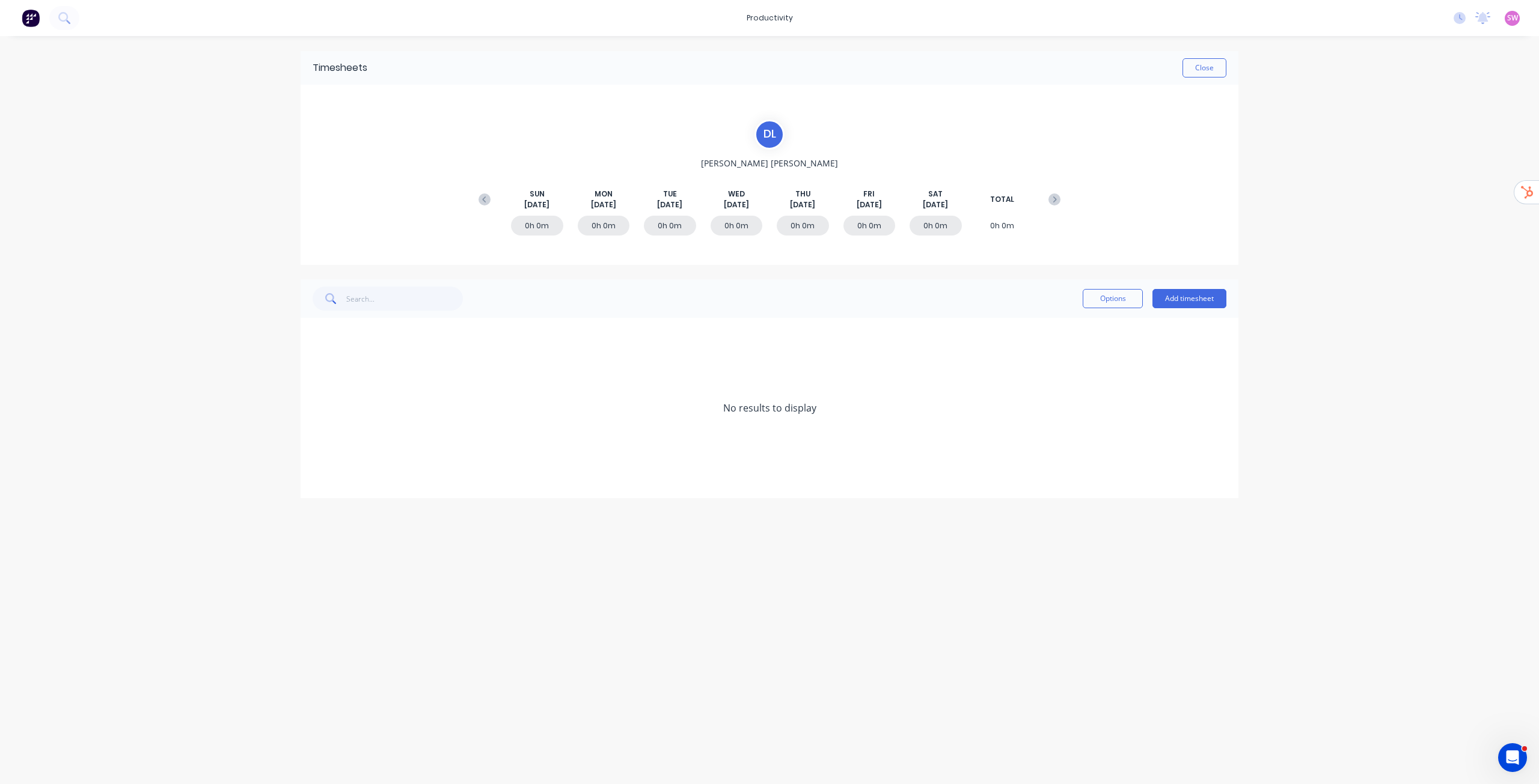
click at [485, 195] on icon at bounding box center [484, 199] width 12 height 12
click at [1057, 196] on icon at bounding box center [1055, 199] width 12 height 12
click at [1056, 196] on icon at bounding box center [1055, 199] width 12 height 12
click at [1055, 196] on icon at bounding box center [1055, 199] width 12 height 12
click at [1053, 199] on icon at bounding box center [1055, 199] width 12 height 12
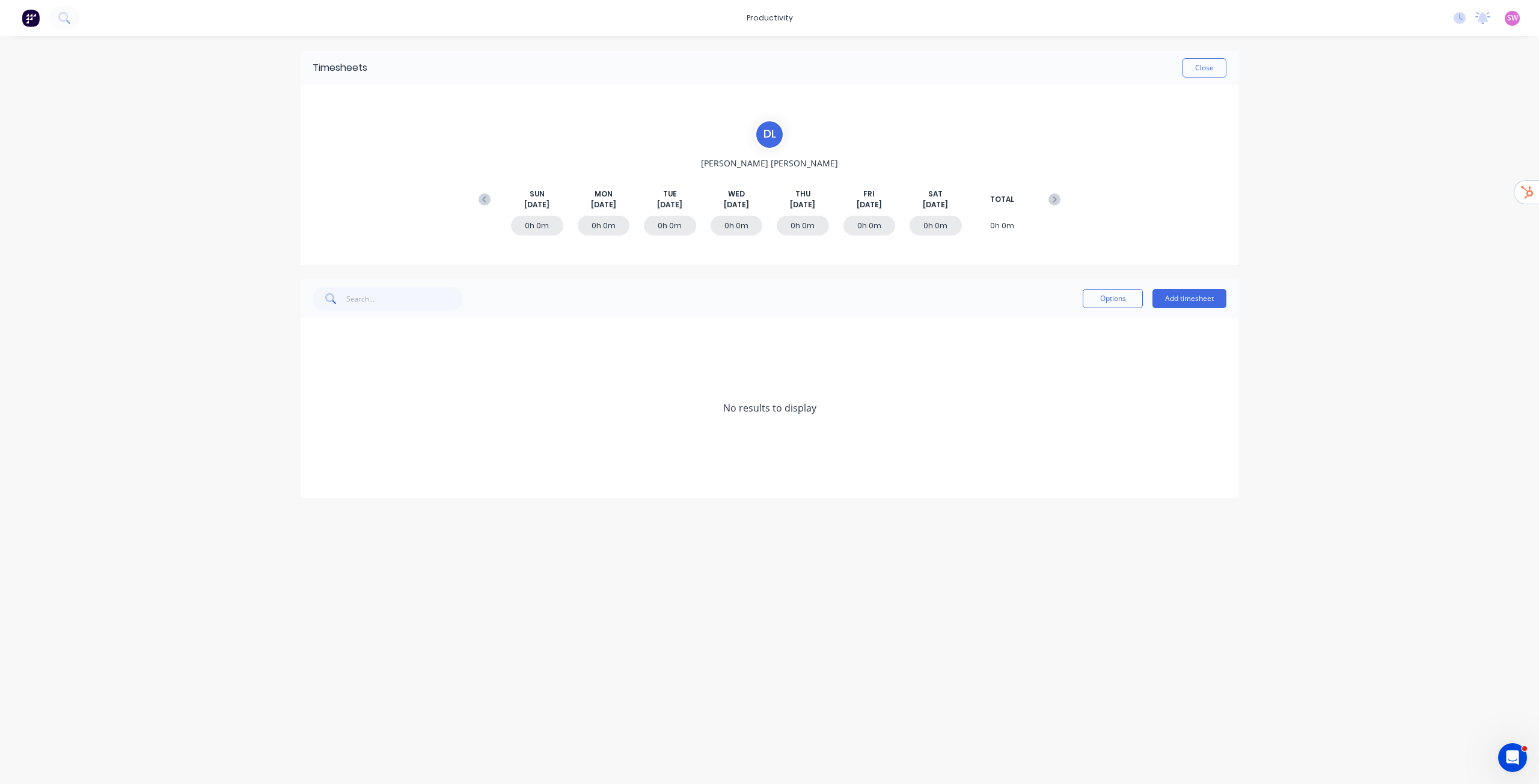
click at [1053, 199] on icon at bounding box center [1055, 199] width 12 height 12
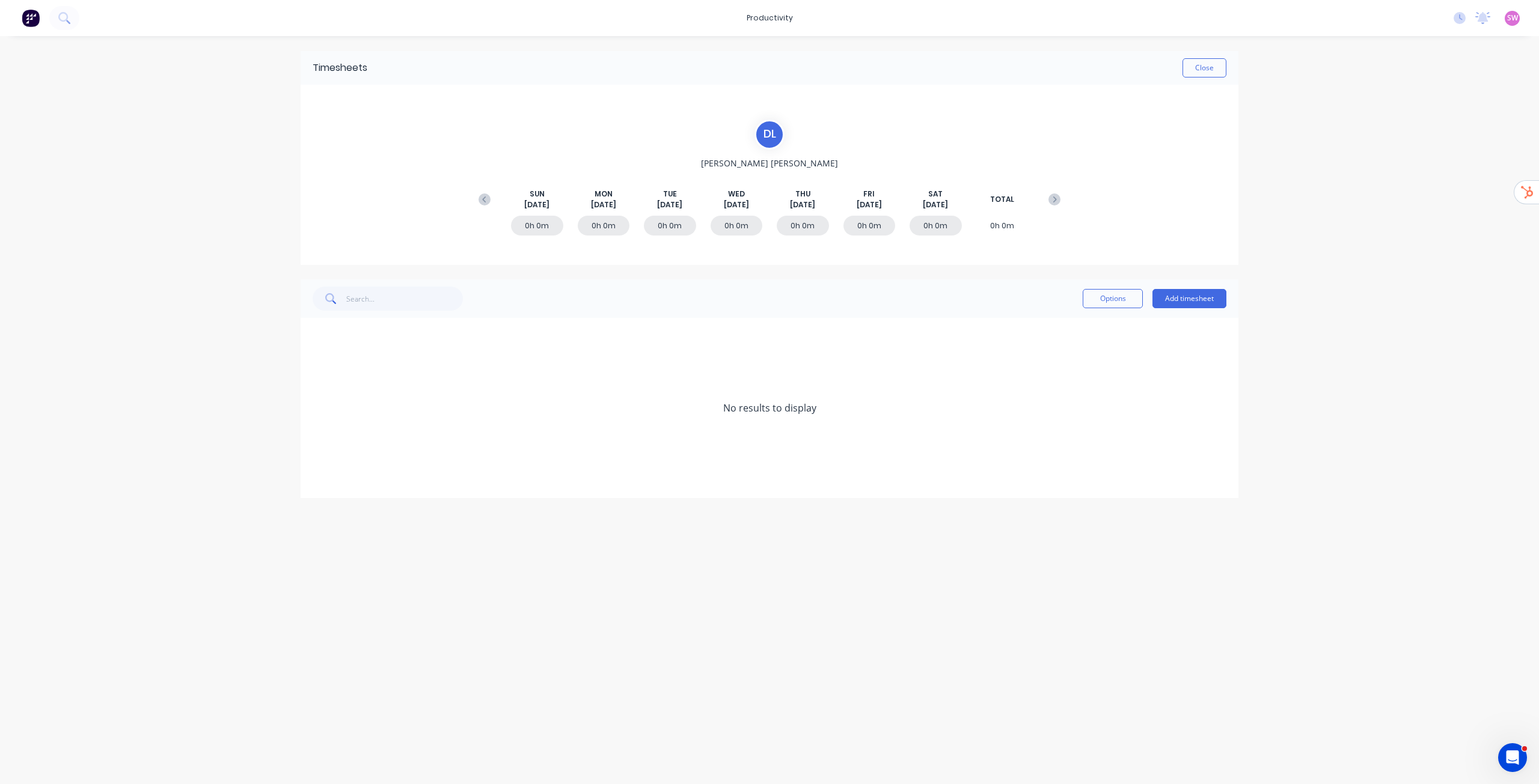
click at [1052, 199] on icon at bounding box center [1055, 199] width 12 height 12
click at [1052, 199] on icon at bounding box center [1055, 199] width 12 height 12
click at [1051, 201] on icon at bounding box center [1055, 199] width 12 height 12
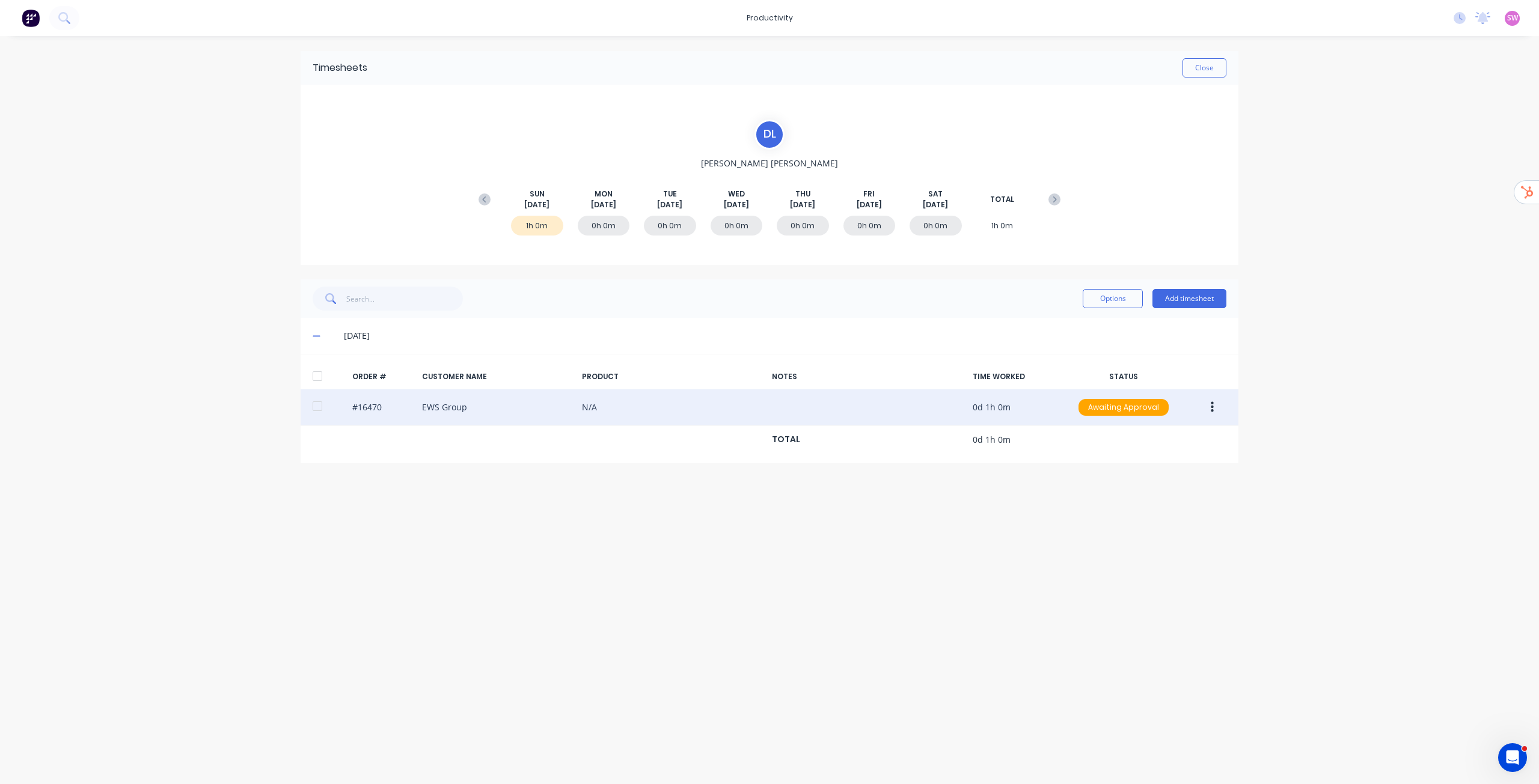
click at [511, 412] on div "#16470 EWS Group N/A 0d 1h 0m Awaiting Approval" at bounding box center [770, 408] width 938 height 37
click at [458, 408] on div "#16470 EWS Group N/A 0d 1h 0m Awaiting Approval" at bounding box center [770, 408] width 938 height 37
click at [723, 410] on div "#16470 EWS Group N/A 0d 1h 0m Awaiting Approval" at bounding box center [770, 408] width 938 height 37
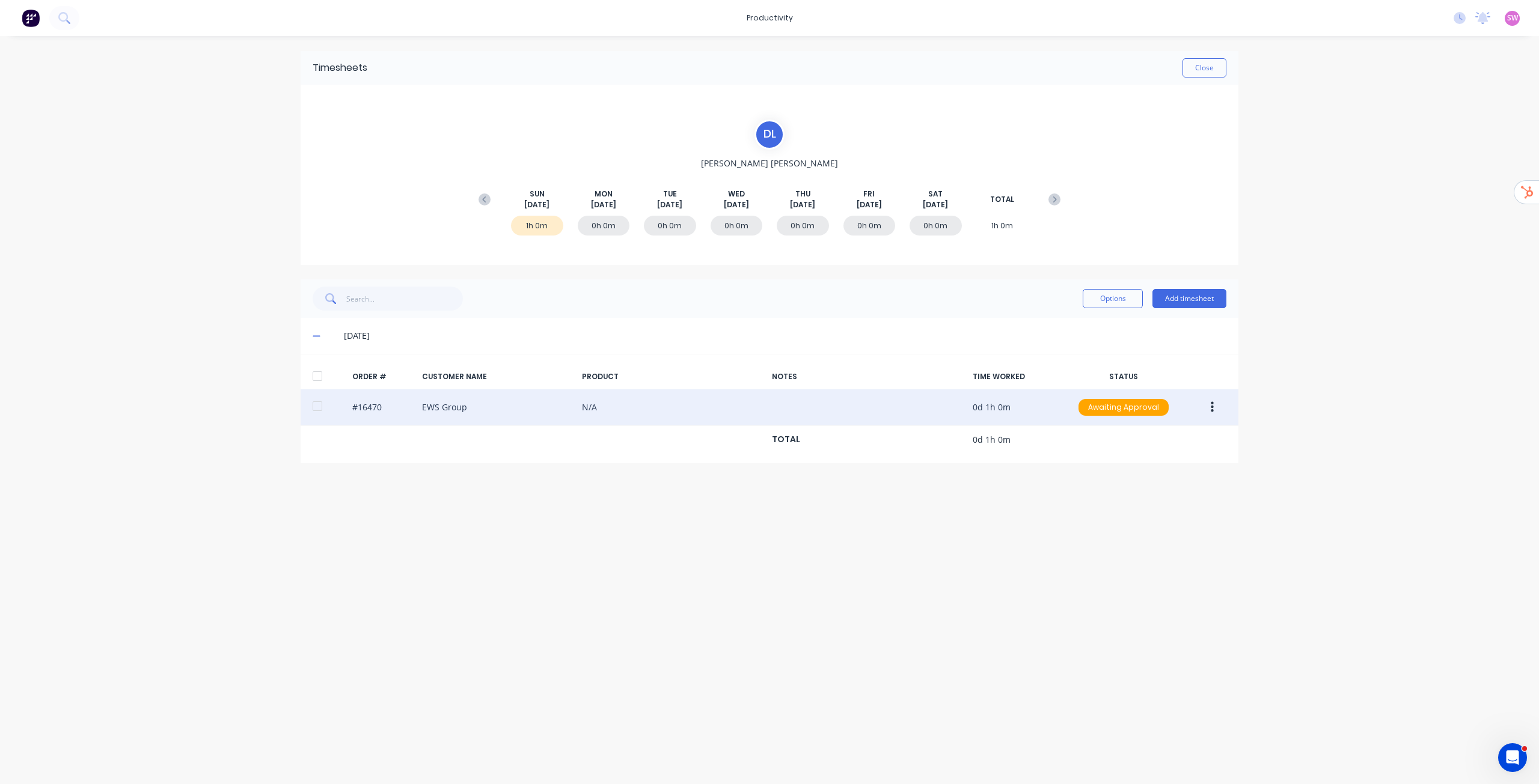
click at [723, 410] on div "#16470 EWS Group N/A 0d 1h 0m Awaiting Approval" at bounding box center [770, 408] width 938 height 37
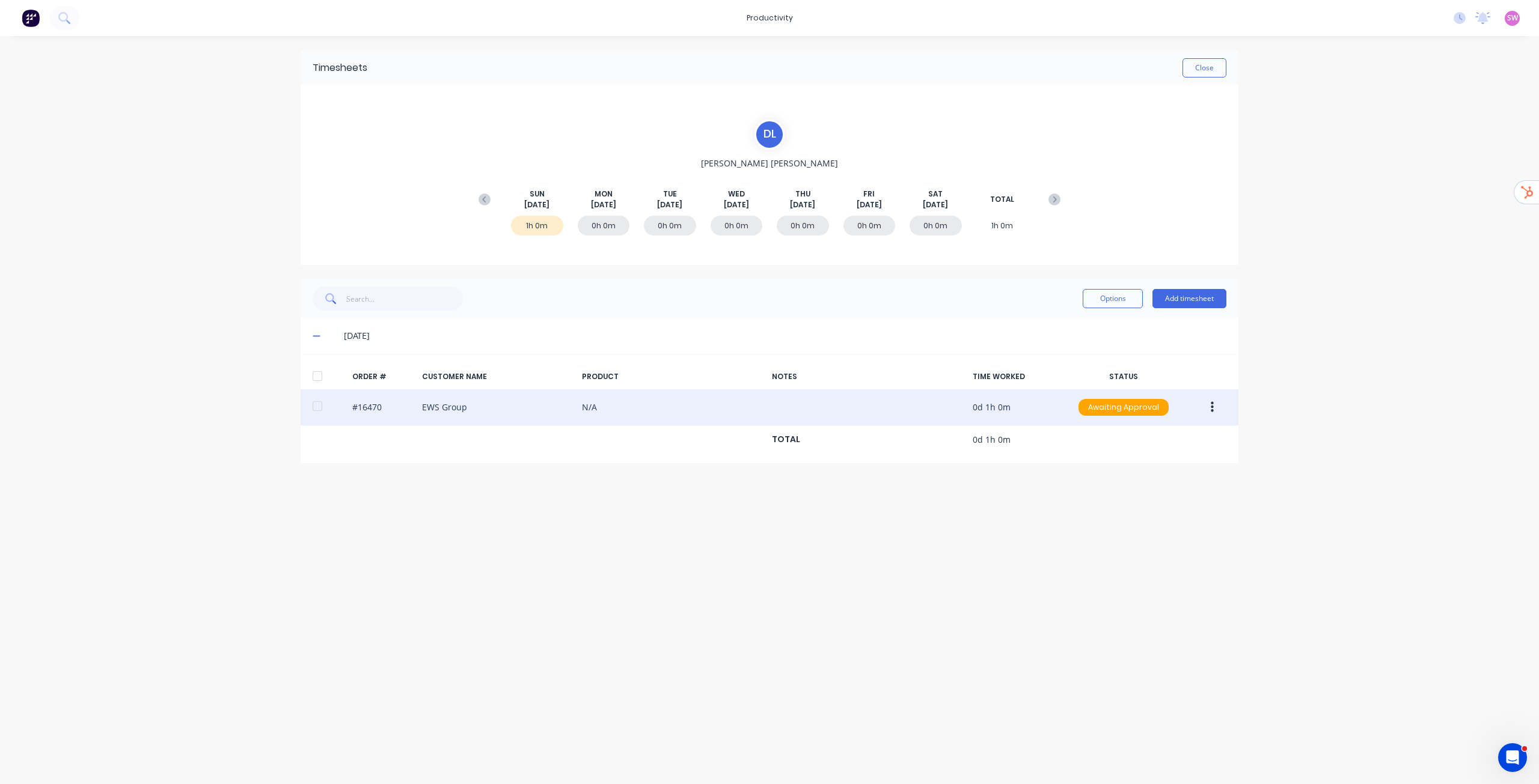
click at [722, 410] on div "#16470 EWS Group N/A 0d 1h 0m Awaiting Approval" at bounding box center [770, 408] width 938 height 37
click at [721, 410] on div "#16470 EWS Group N/A 0d 1h 0m Awaiting Approval" at bounding box center [770, 408] width 938 height 37
click at [720, 410] on div "#16470 EWS Group N/A 0d 1h 0m Awaiting Approval" at bounding box center [770, 408] width 938 height 37
click at [542, 410] on div "#16470 EWS Group N/A 0d 1h 0m Awaiting Approval" at bounding box center [770, 408] width 938 height 37
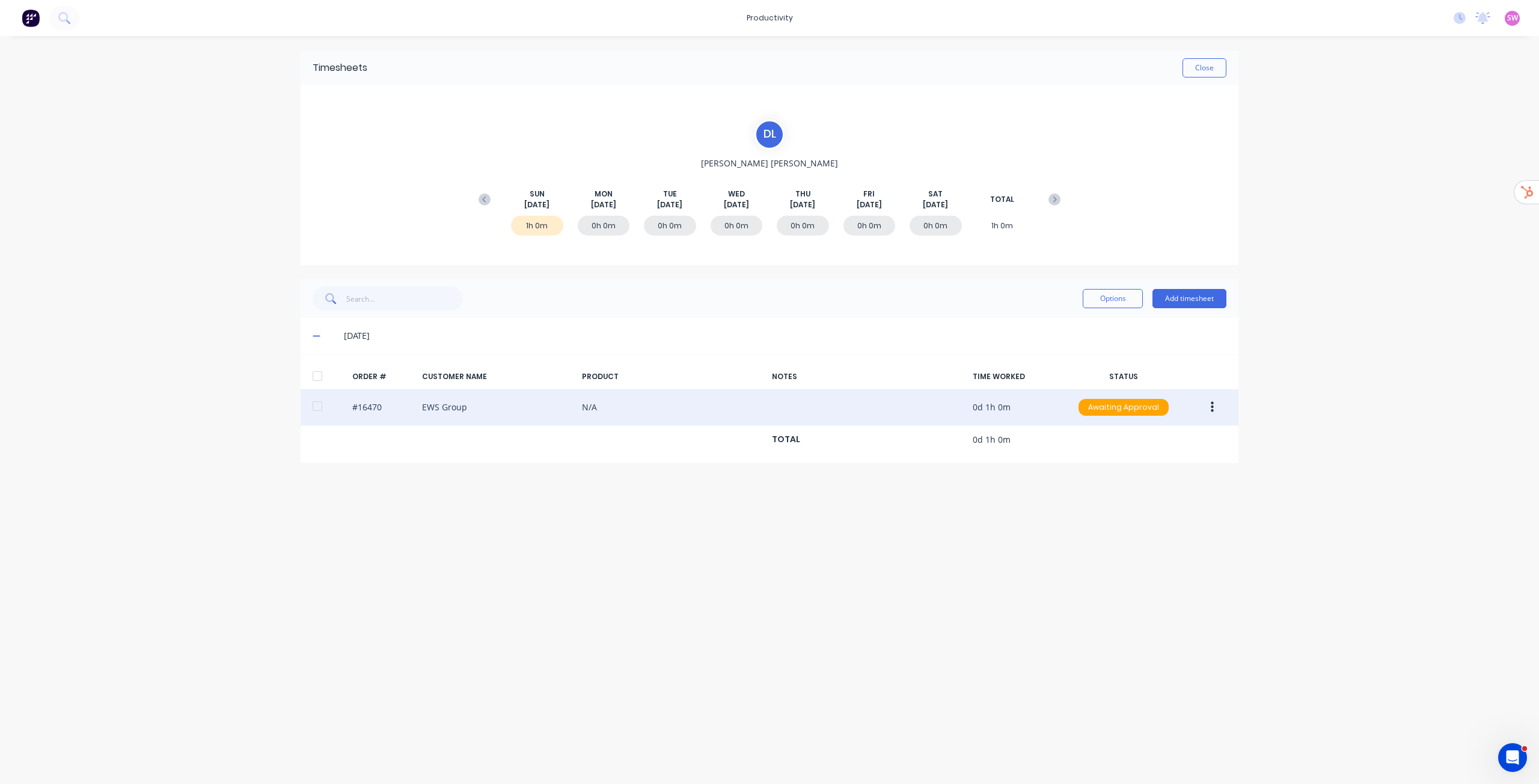
click at [542, 410] on div "#16470 EWS Group N/A 0d 1h 0m Awaiting Approval" at bounding box center [770, 408] width 938 height 37
click at [542, 410] on div "#16470 EWS Group N/A 0d 1h 0m Awaiting Approval" at bounding box center [770, 408] width 938 height 37
click at [541, 410] on div "#16470 EWS Group N/A 0d 1h 0m Awaiting Approval" at bounding box center [770, 408] width 938 height 37
click at [541, 409] on div "#16470 EWS Group N/A 0d 1h 0m Awaiting Approval" at bounding box center [770, 408] width 938 height 37
click at [426, 407] on div "#16470 EWS Group N/A 0d 1h 0m Awaiting Approval" at bounding box center [770, 408] width 938 height 37
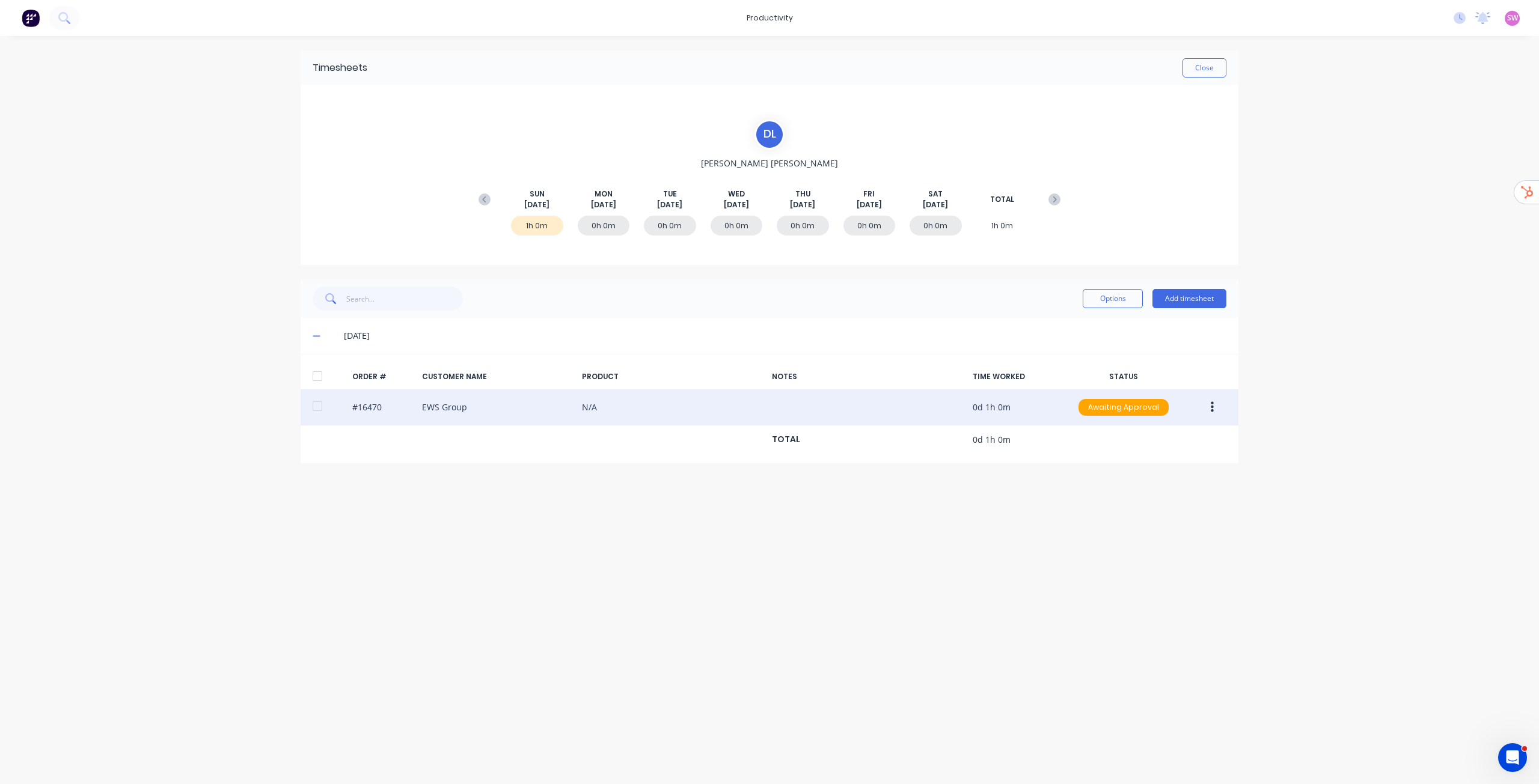
click at [424, 405] on div "#16470 EWS Group N/A 0d 1h 0m Awaiting Approval" at bounding box center [770, 408] width 938 height 37
click at [346, 404] on div "#16470 EWS Group N/A 0d 1h 0m Awaiting Approval" at bounding box center [770, 408] width 938 height 37
click at [344, 403] on div "#16470 EWS Group N/A 0d 1h 0m Awaiting Approval" at bounding box center [770, 408] width 938 height 37
click at [344, 404] on div "#16470 EWS Group N/A 0d 1h 0m Awaiting Approval" at bounding box center [770, 408] width 938 height 37
click at [478, 418] on div "#16470 EWS Group N/A 0d 1h 0m Awaiting Approval" at bounding box center [770, 408] width 938 height 37
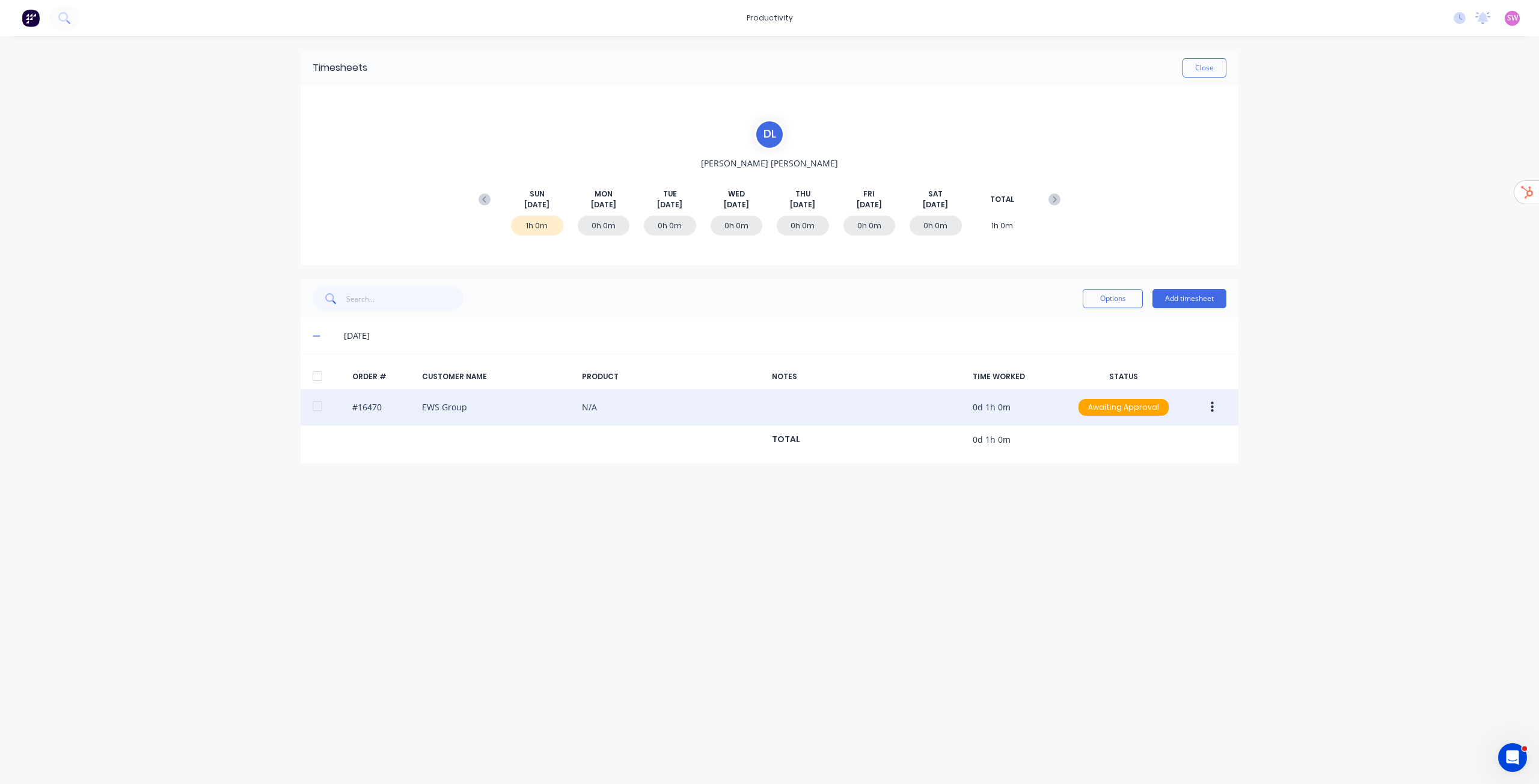
click at [479, 418] on div "#16470 EWS Group N/A 0d 1h 0m Awaiting Approval" at bounding box center [770, 408] width 938 height 37
click at [510, 415] on div "#16470 EWS Group N/A 0d 1h 0m Awaiting Approval" at bounding box center [770, 408] width 938 height 37
click at [513, 415] on div "#16470 EWS Group N/A 0d 1h 0m Awaiting Approval" at bounding box center [770, 408] width 938 height 37
click at [808, 415] on div "#16470 EWS Group N/A 0d 1h 0m Awaiting Approval" at bounding box center [770, 408] width 938 height 37
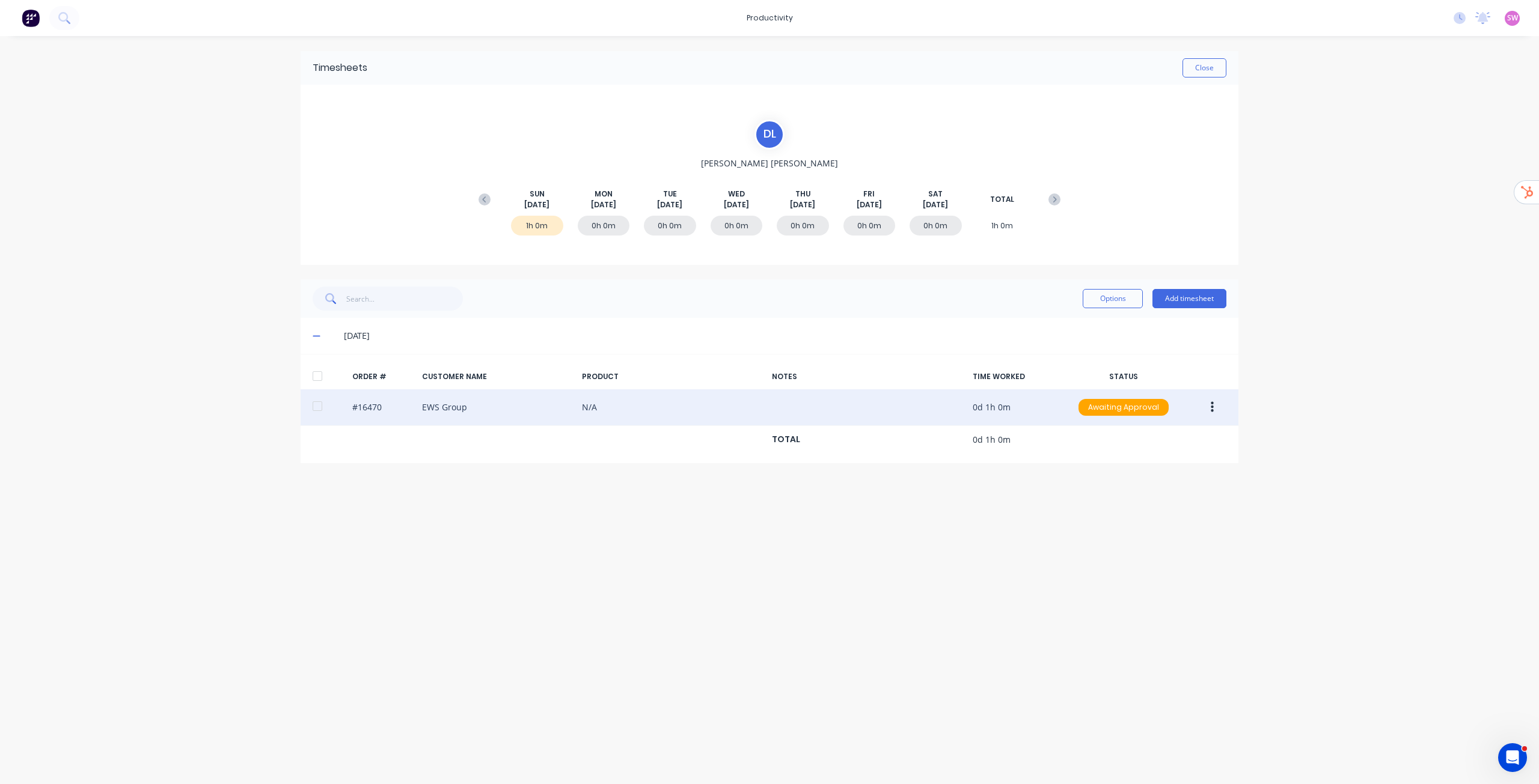
click at [807, 418] on div "#16470 EWS Group N/A 0d 1h 0m Awaiting Approval" at bounding box center [770, 408] width 938 height 37
click at [805, 417] on div "#16470 EWS Group N/A 0d 1h 0m Awaiting Approval" at bounding box center [770, 408] width 938 height 37
click at [802, 416] on div "#16470 EWS Group N/A 0d 1h 0m Awaiting Approval" at bounding box center [770, 408] width 938 height 37
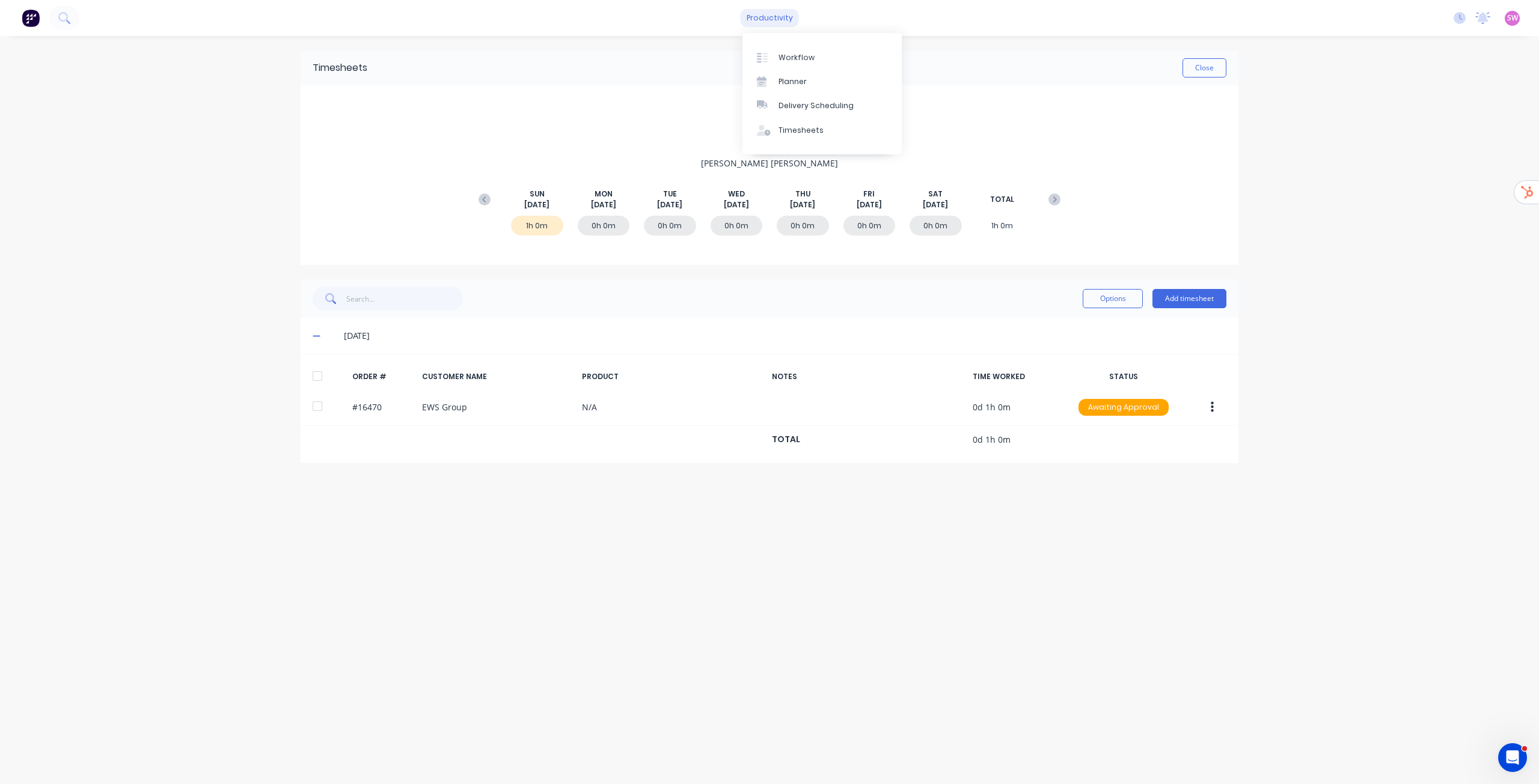
click at [768, 21] on div "productivity" at bounding box center [770, 18] width 59 height 18
click at [782, 54] on div "Workflow" at bounding box center [796, 57] width 36 height 11
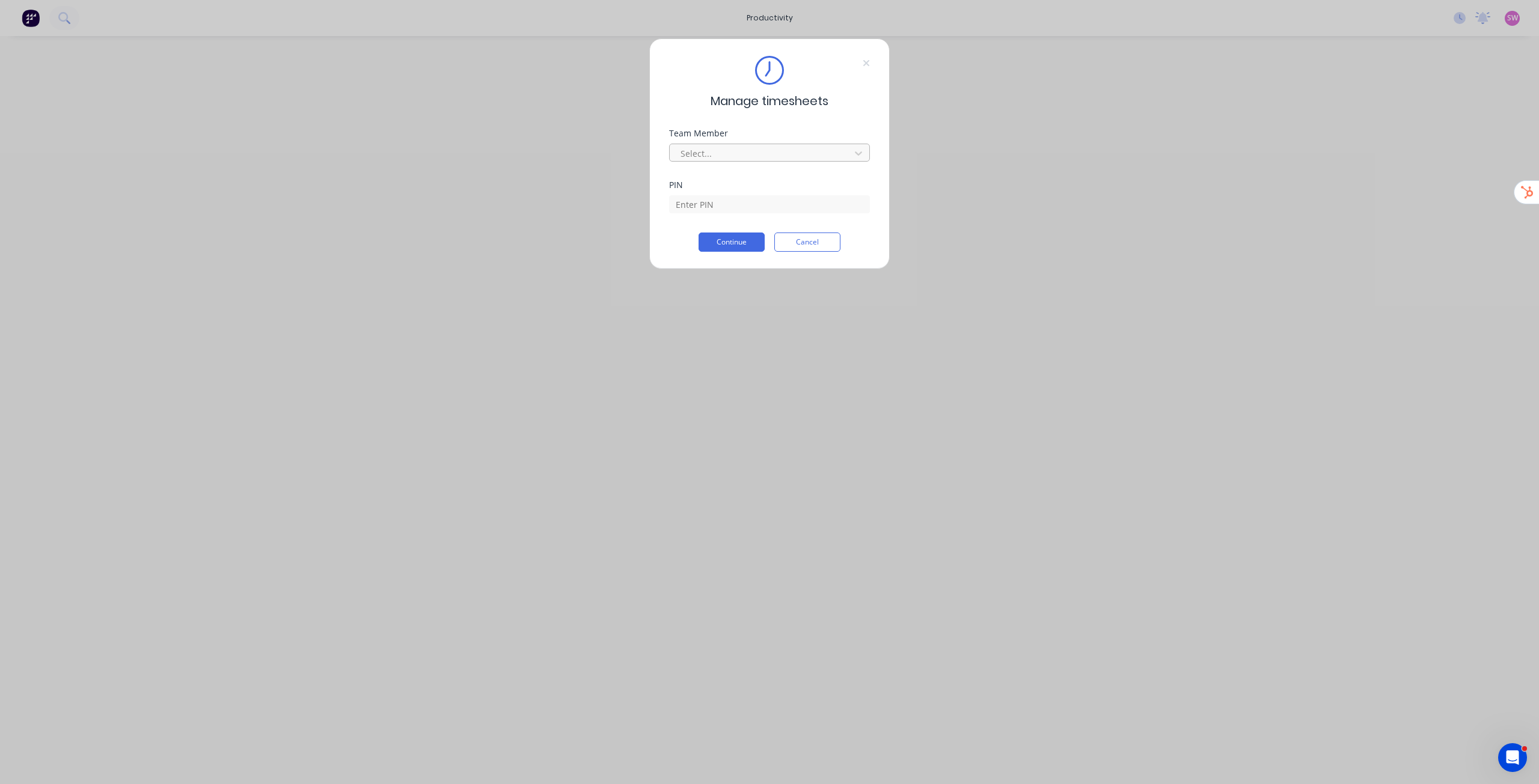
click at [729, 155] on div at bounding box center [761, 153] width 165 height 15
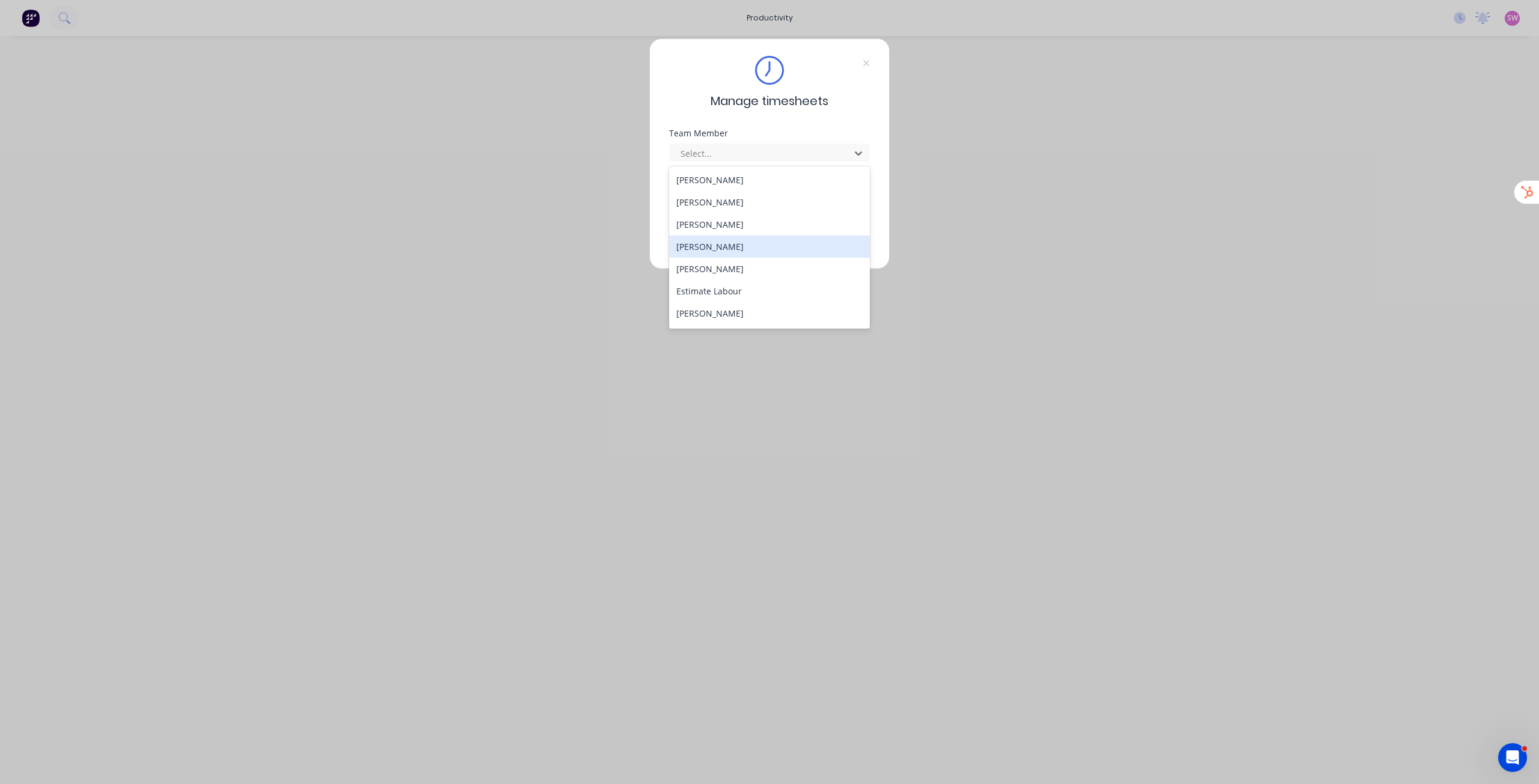
click at [745, 245] on div "[PERSON_NAME]" at bounding box center [770, 247] width 201 height 22
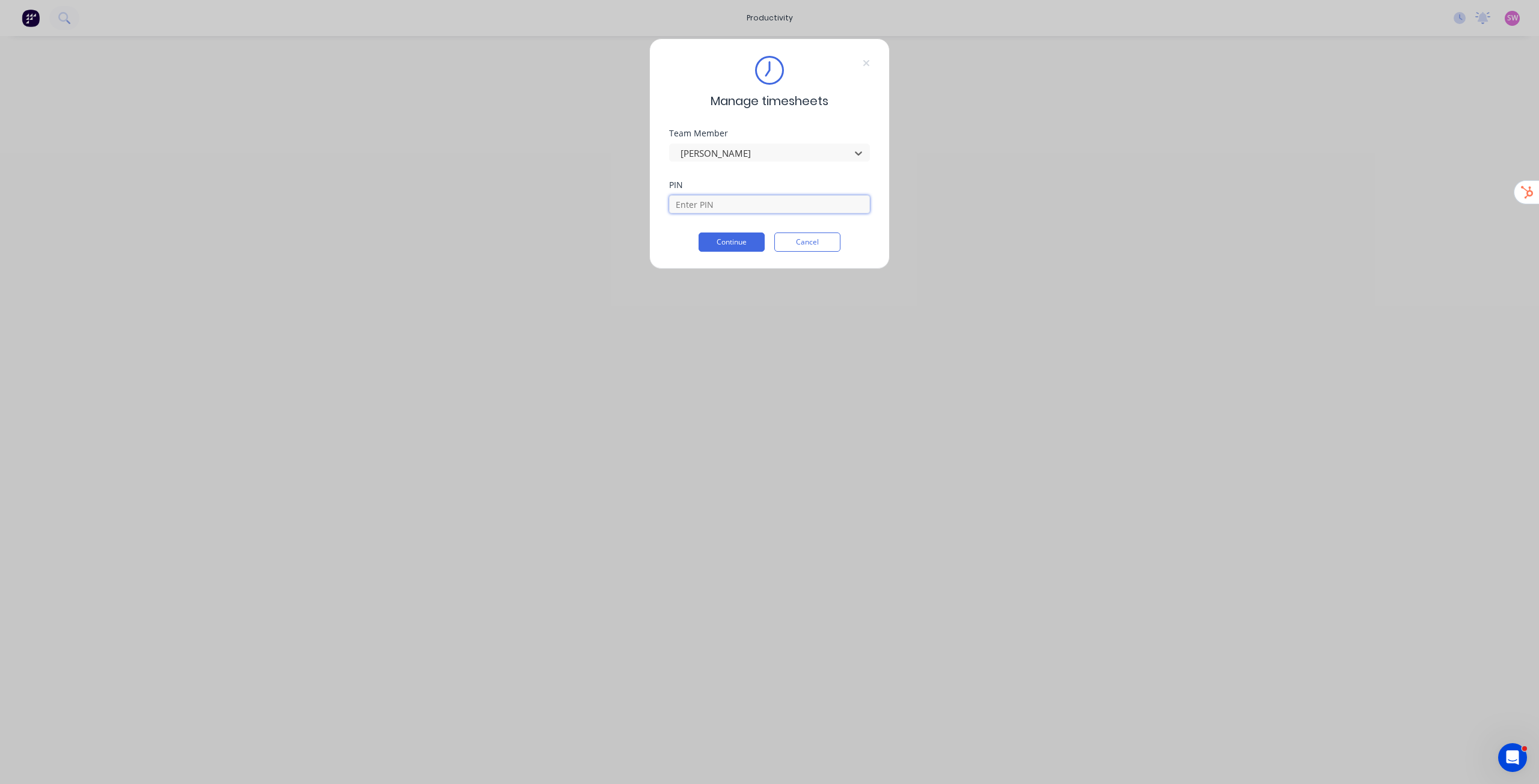
click at [743, 209] on input at bounding box center [770, 204] width 201 height 18
type input "1686"
click at [698, 232] on button "Continue" at bounding box center [731, 242] width 66 height 19
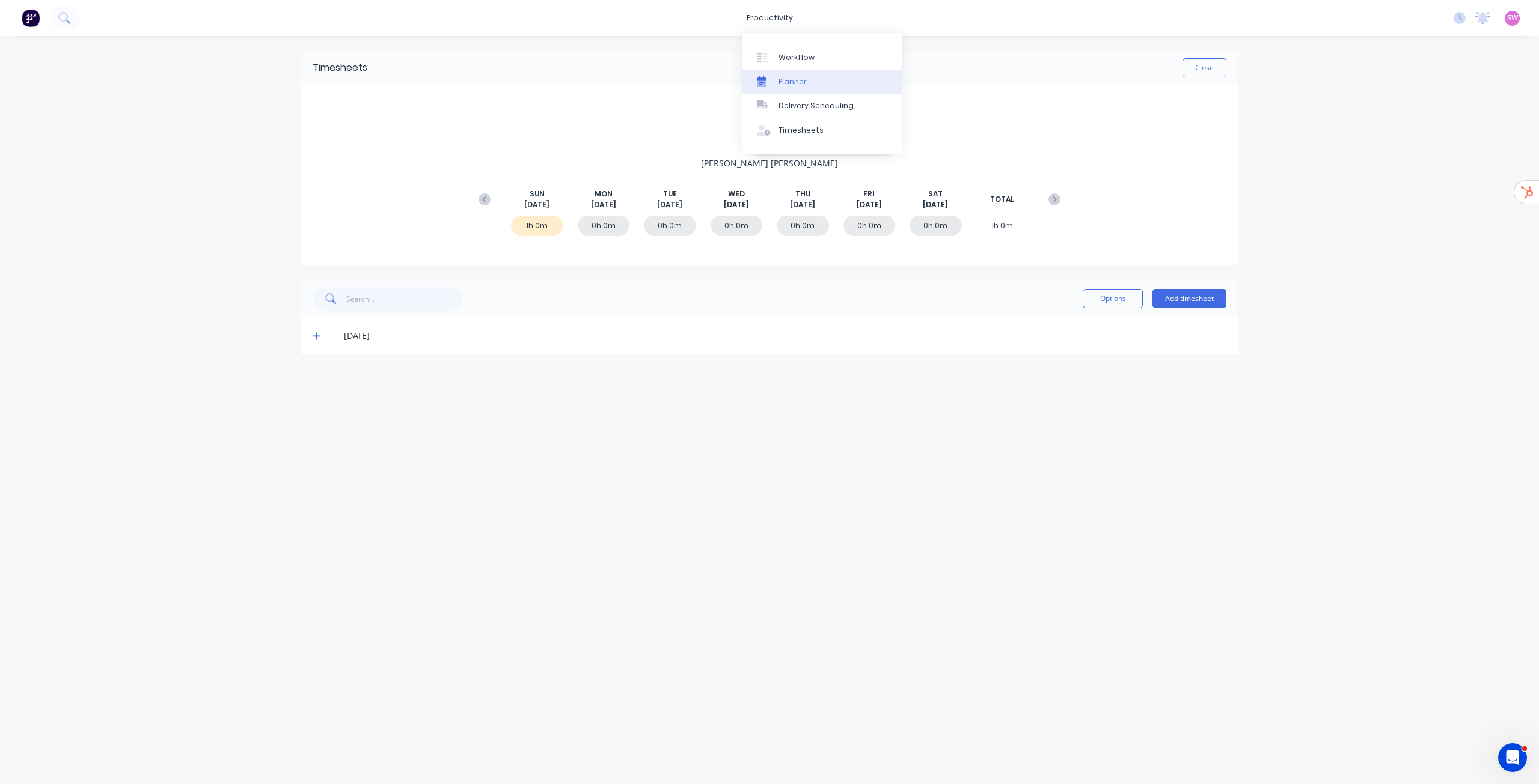
click at [802, 76] on div "Planner" at bounding box center [792, 81] width 29 height 11
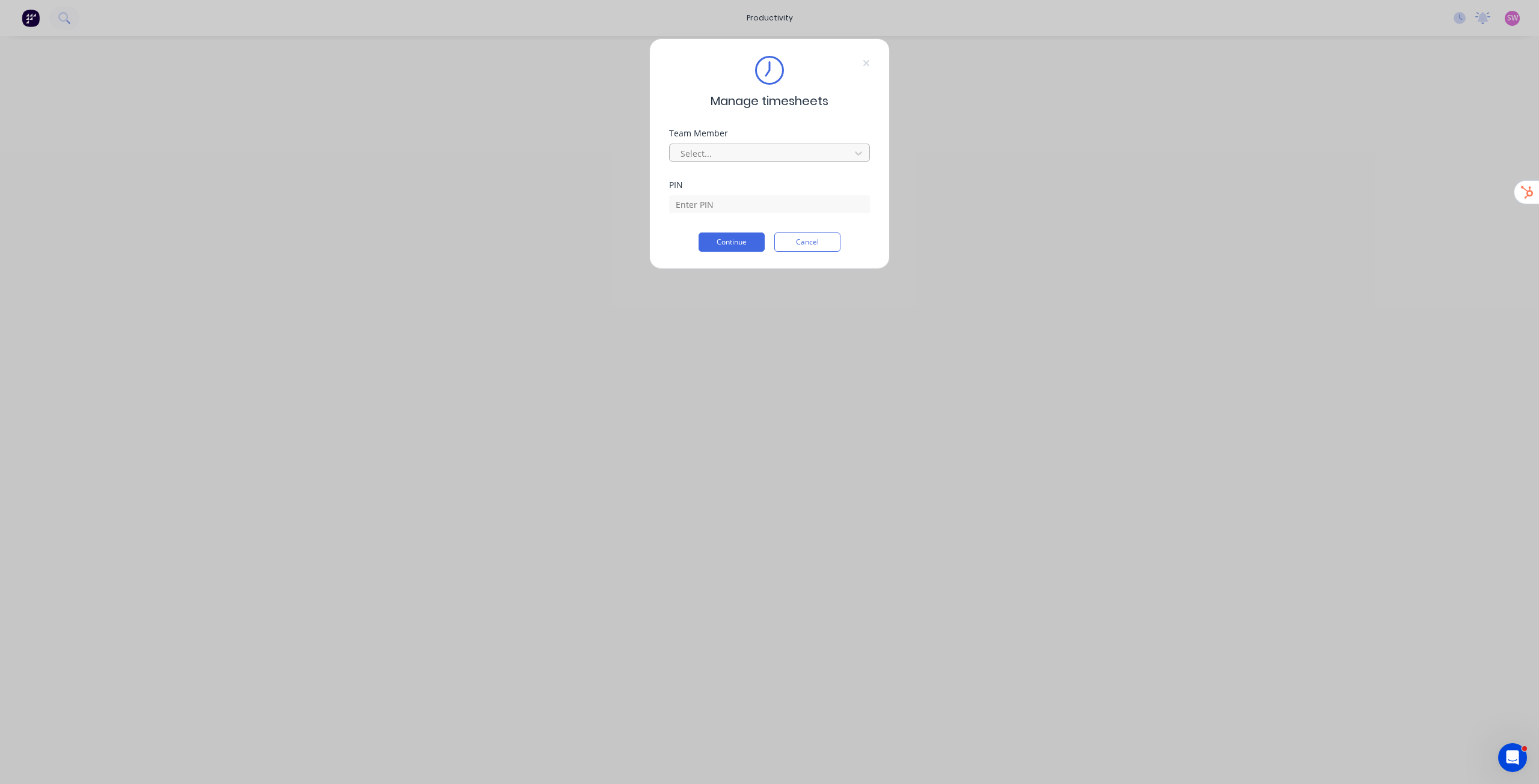
click at [733, 152] on div at bounding box center [761, 153] width 165 height 15
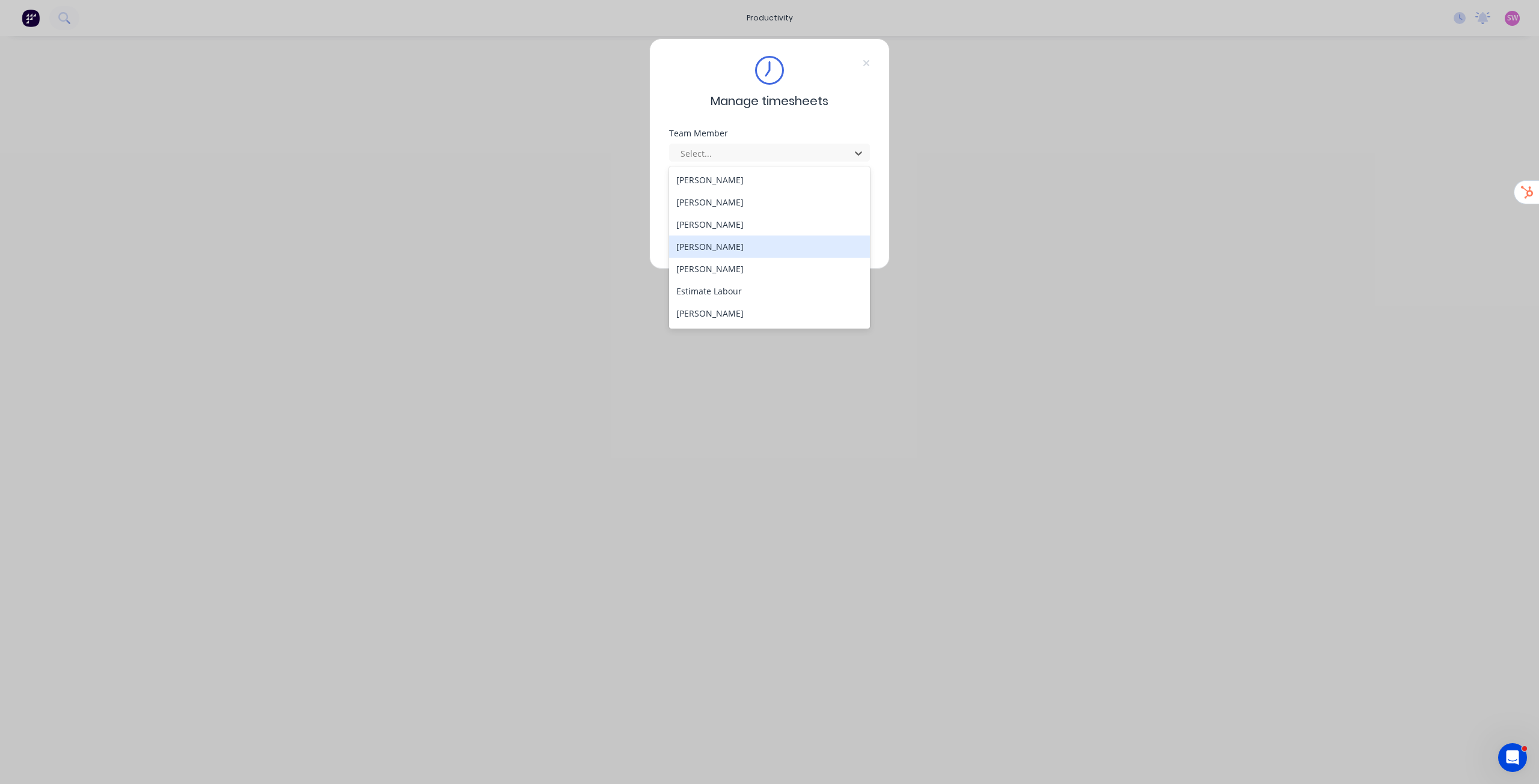
click at [729, 242] on div "[PERSON_NAME]" at bounding box center [770, 247] width 201 height 22
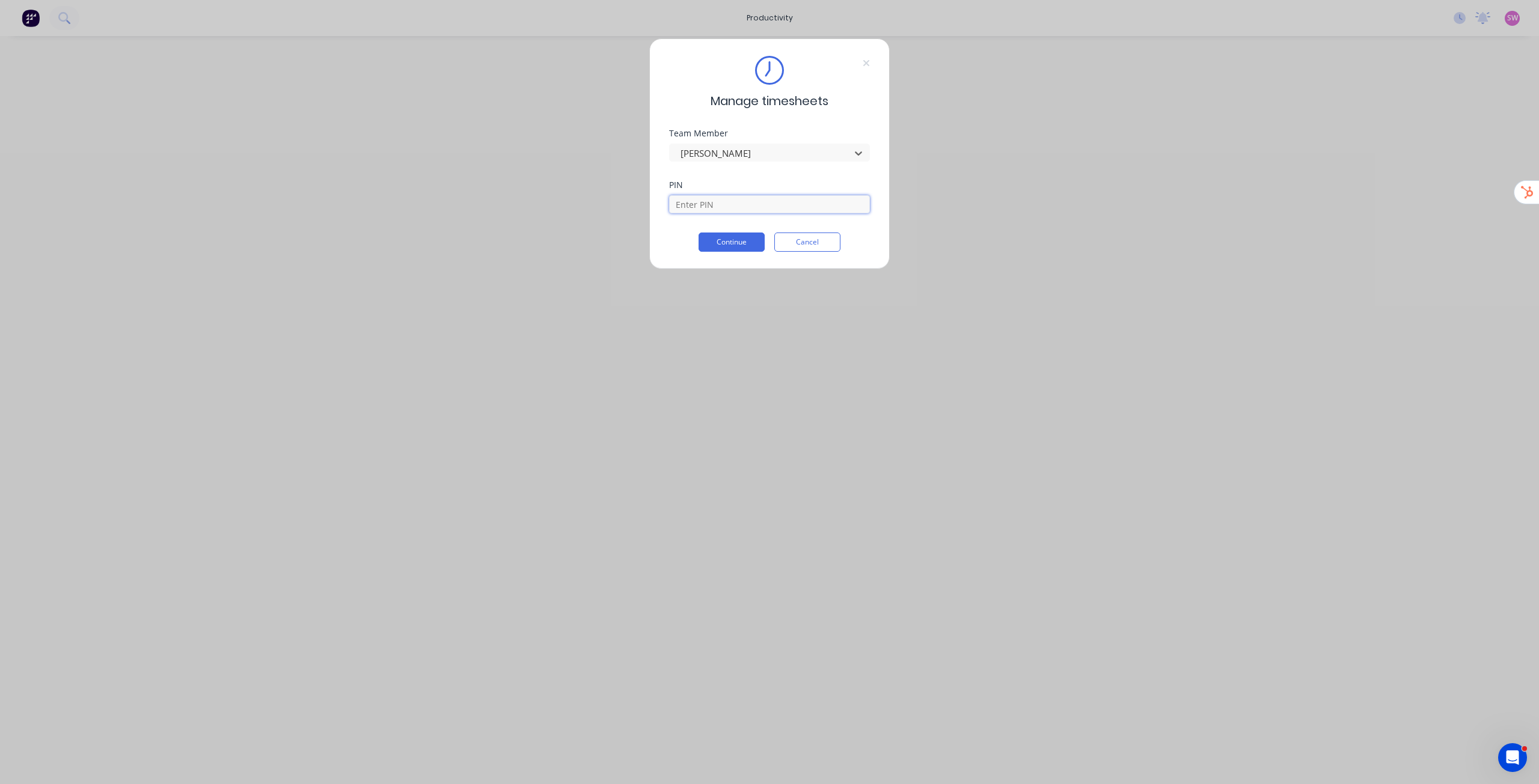
click at [728, 204] on input at bounding box center [770, 204] width 201 height 18
type input "1686"
click at [698, 232] on button "Continue" at bounding box center [731, 242] width 66 height 19
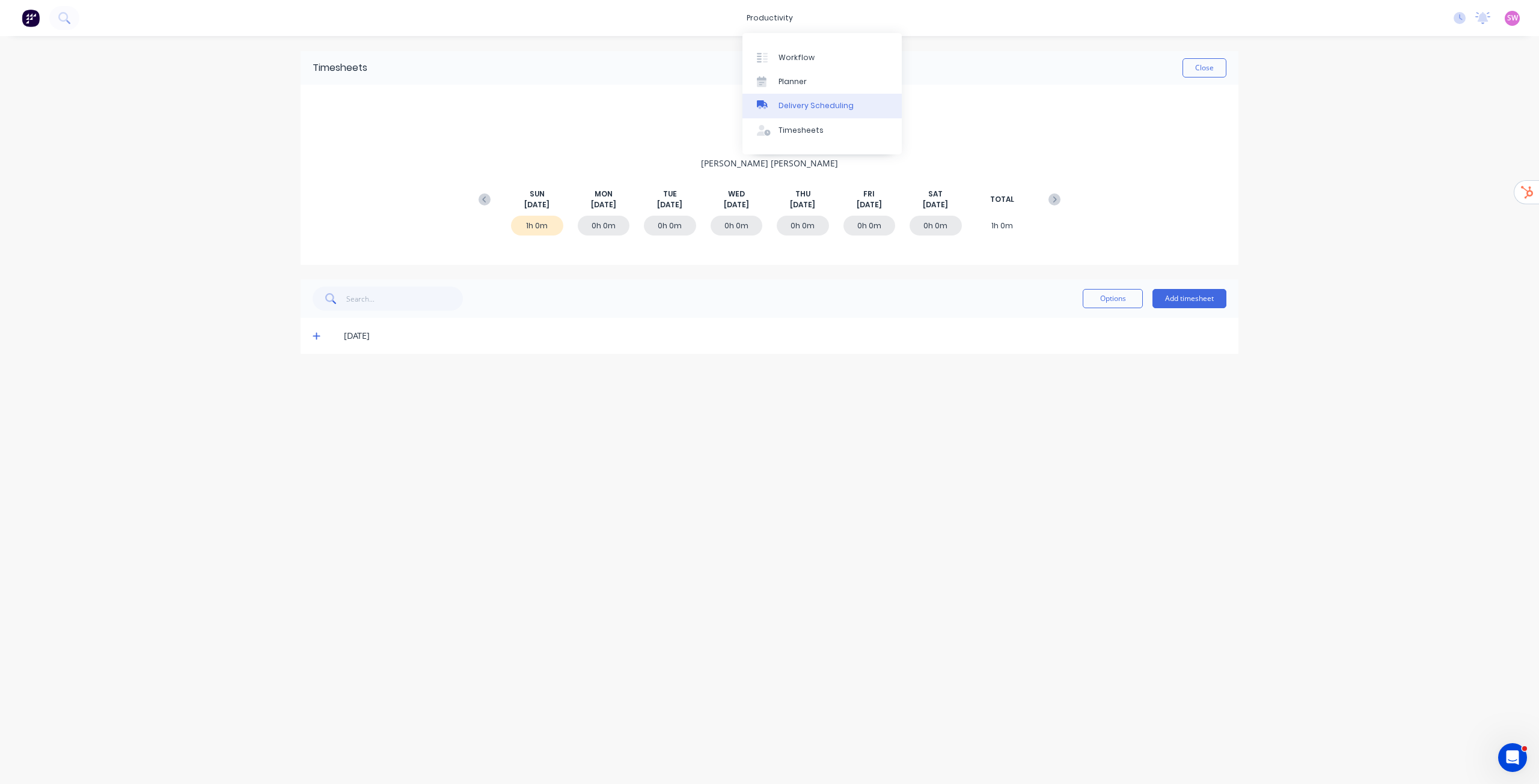
click at [829, 106] on div "Delivery Scheduling" at bounding box center [816, 106] width 75 height 11
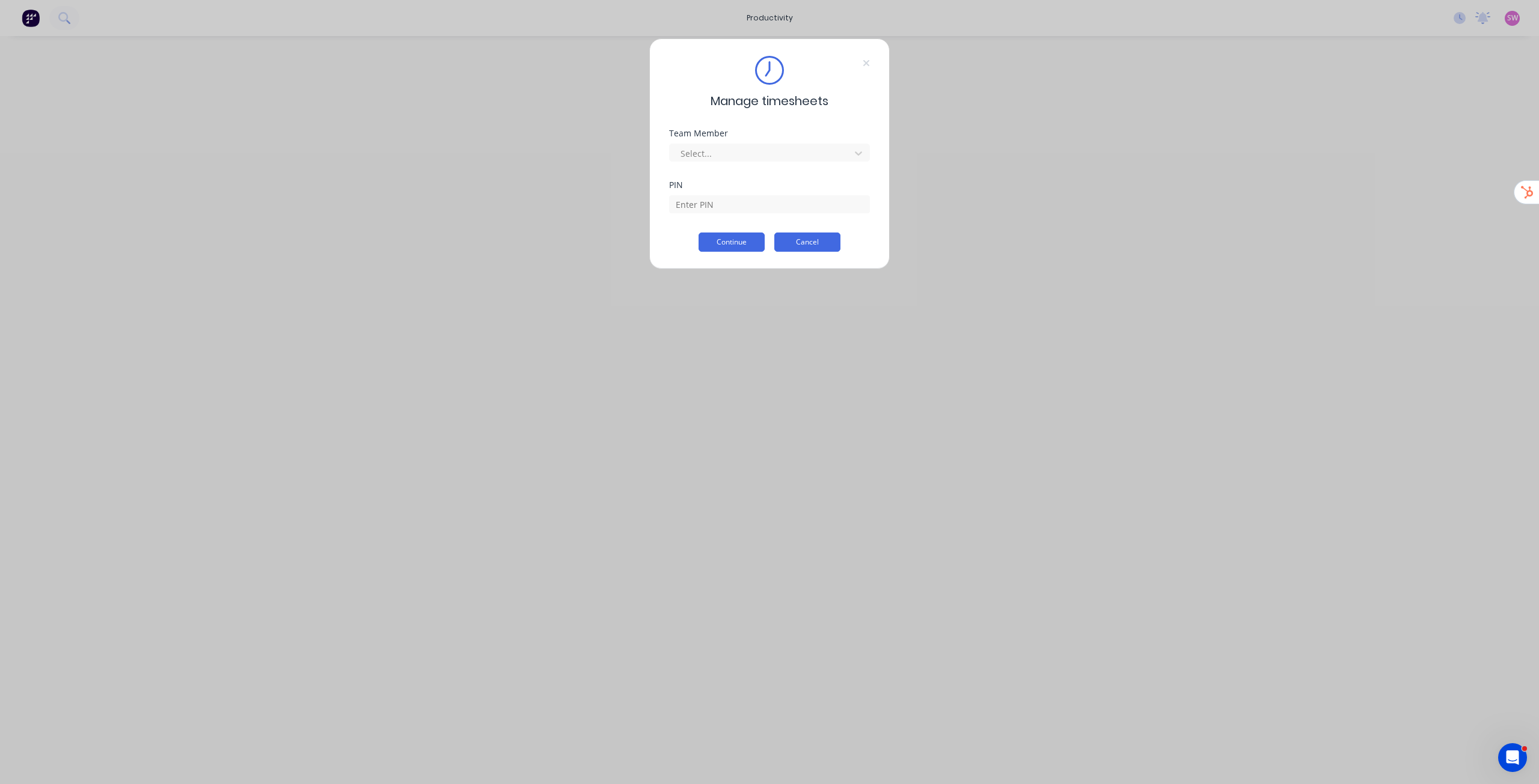
click at [796, 240] on button "Cancel" at bounding box center [808, 242] width 66 height 19
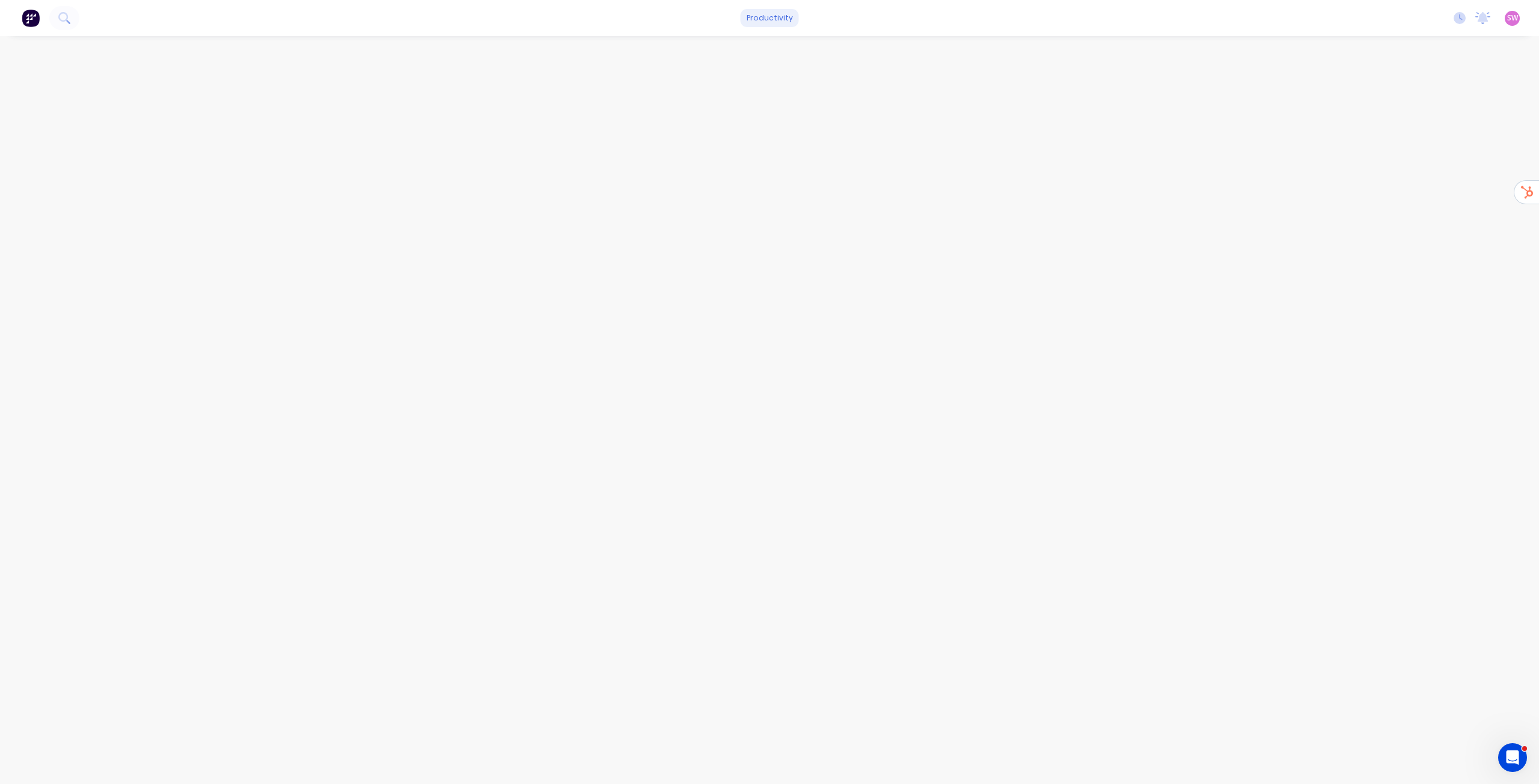
click at [761, 25] on div "productivity" at bounding box center [770, 18] width 59 height 18
click at [798, 128] on div "Timesheets" at bounding box center [801, 130] width 45 height 11
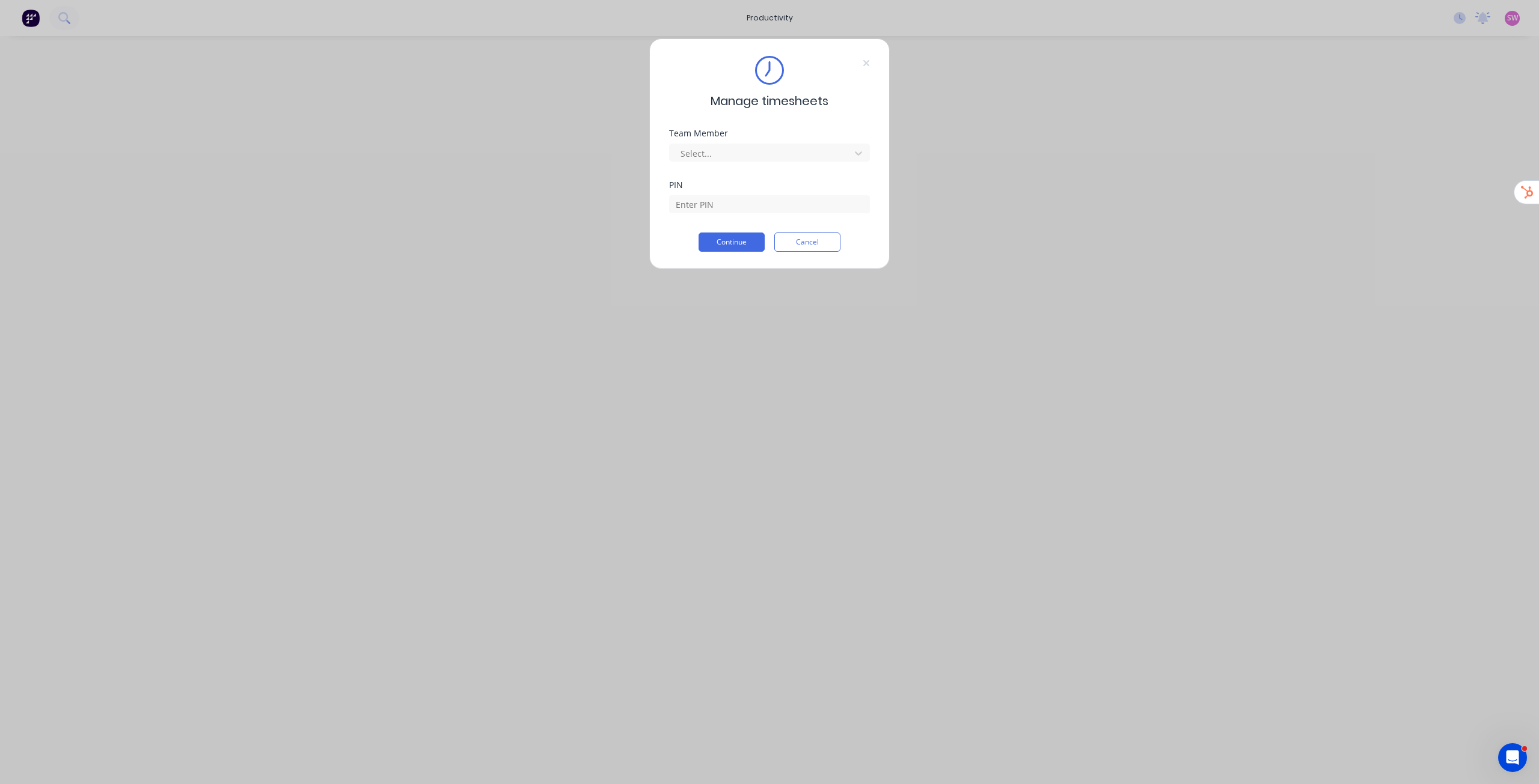
click at [717, 143] on div "Select..." at bounding box center [770, 151] width 201 height 21
click at [725, 152] on div at bounding box center [761, 153] width 165 height 15
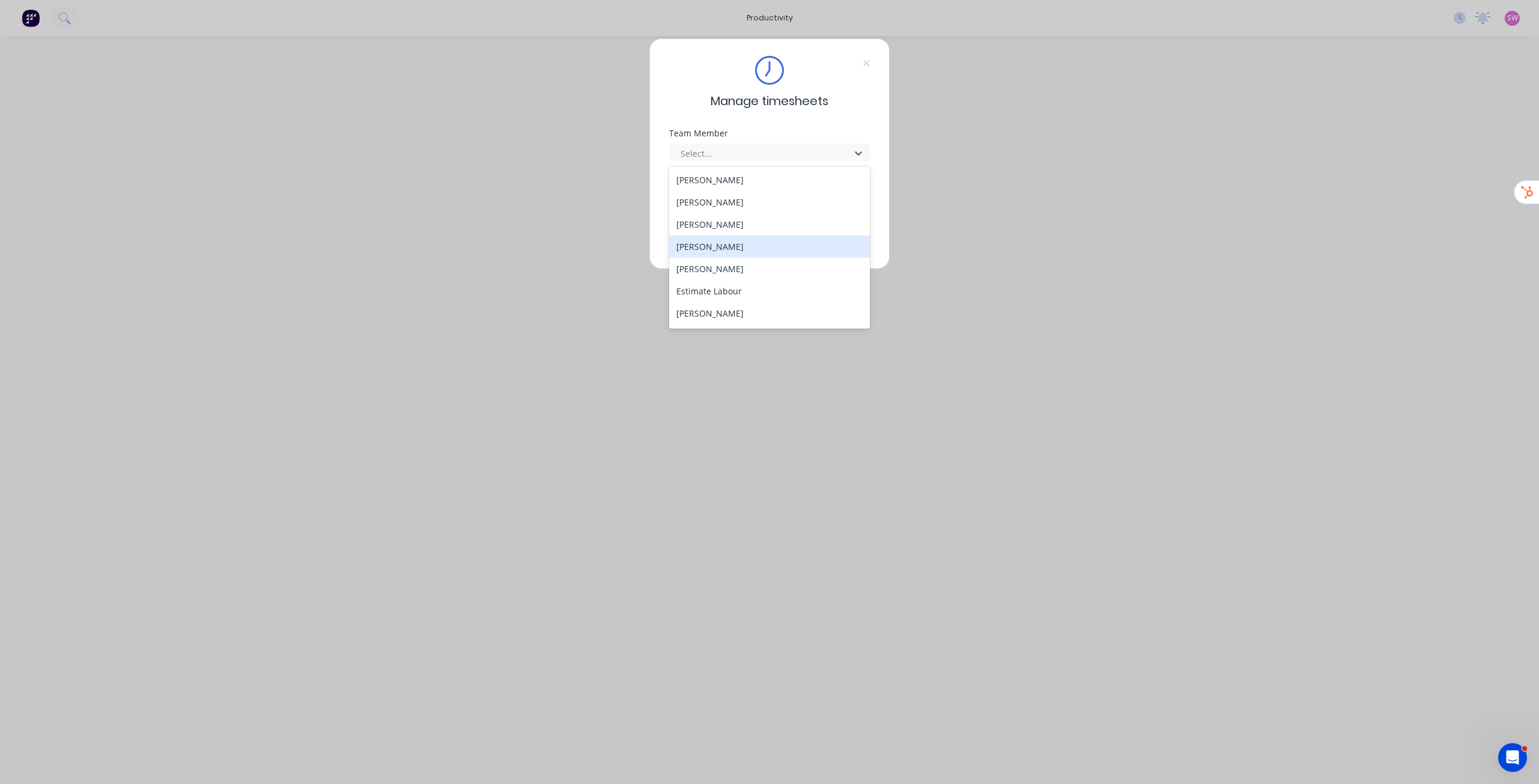
click at [739, 249] on div "[PERSON_NAME]" at bounding box center [770, 247] width 201 height 22
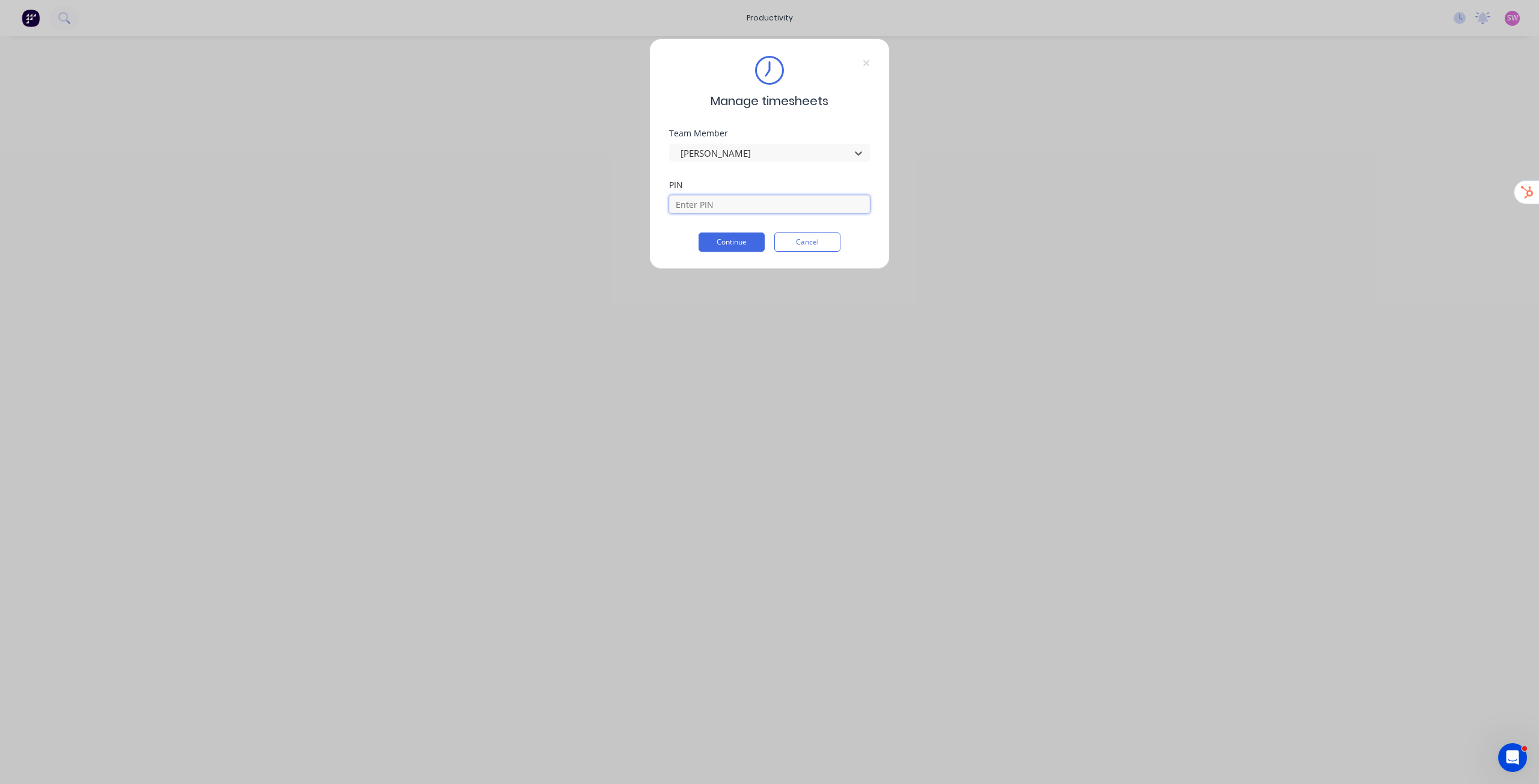
click at [737, 202] on input at bounding box center [770, 204] width 201 height 18
type input "1686"
click at [698, 232] on button "Continue" at bounding box center [731, 242] width 66 height 19
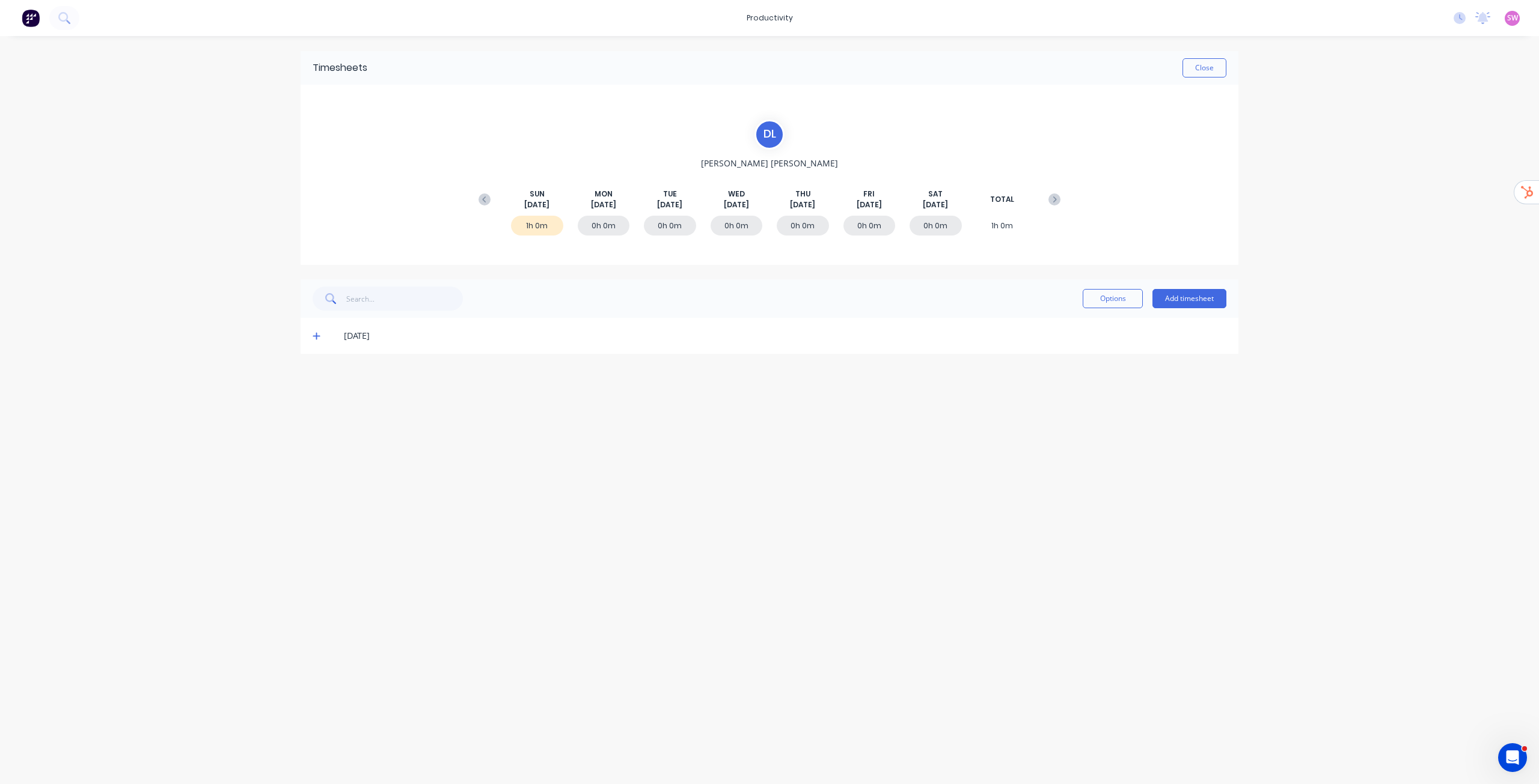
click at [315, 336] on icon at bounding box center [317, 336] width 7 height 7
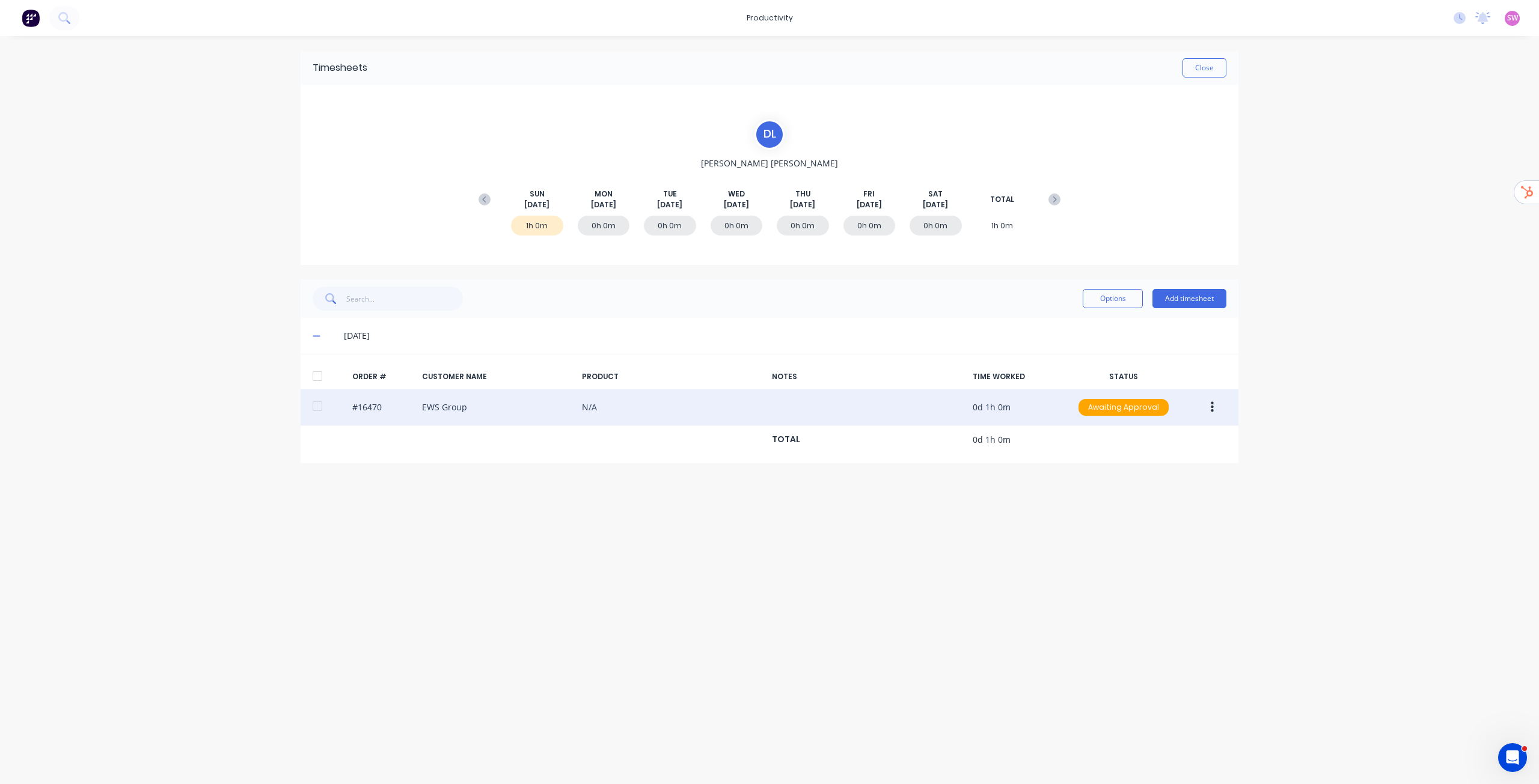
click at [1208, 403] on button "button" at bounding box center [1212, 407] width 29 height 22
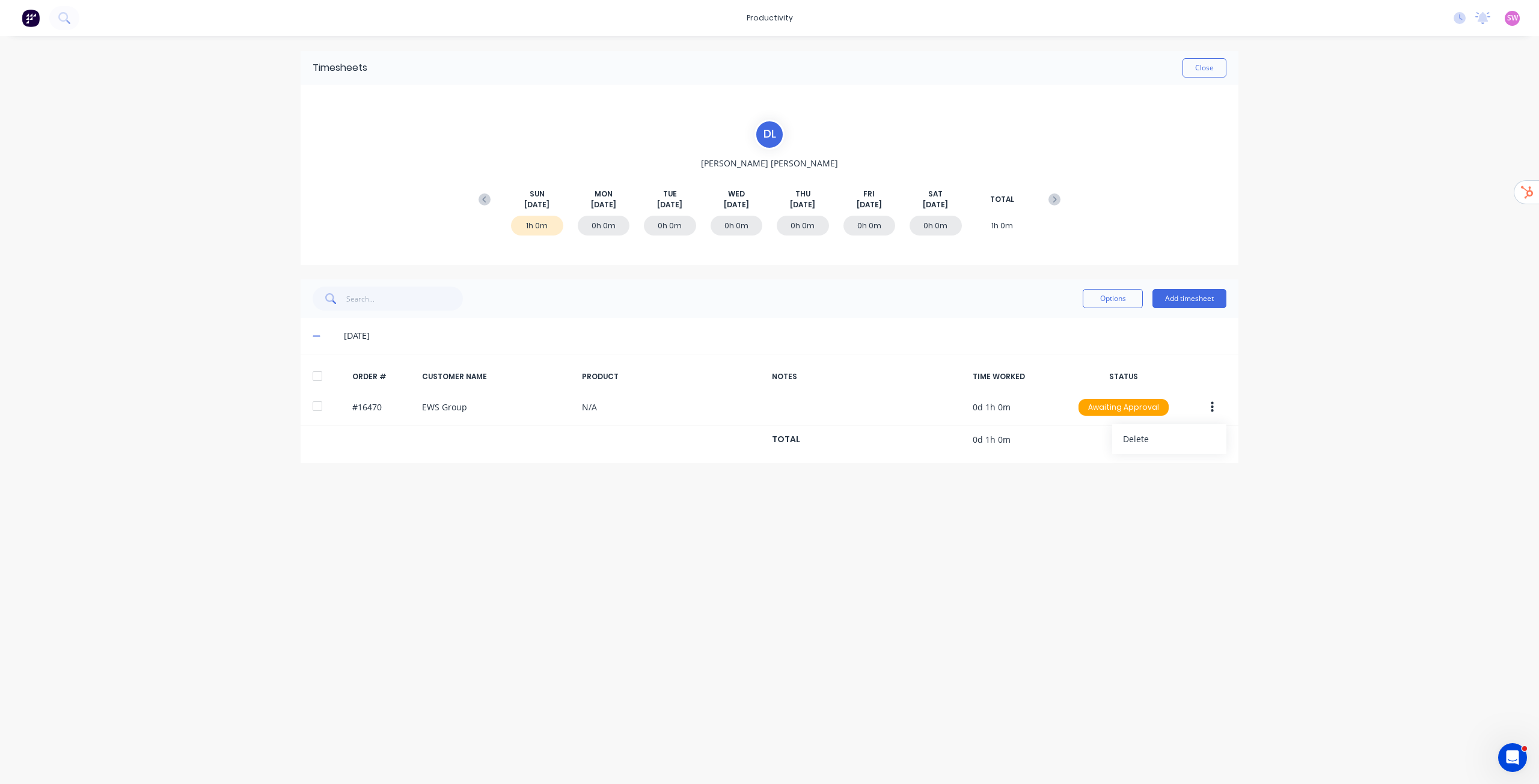
click at [1444, 322] on div "productivity productivity Workflow Planner Delivery Scheduling Timesheets No ne…" at bounding box center [770, 392] width 1539 height 784
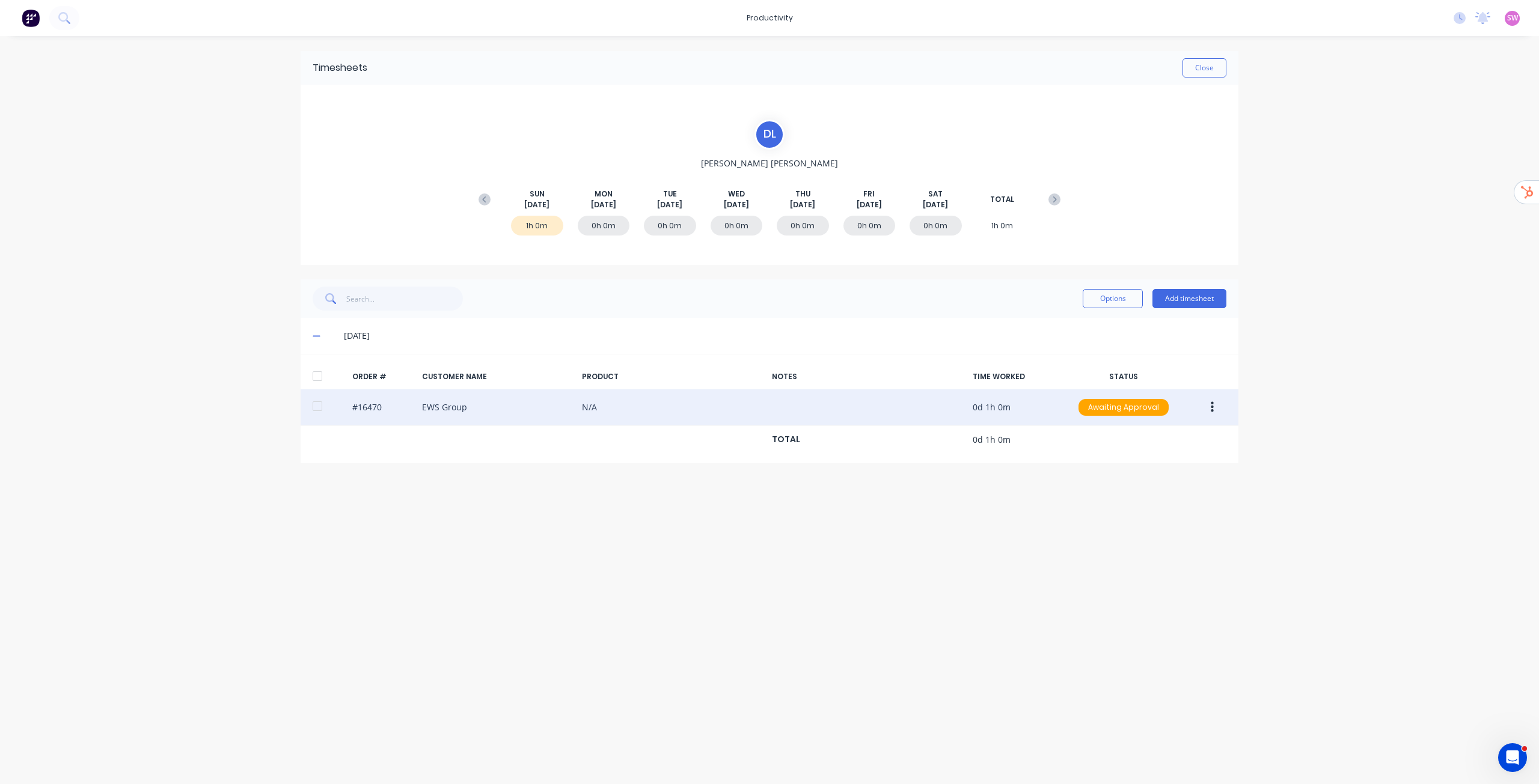
click at [553, 402] on div "#16470 EWS Group N/A 0d 1h 0m Awaiting Approval" at bounding box center [770, 408] width 938 height 37
click at [552, 401] on div "#16470 EWS Group N/A 0d 1h 0m Awaiting Approval" at bounding box center [770, 408] width 938 height 37
click at [550, 403] on div "#16470 EWS Group N/A 0d 1h 0m Awaiting Approval" at bounding box center [770, 408] width 938 height 37
click at [551, 413] on div "#16470 EWS Group N/A 0d 1h 0m Awaiting Approval" at bounding box center [770, 408] width 938 height 37
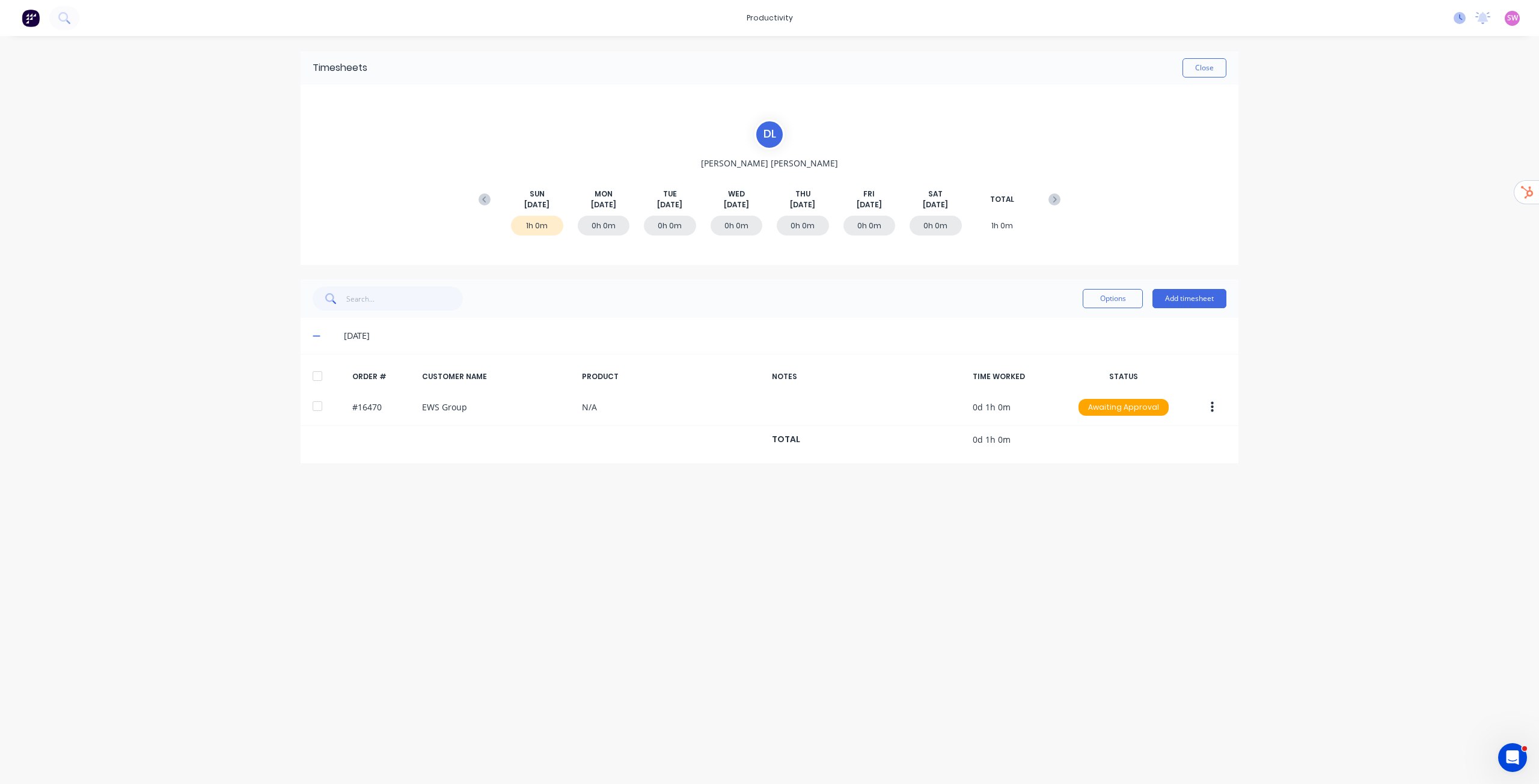
click at [1457, 17] on icon at bounding box center [1459, 18] width 12 height 12
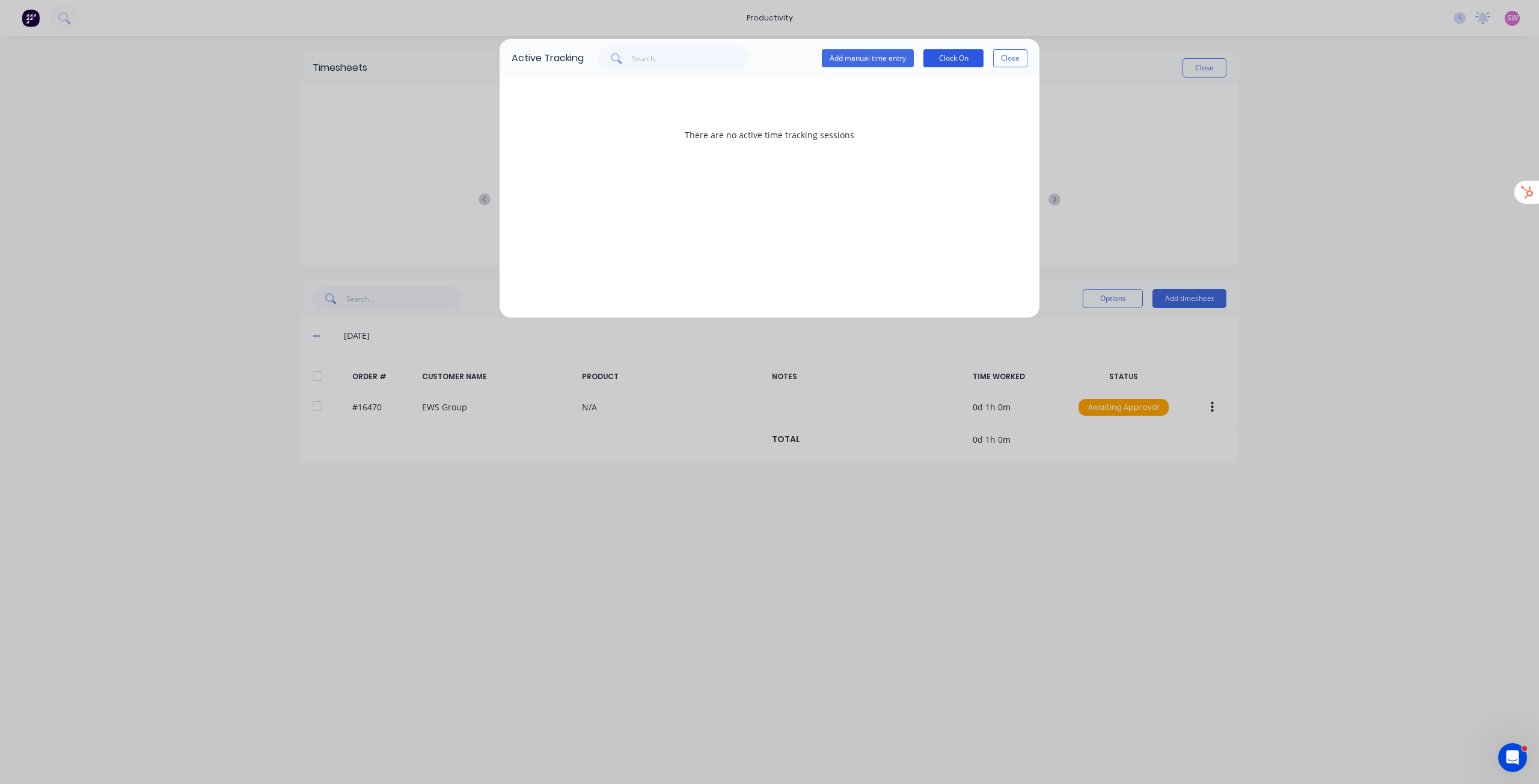
click at [948, 56] on button "Clock On" at bounding box center [953, 58] width 60 height 18
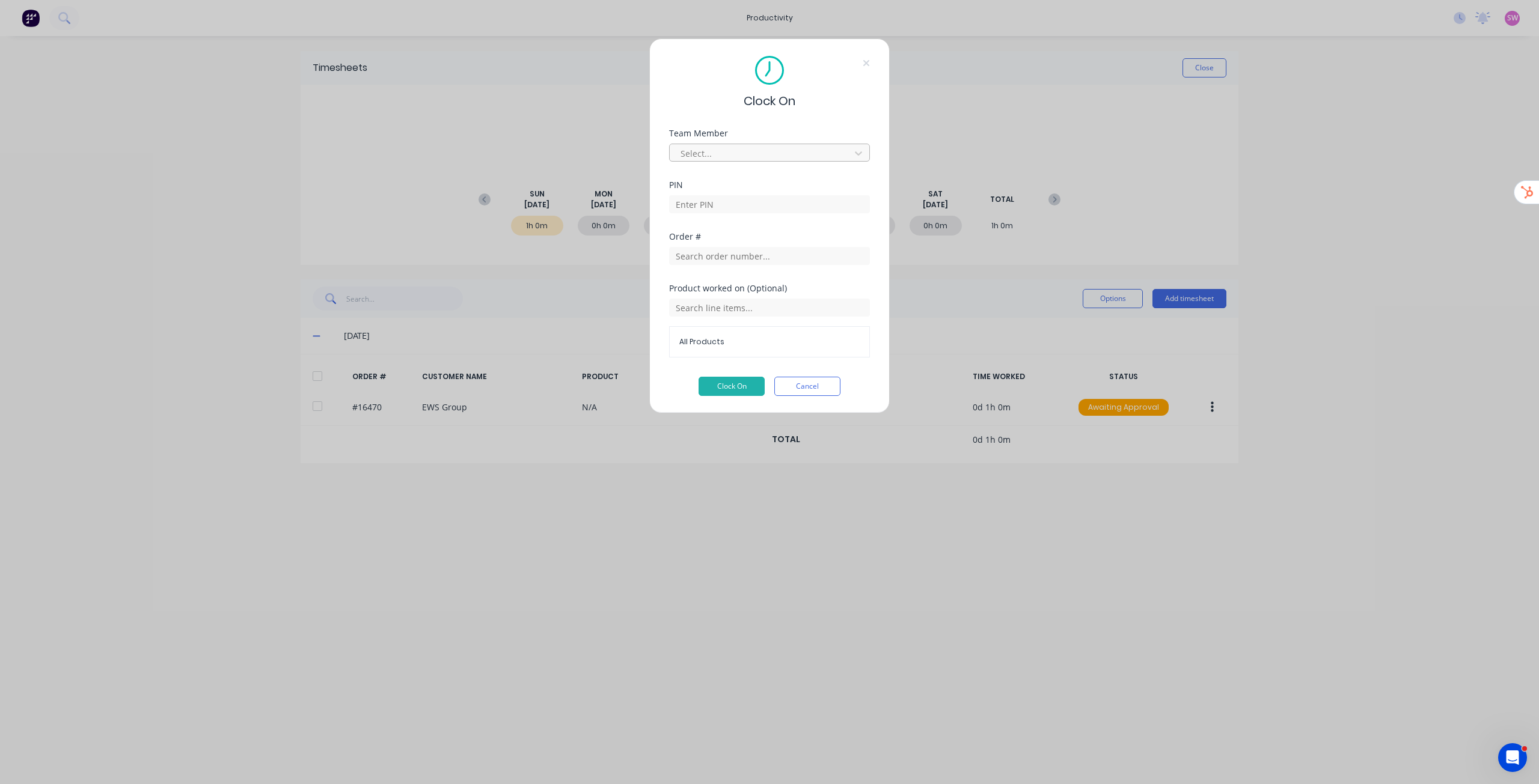
click at [745, 147] on div at bounding box center [761, 153] width 165 height 15
click at [729, 252] on div "[PERSON_NAME]" at bounding box center [770, 247] width 201 height 22
click at [714, 200] on input at bounding box center [770, 204] width 201 height 18
type input "1686"
click at [710, 263] on input "text" at bounding box center [770, 256] width 201 height 18
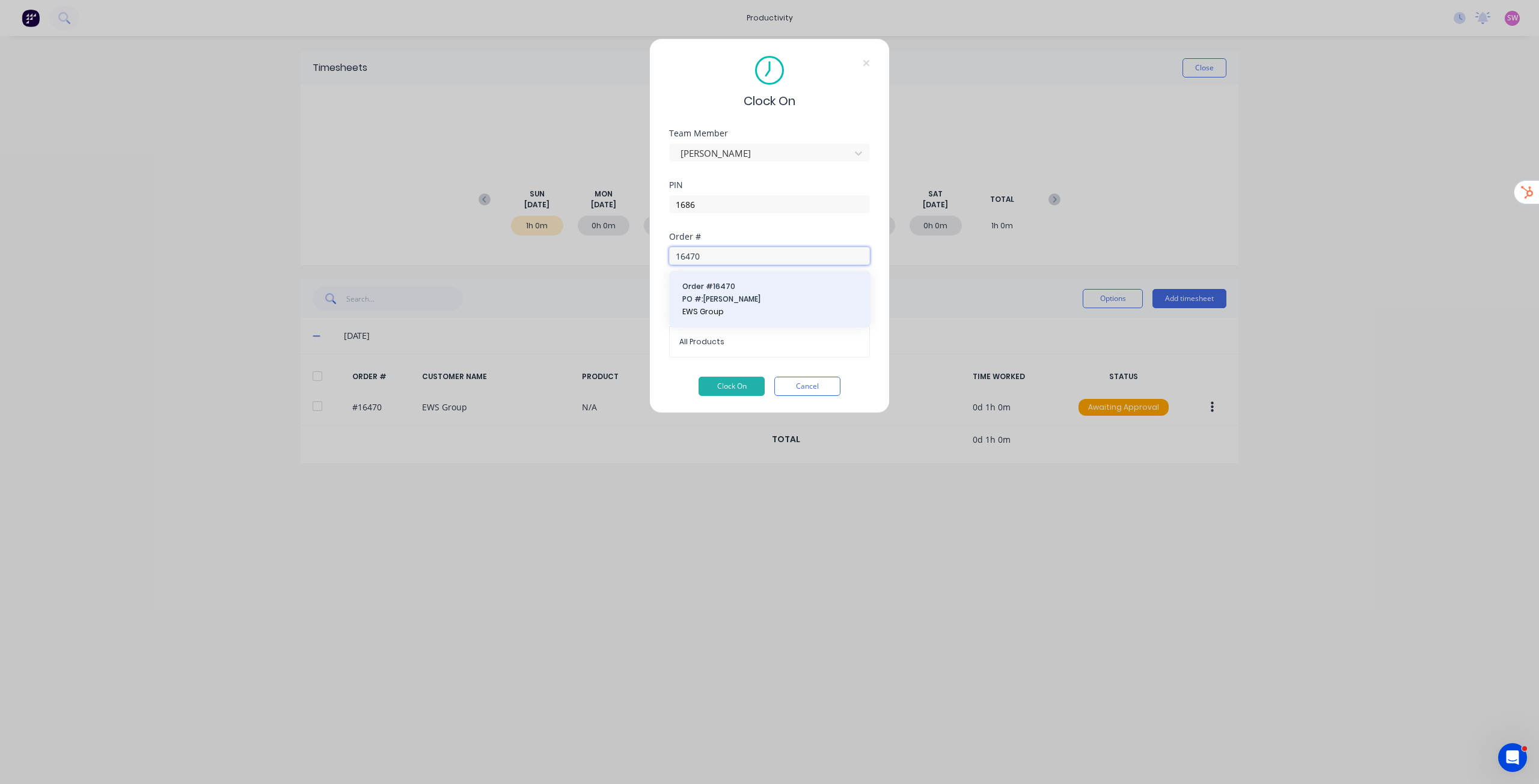
type input "16470"
click at [731, 297] on span "PO #: Peter Kalajiovski" at bounding box center [770, 299] width 175 height 11
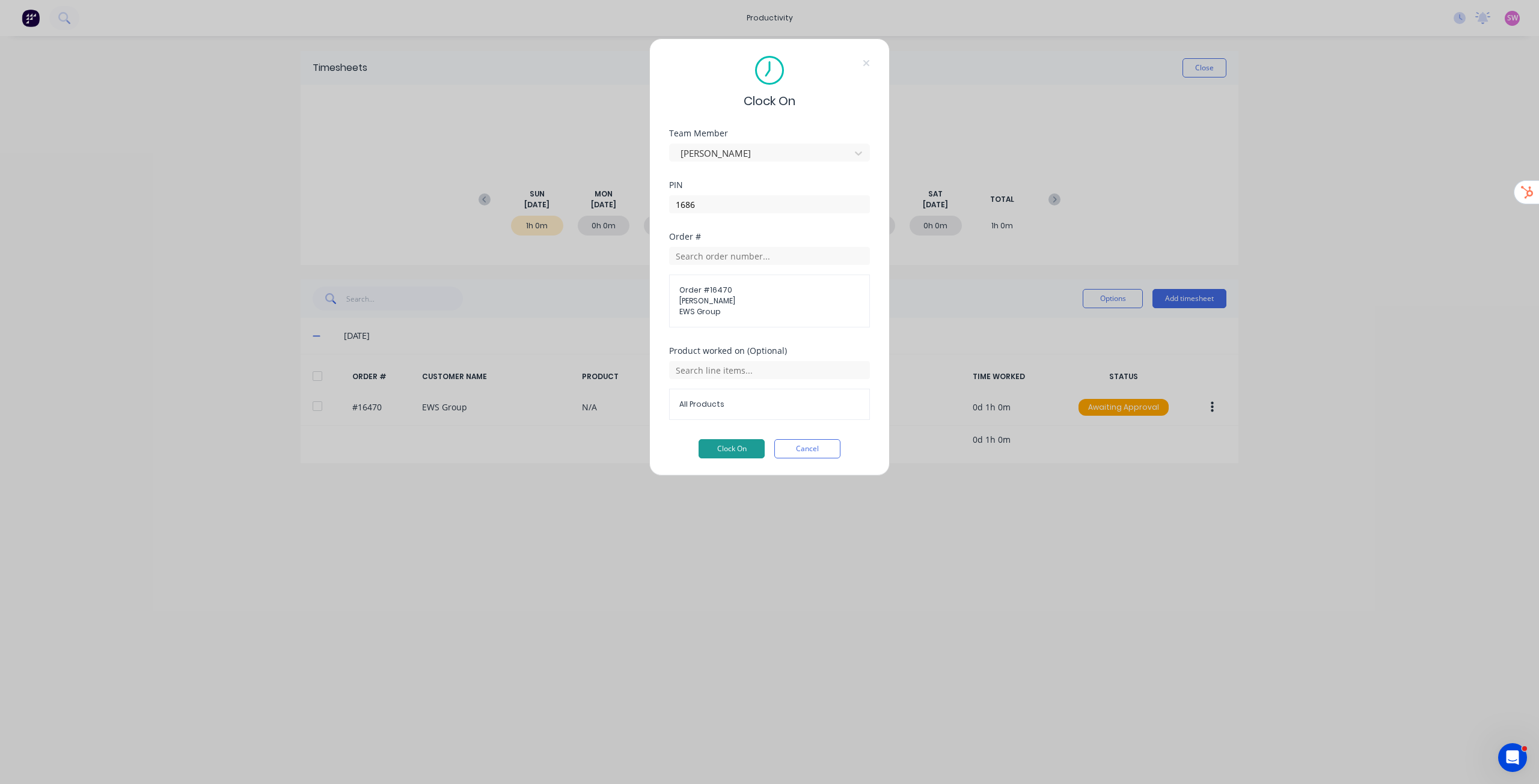
click at [750, 448] on button "Clock On" at bounding box center [731, 449] width 66 height 19
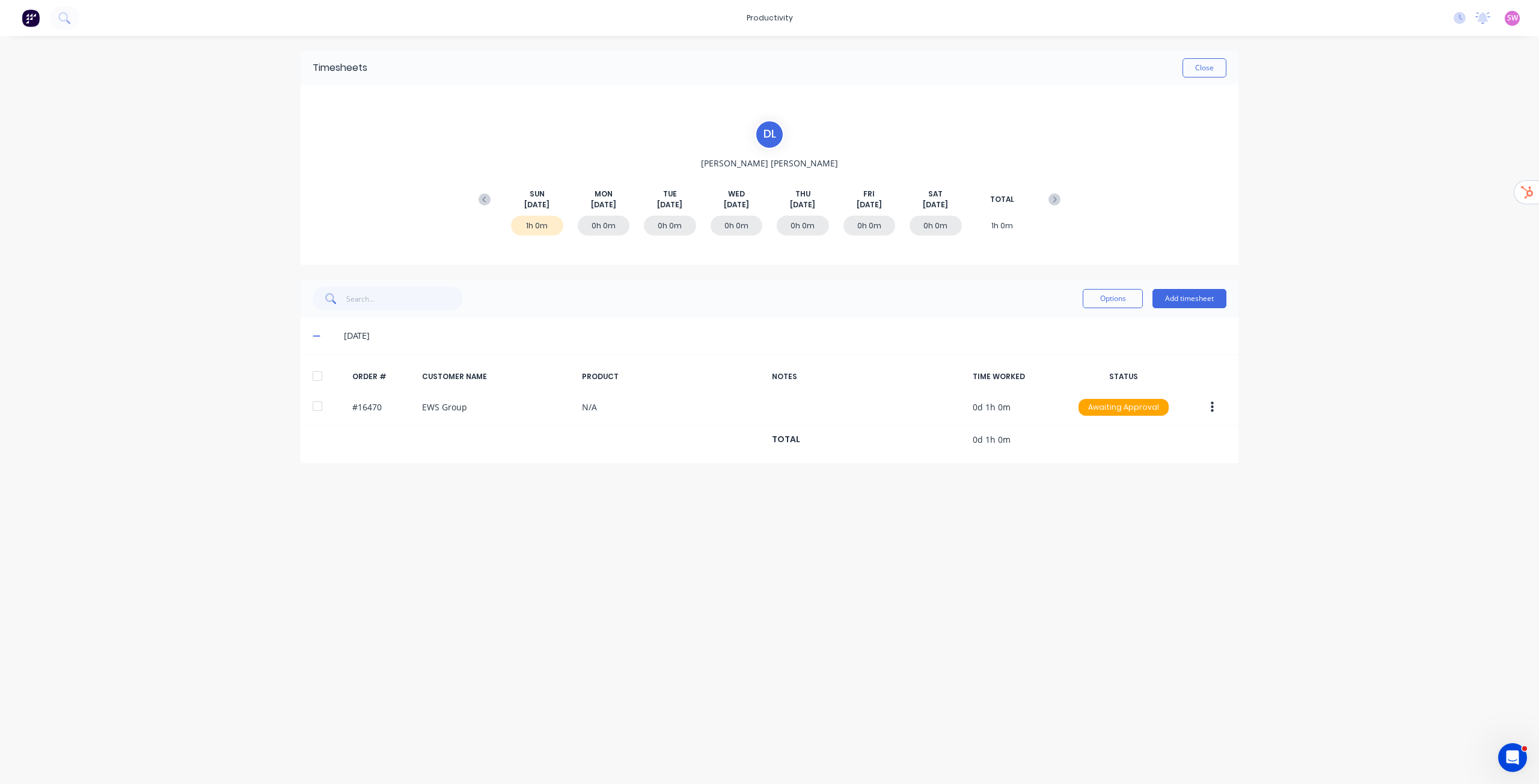
click at [1462, 12] on div "No new notifications Mark all as read You have no notifications SW KSL Equipmen…" at bounding box center [1491, 18] width 95 height 18
click at [1461, 15] on icon at bounding box center [1459, 18] width 12 height 12
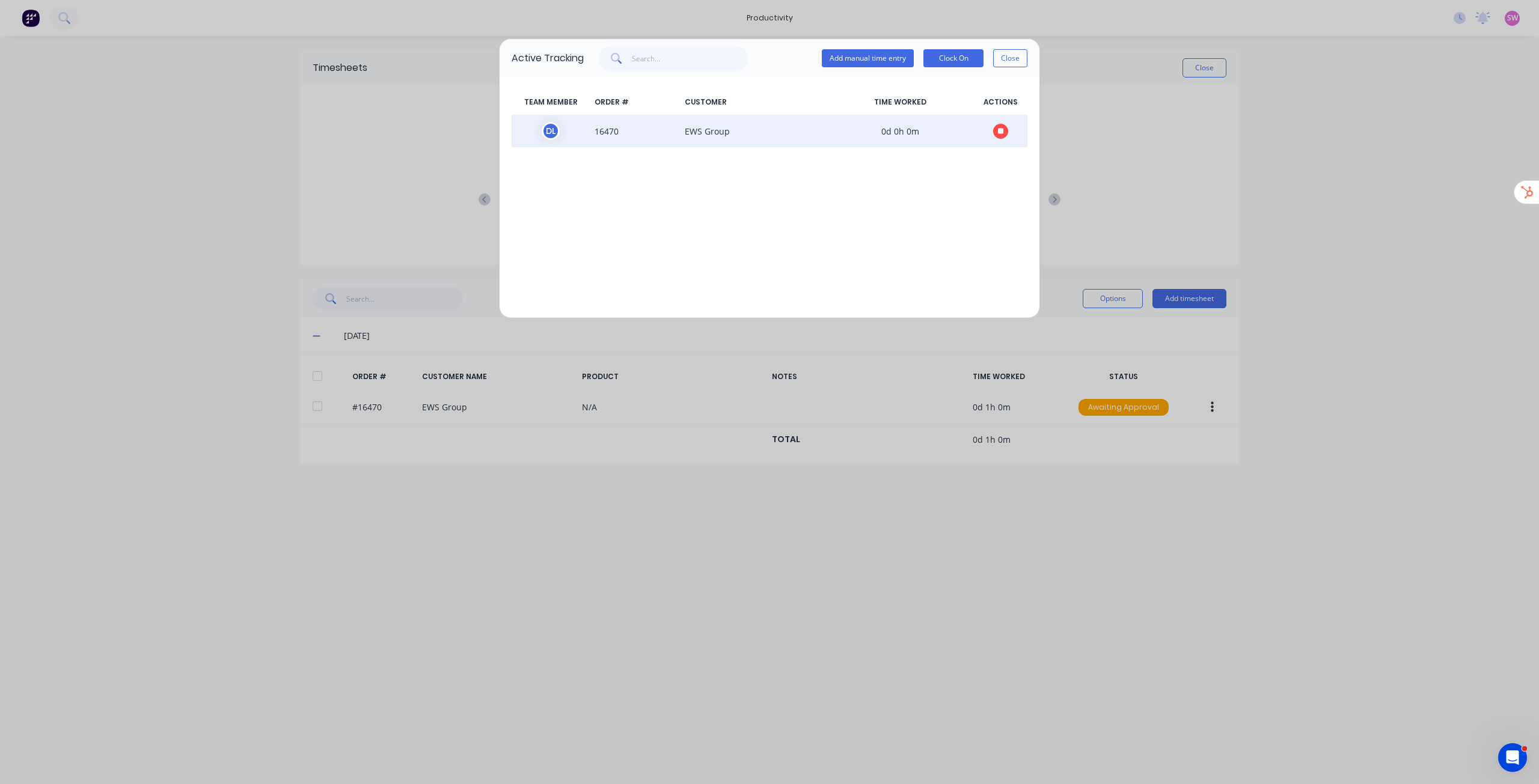
click at [748, 135] on span "EWS Group" at bounding box center [753, 131] width 147 height 18
click at [657, 125] on span "16470" at bounding box center [635, 131] width 90 height 18
click at [604, 130] on span "16470" at bounding box center [635, 131] width 90 height 18
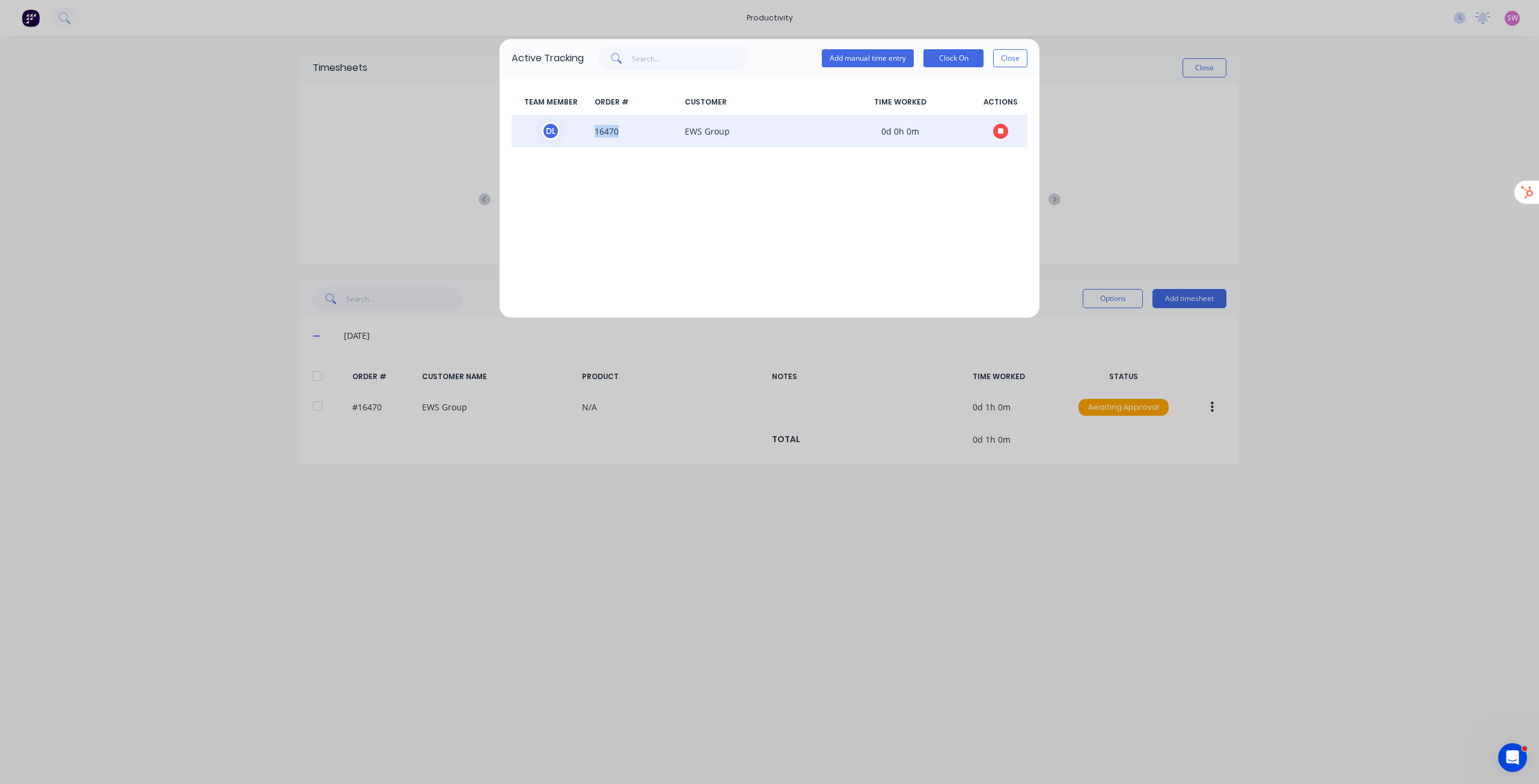
click at [604, 130] on span "16470" at bounding box center [635, 131] width 90 height 18
click at [557, 129] on div "D L" at bounding box center [550, 131] width 18 height 18
click at [654, 134] on span "16470" at bounding box center [635, 131] width 90 height 18
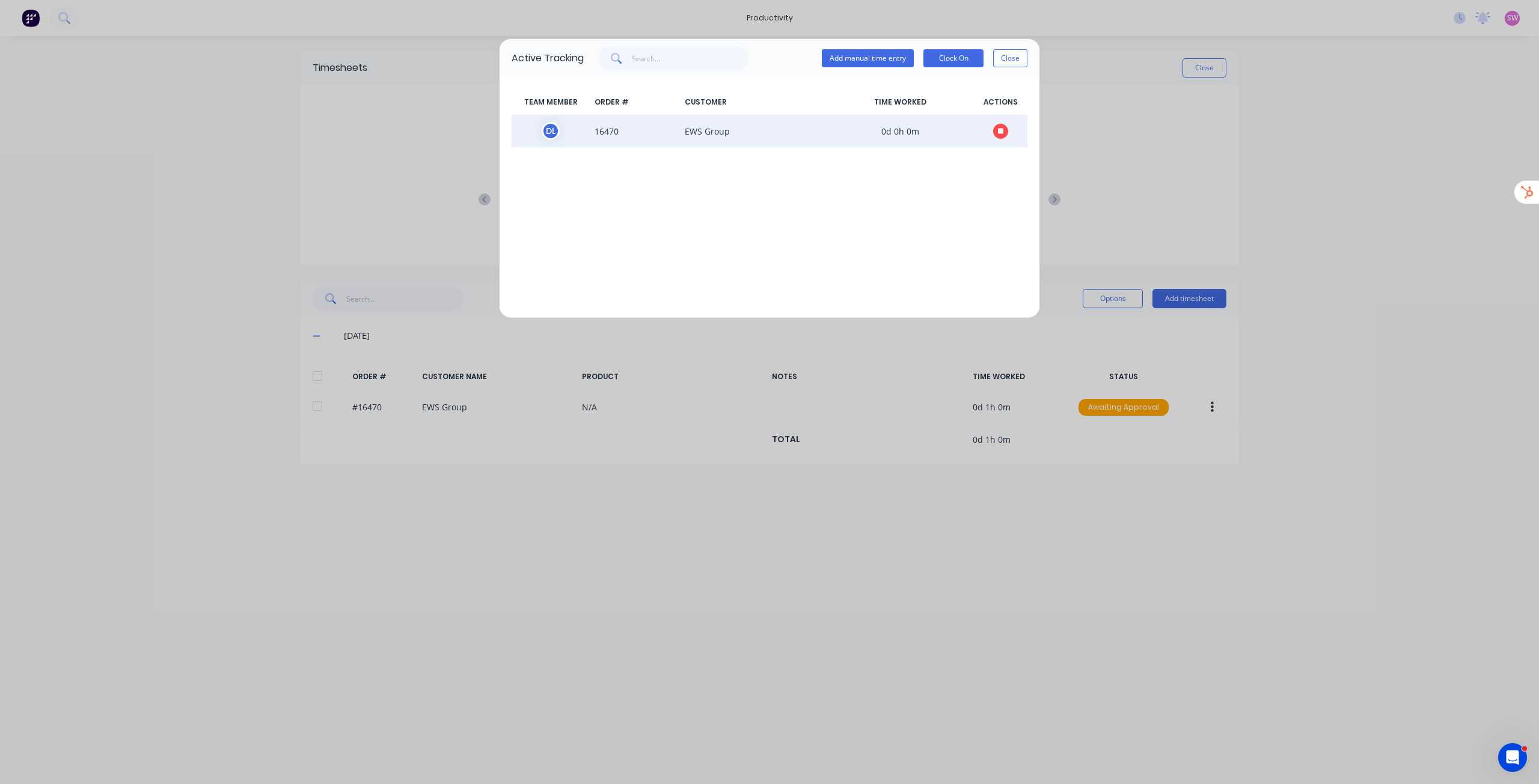
click at [760, 135] on span "EWS Group" at bounding box center [753, 131] width 147 height 18
click at [841, 132] on span "0d 0h 0m" at bounding box center [900, 131] width 147 height 18
click at [841, 132] on span "0d 0h 0m" at bounding box center [900, 131] width 147 height 18
click at [914, 136] on span "0d 0h 0m" at bounding box center [900, 131] width 147 height 18
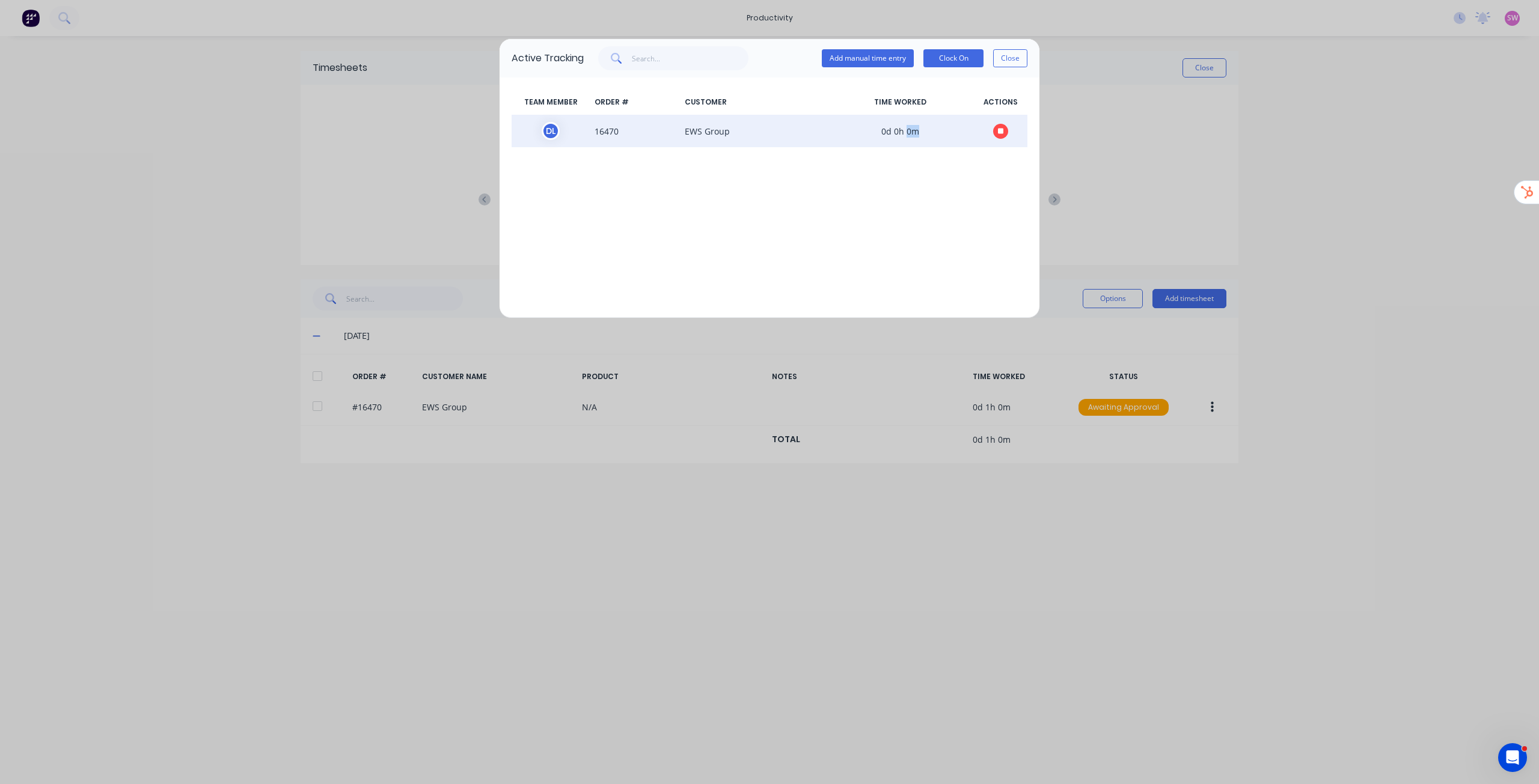
drag, startPoint x: 914, startPoint y: 136, endPoint x: 920, endPoint y: 132, distance: 7.2
click at [915, 136] on span "0d 0h 0m" at bounding box center [900, 131] width 147 height 18
click at [1005, 128] on button "button" at bounding box center [1000, 131] width 15 height 15
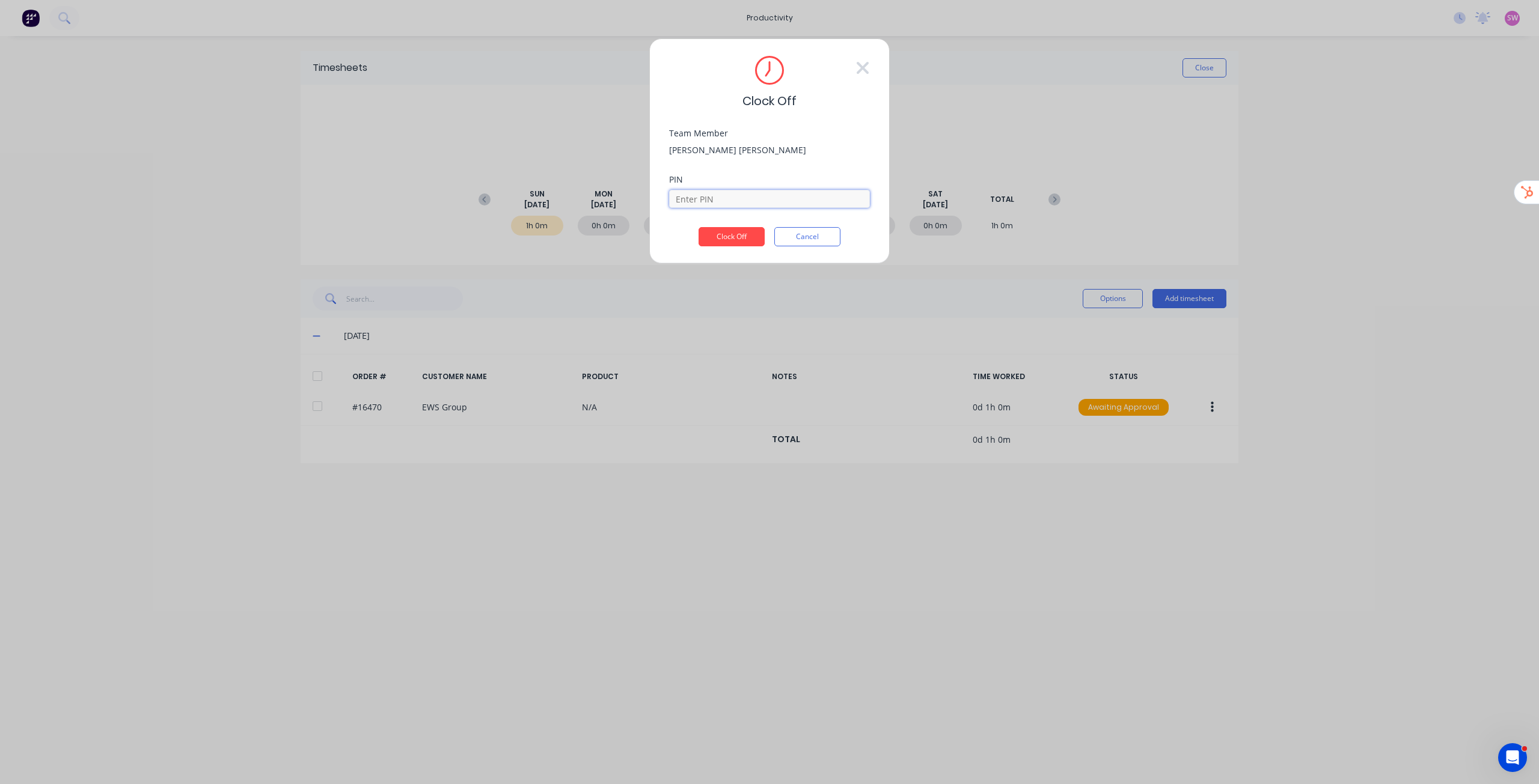
click at [735, 206] on input at bounding box center [770, 199] width 201 height 18
type input "1686"
click at [698, 227] on button "Clock Off" at bounding box center [731, 237] width 66 height 19
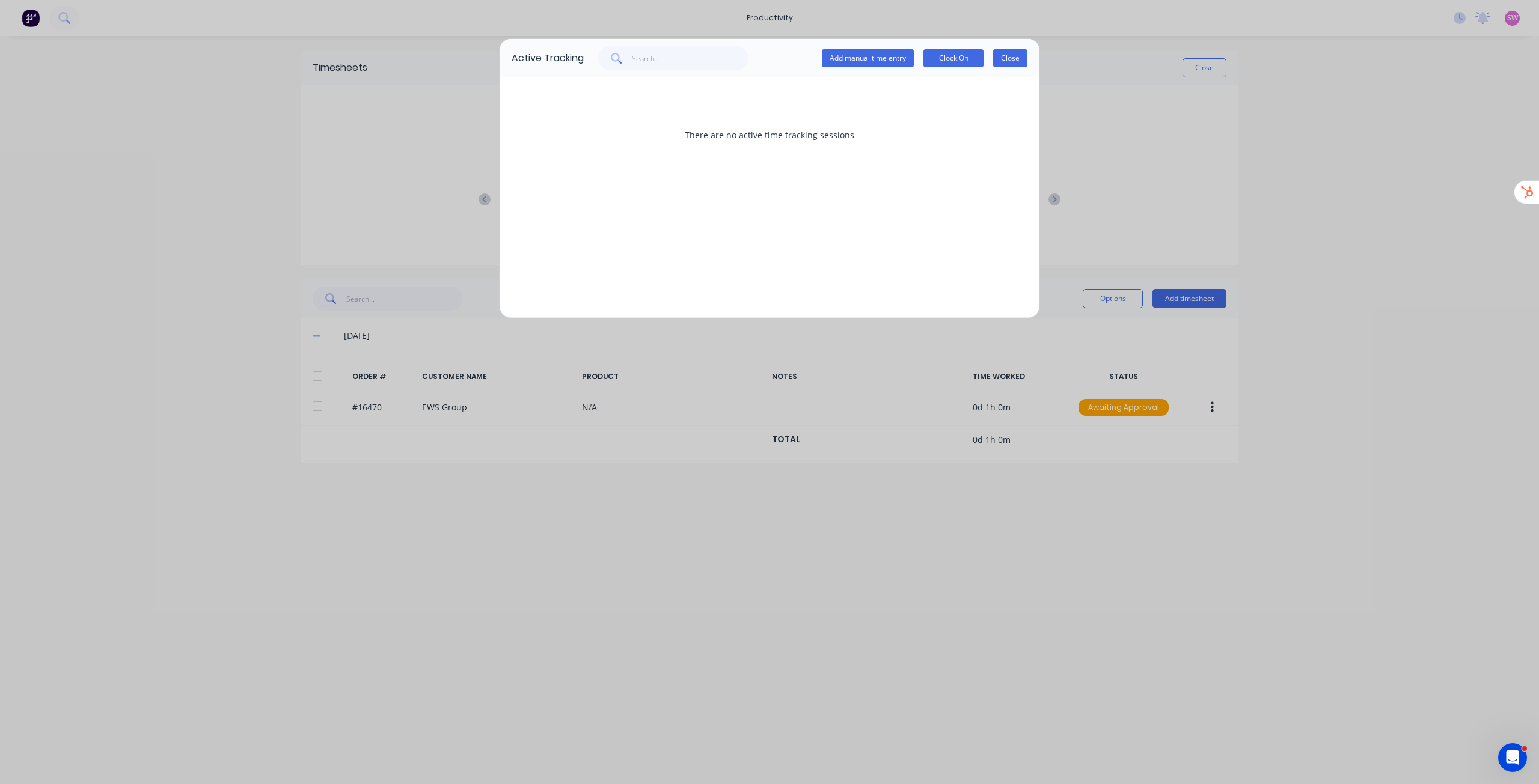
click at [1014, 60] on button "Close" at bounding box center [1010, 58] width 34 height 18
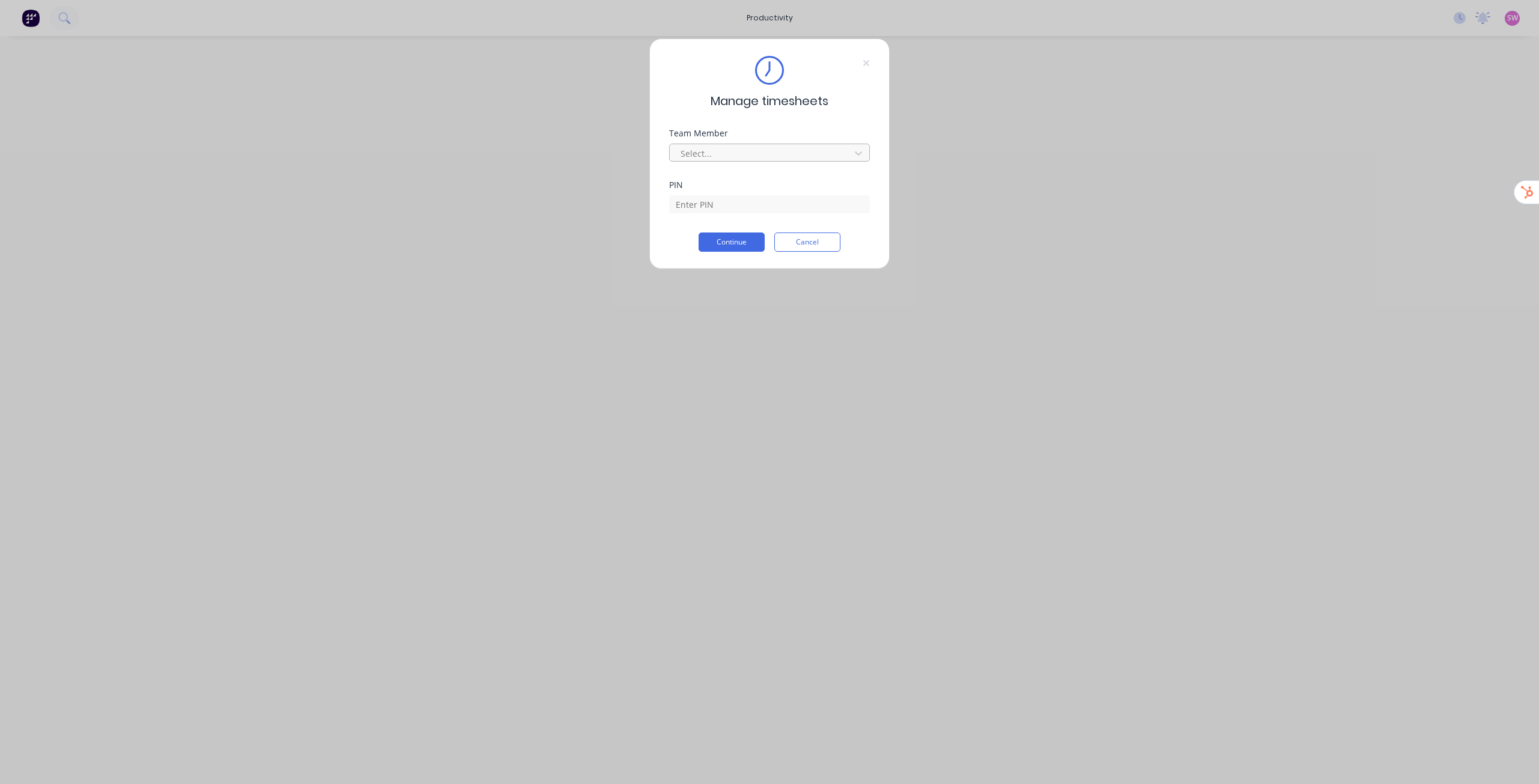
click at [753, 152] on div at bounding box center [761, 153] width 165 height 15
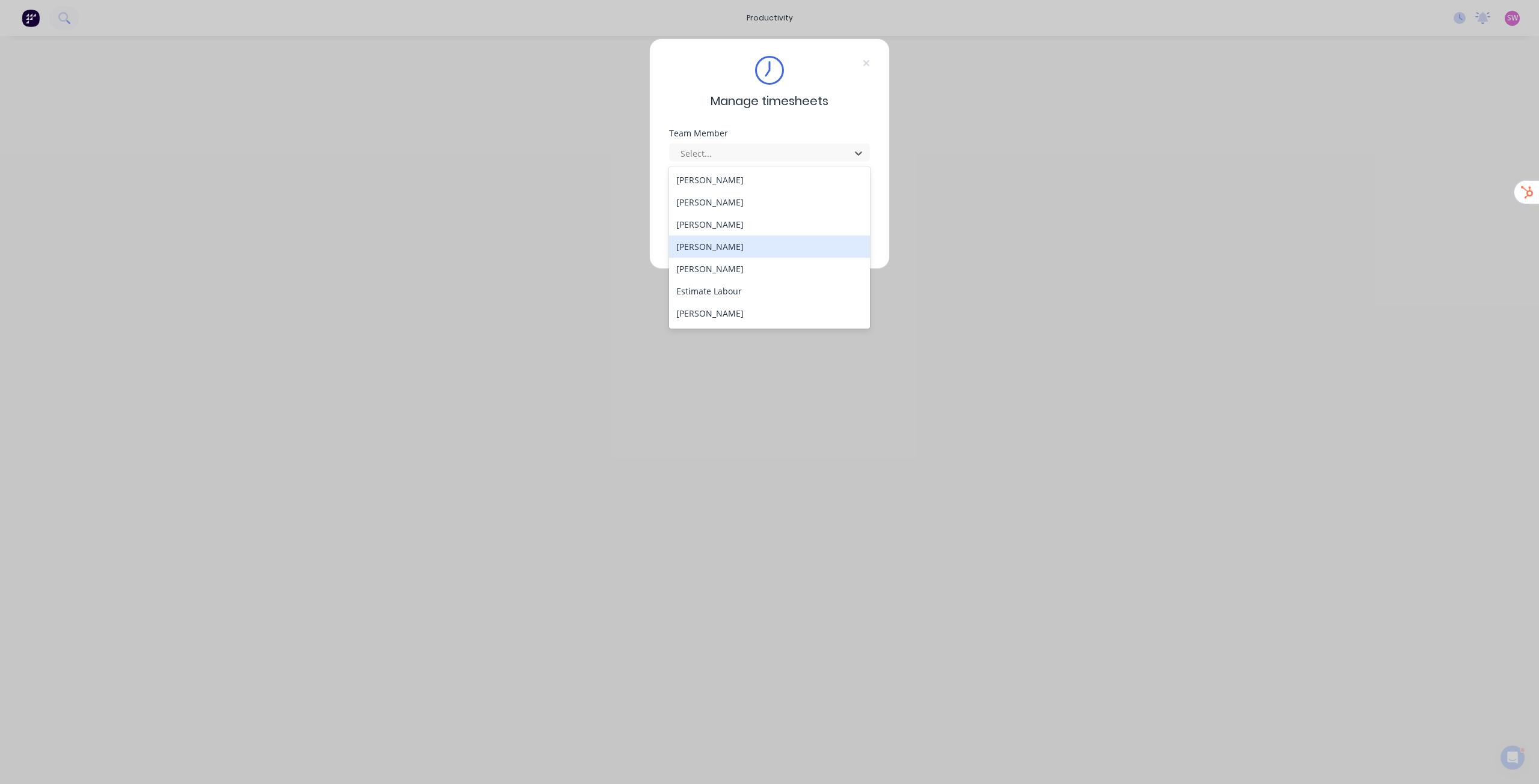
click at [728, 240] on div "[PERSON_NAME]" at bounding box center [770, 247] width 201 height 22
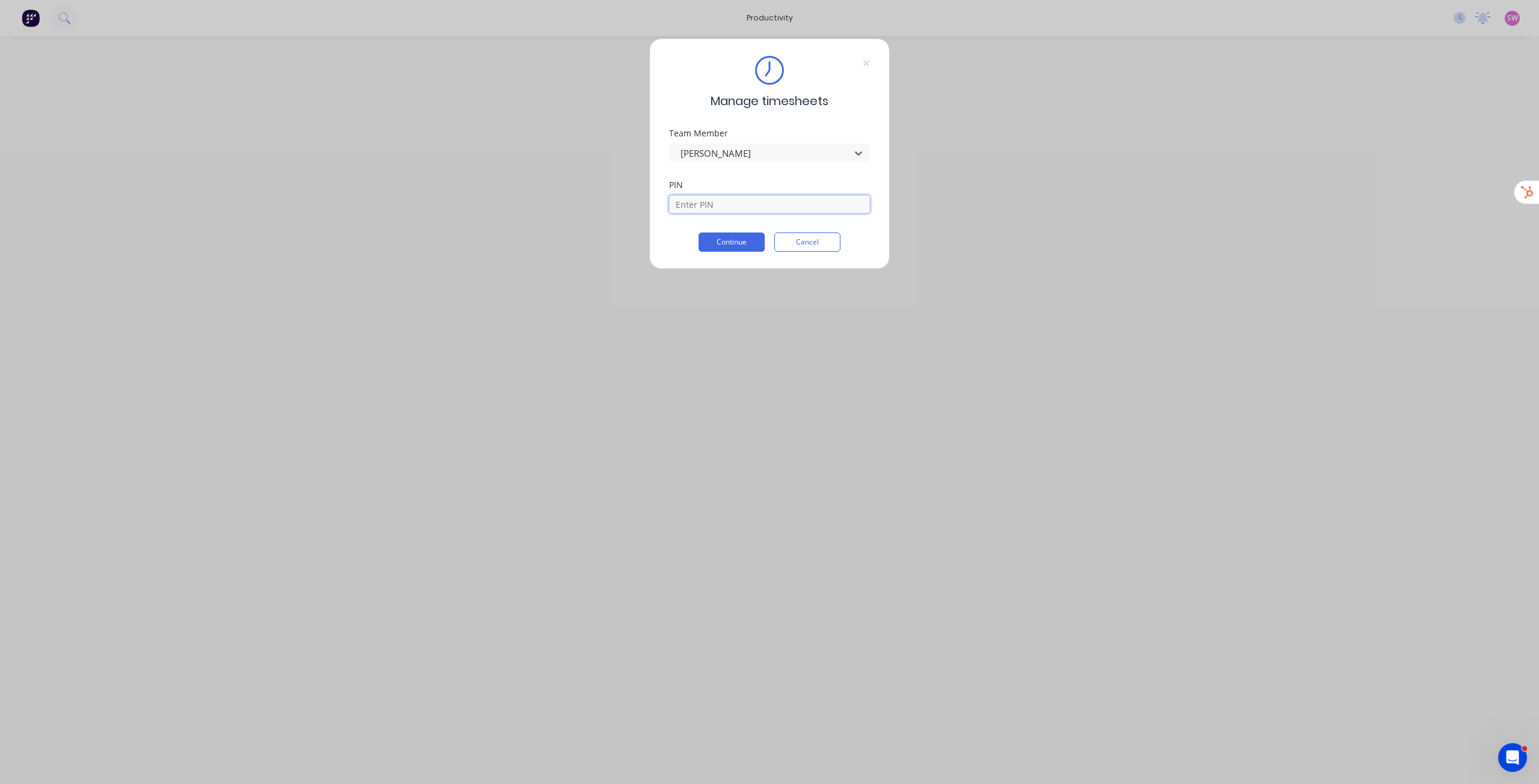
click at [724, 206] on input at bounding box center [770, 204] width 201 height 18
type input "1686"
click button "Continue" at bounding box center [731, 242] width 66 height 19
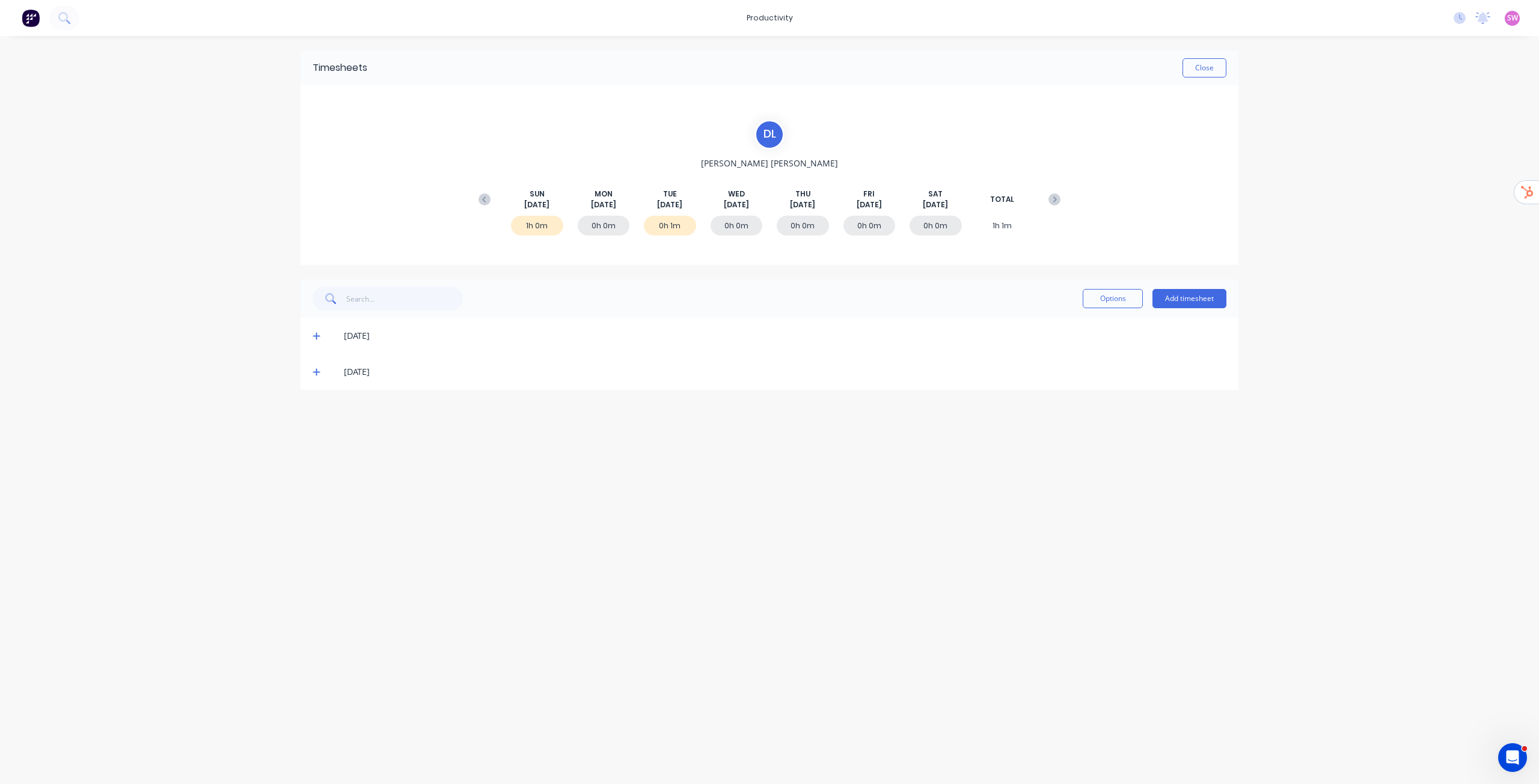
click at [322, 376] on span at bounding box center [319, 372] width 12 height 12
click at [317, 373] on icon at bounding box center [317, 373] width 7 height 1
click at [317, 366] on div "[DATE]" at bounding box center [770, 371] width 938 height 36
drag, startPoint x: 315, startPoint y: 380, endPoint x: 315, endPoint y: 350, distance: 30.0
click at [315, 380] on div "[DATE]" at bounding box center [770, 371] width 938 height 36
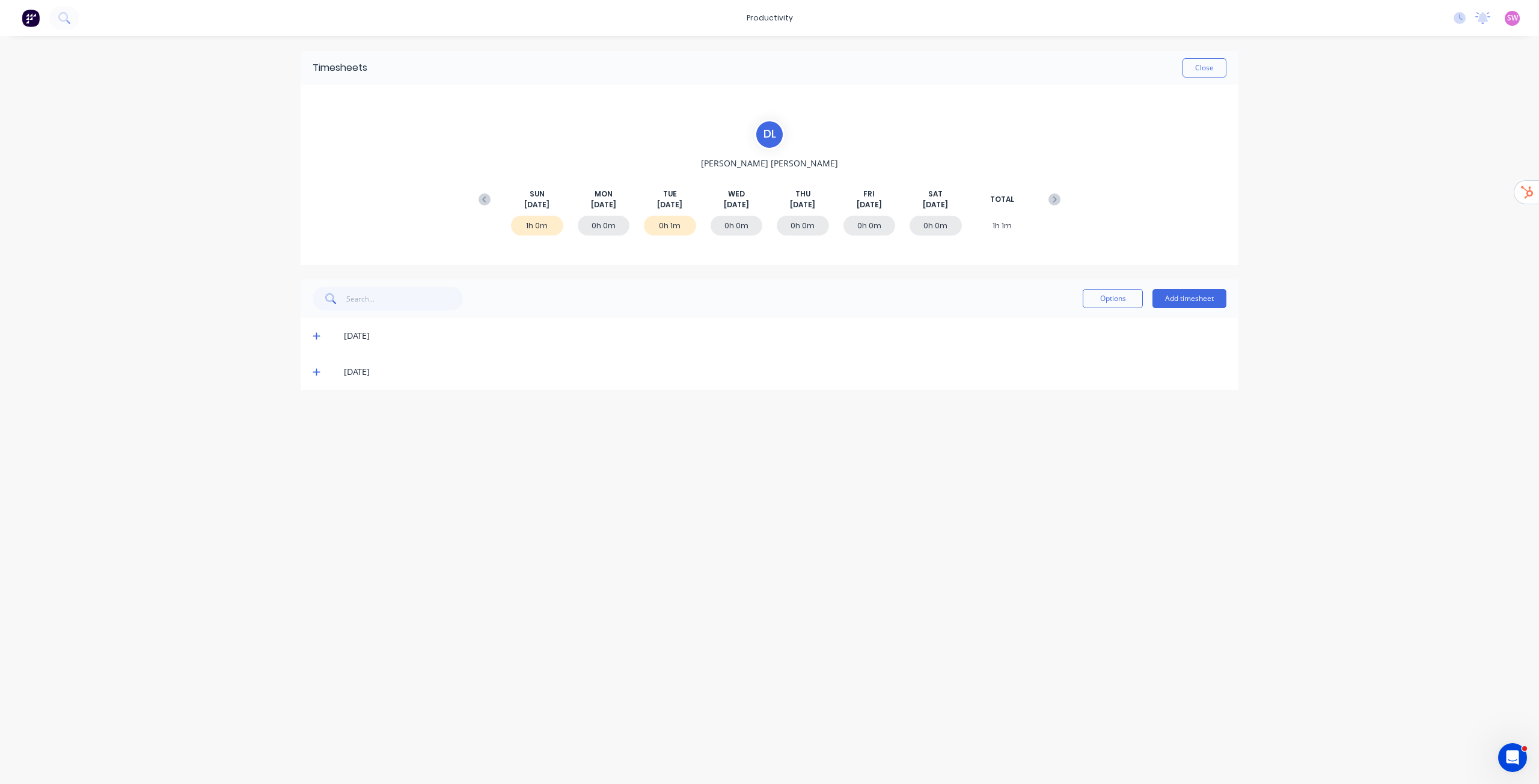
click at [316, 365] on div "[DATE]" at bounding box center [770, 371] width 938 height 36
click at [317, 379] on div "[DATE]" at bounding box center [770, 371] width 938 height 36
click at [317, 371] on icon at bounding box center [317, 371] width 8 height 8
click at [314, 339] on icon at bounding box center [317, 336] width 8 height 8
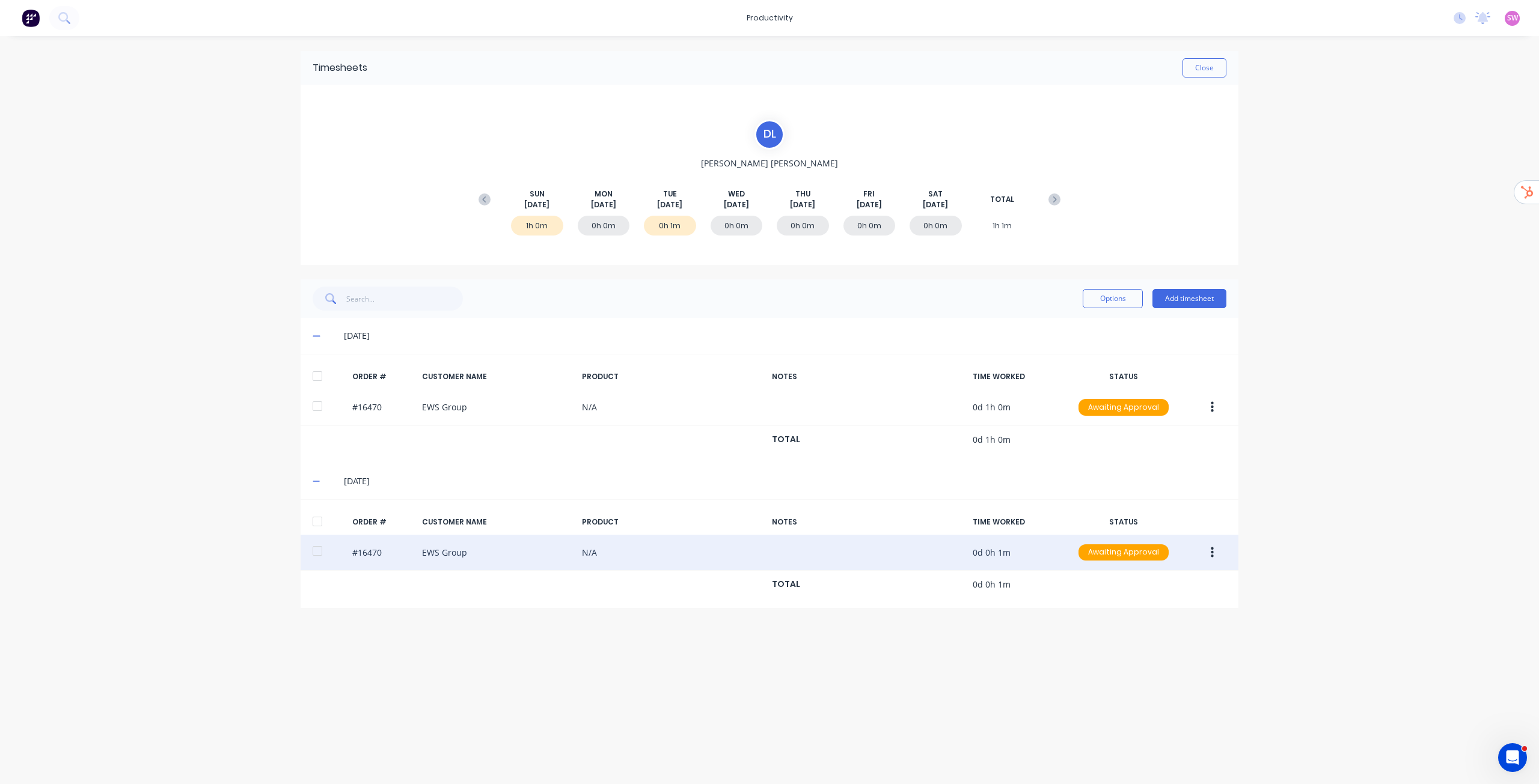
click at [868, 558] on div "#16470 EWS Group N/A 0d 0h 1m Awaiting Approval" at bounding box center [770, 553] width 938 height 37
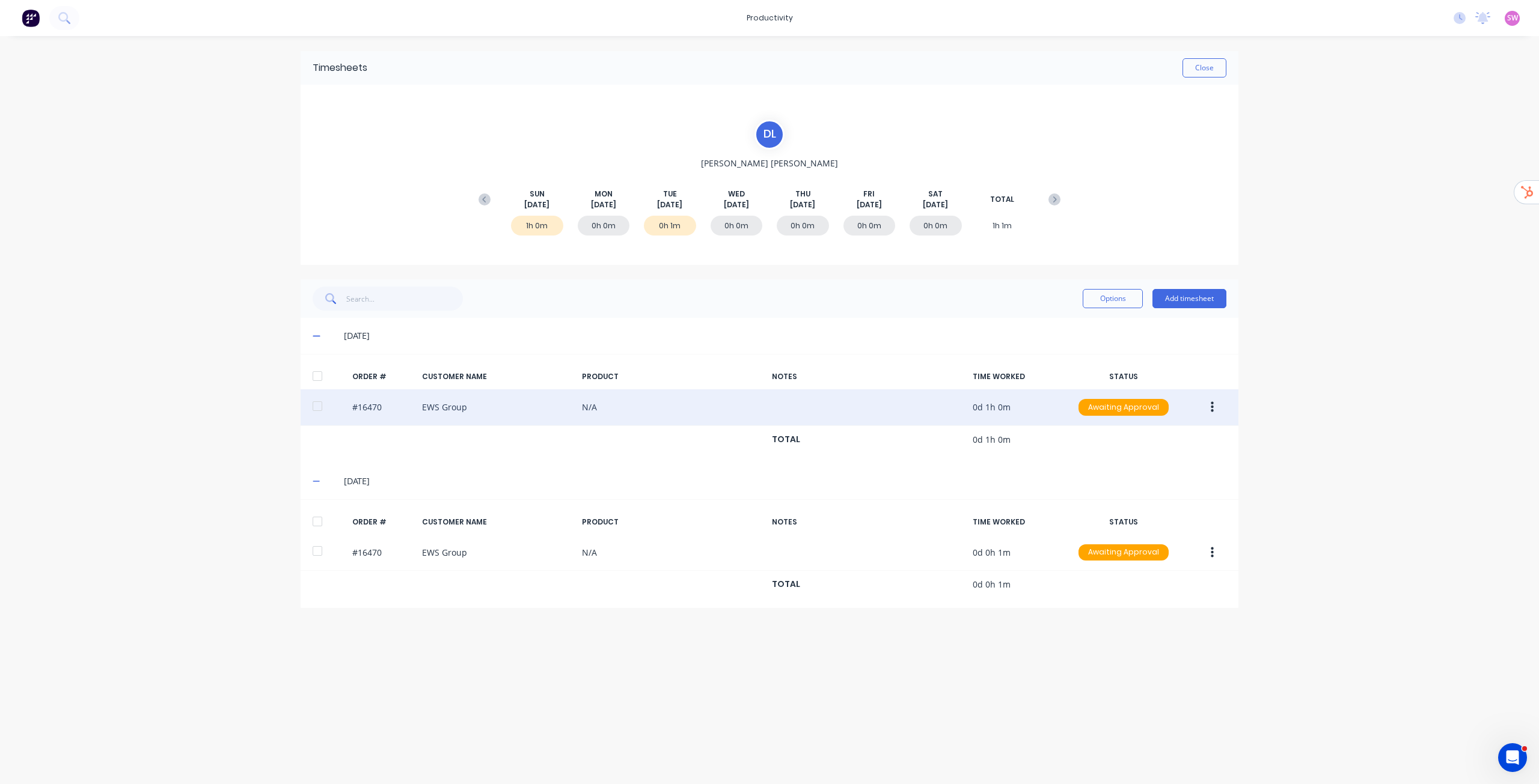
click at [837, 418] on div "#16470 EWS Group N/A 0d 1h 0m Awaiting Approval" at bounding box center [770, 408] width 938 height 37
click at [1211, 409] on icon "button" at bounding box center [1212, 407] width 3 height 13
click at [1159, 439] on div "Delete" at bounding box center [1169, 439] width 92 height 18
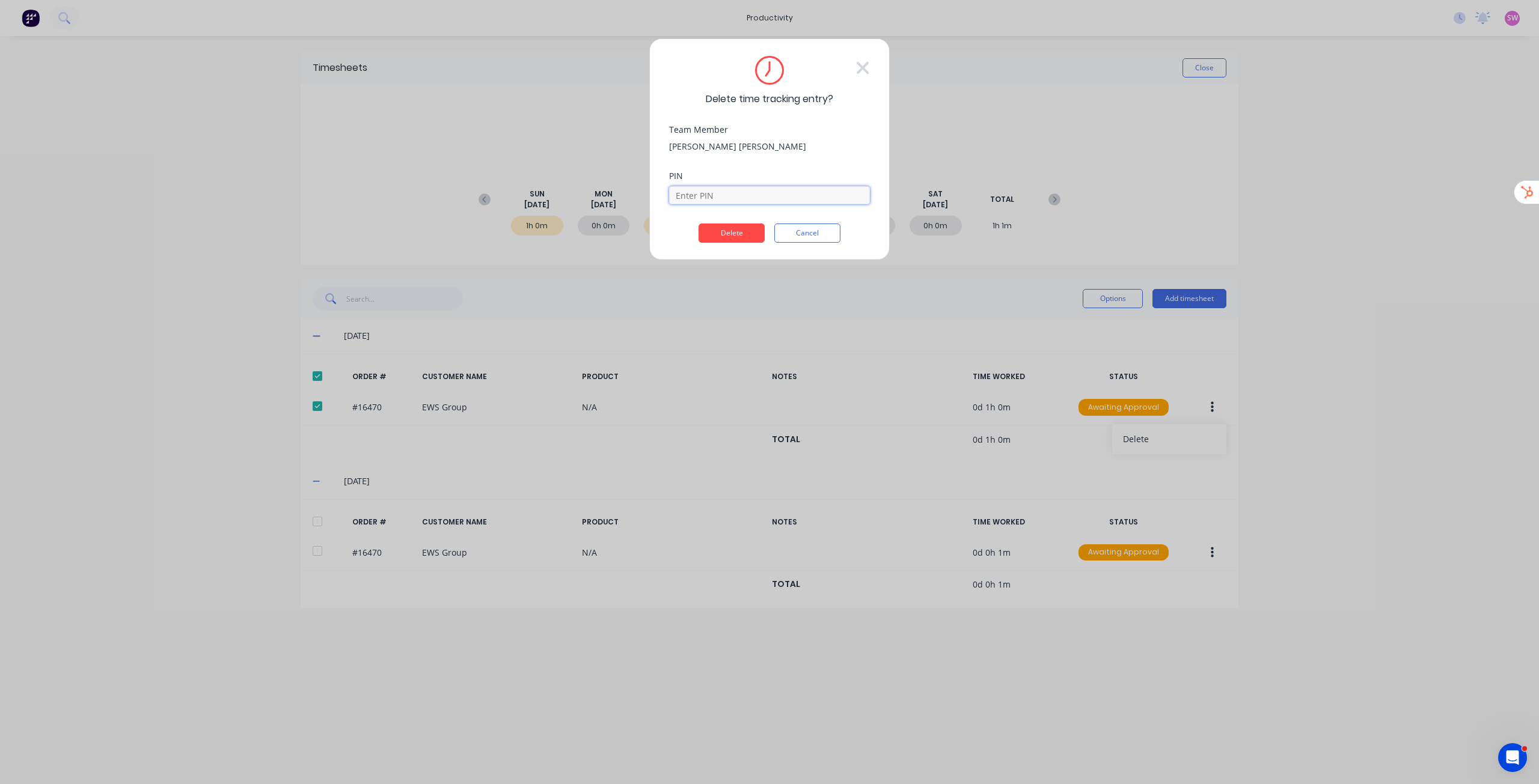
click at [731, 195] on input at bounding box center [770, 195] width 201 height 18
type input "1686"
click at [698, 223] on button "Delete" at bounding box center [731, 233] width 66 height 19
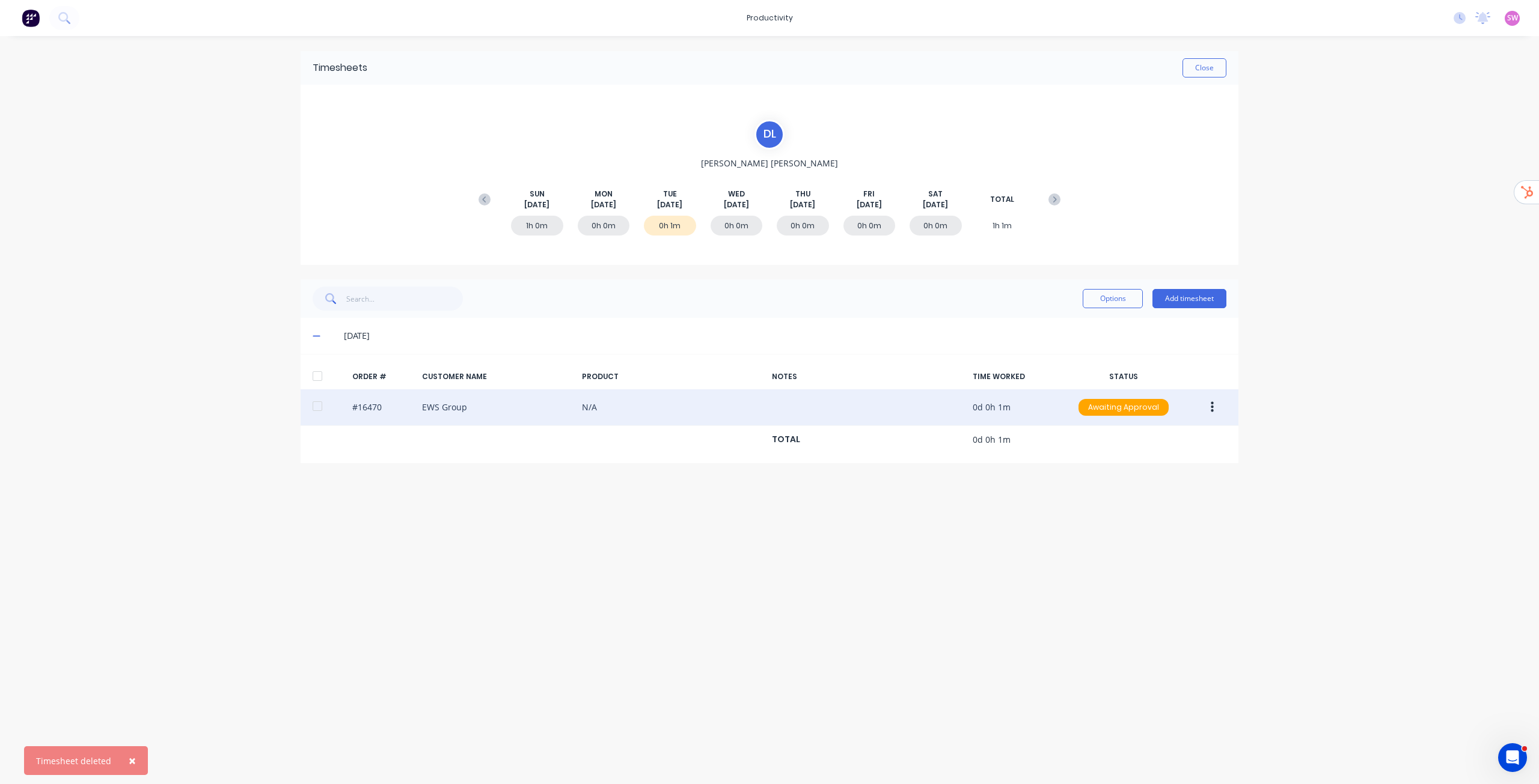
click at [1212, 400] on button "button" at bounding box center [1212, 407] width 29 height 22
click at [1160, 434] on div "Delete" at bounding box center [1169, 439] width 92 height 18
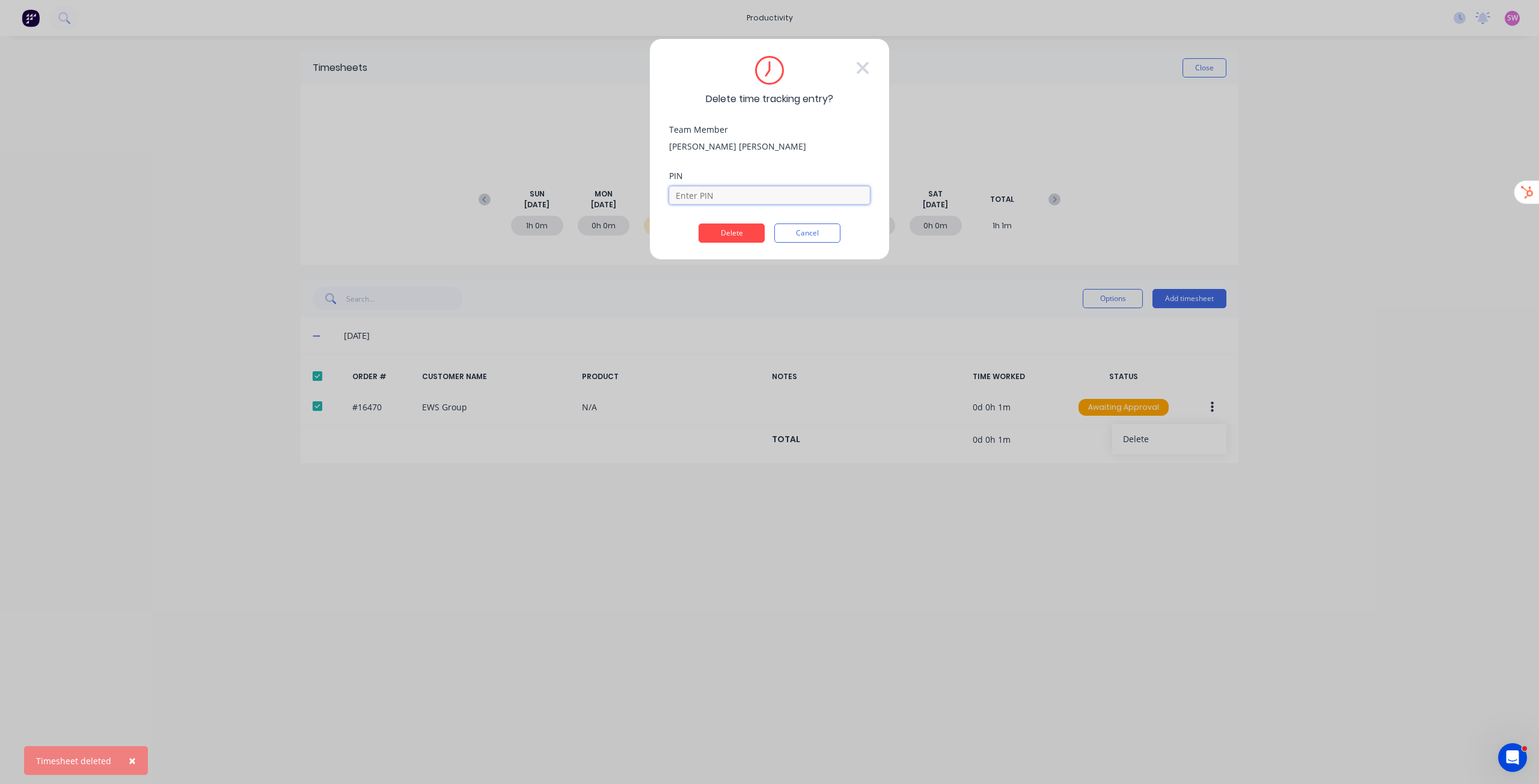
click at [757, 191] on input at bounding box center [770, 195] width 201 height 18
type input "1686"
click at [698, 223] on button "Delete" at bounding box center [731, 233] width 66 height 19
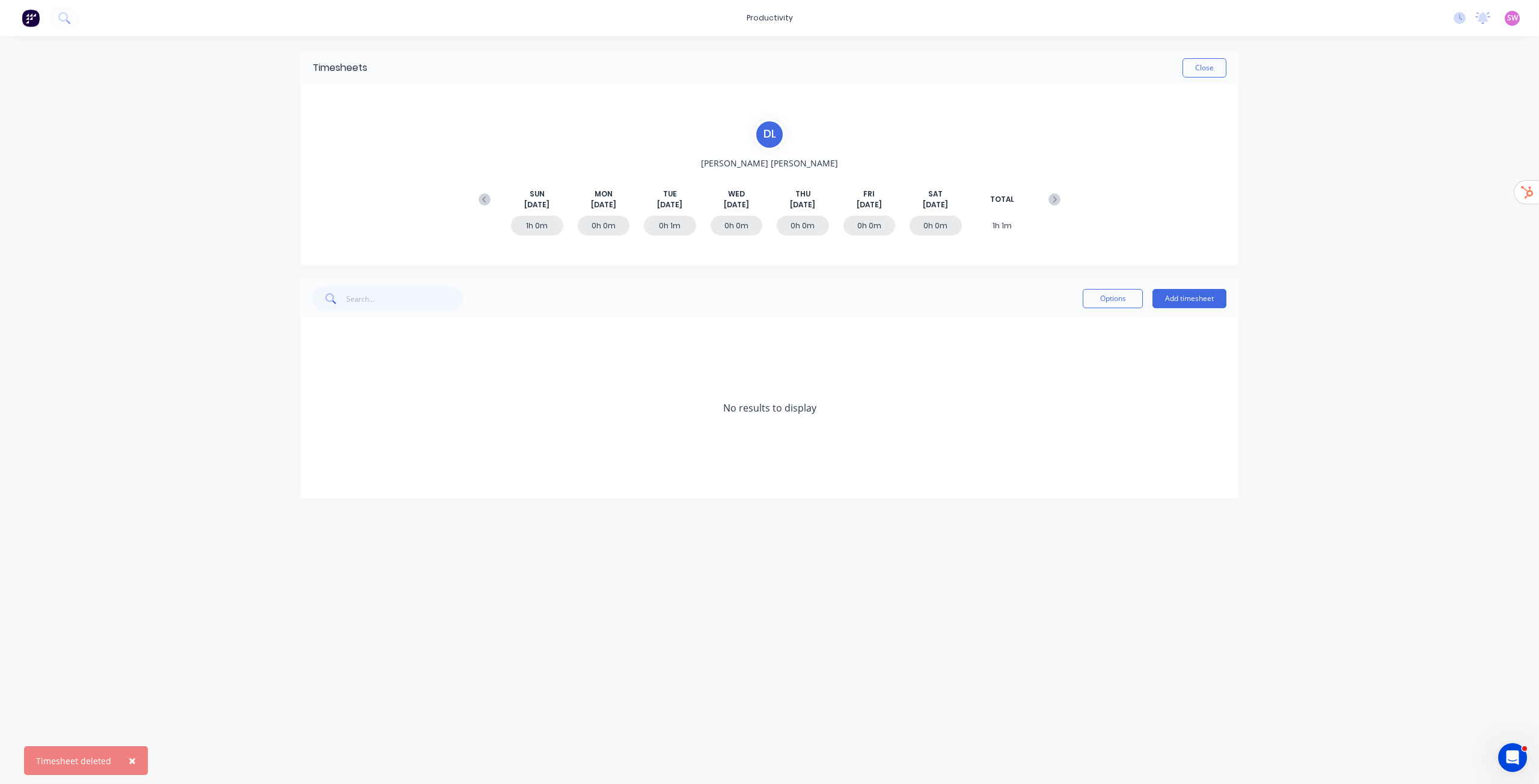
click at [1336, 387] on div "× Timesheet deleted productivity productivity Workflow Planner Delivery Schedul…" at bounding box center [770, 392] width 1539 height 784
